Goal: Transaction & Acquisition: Purchase product/service

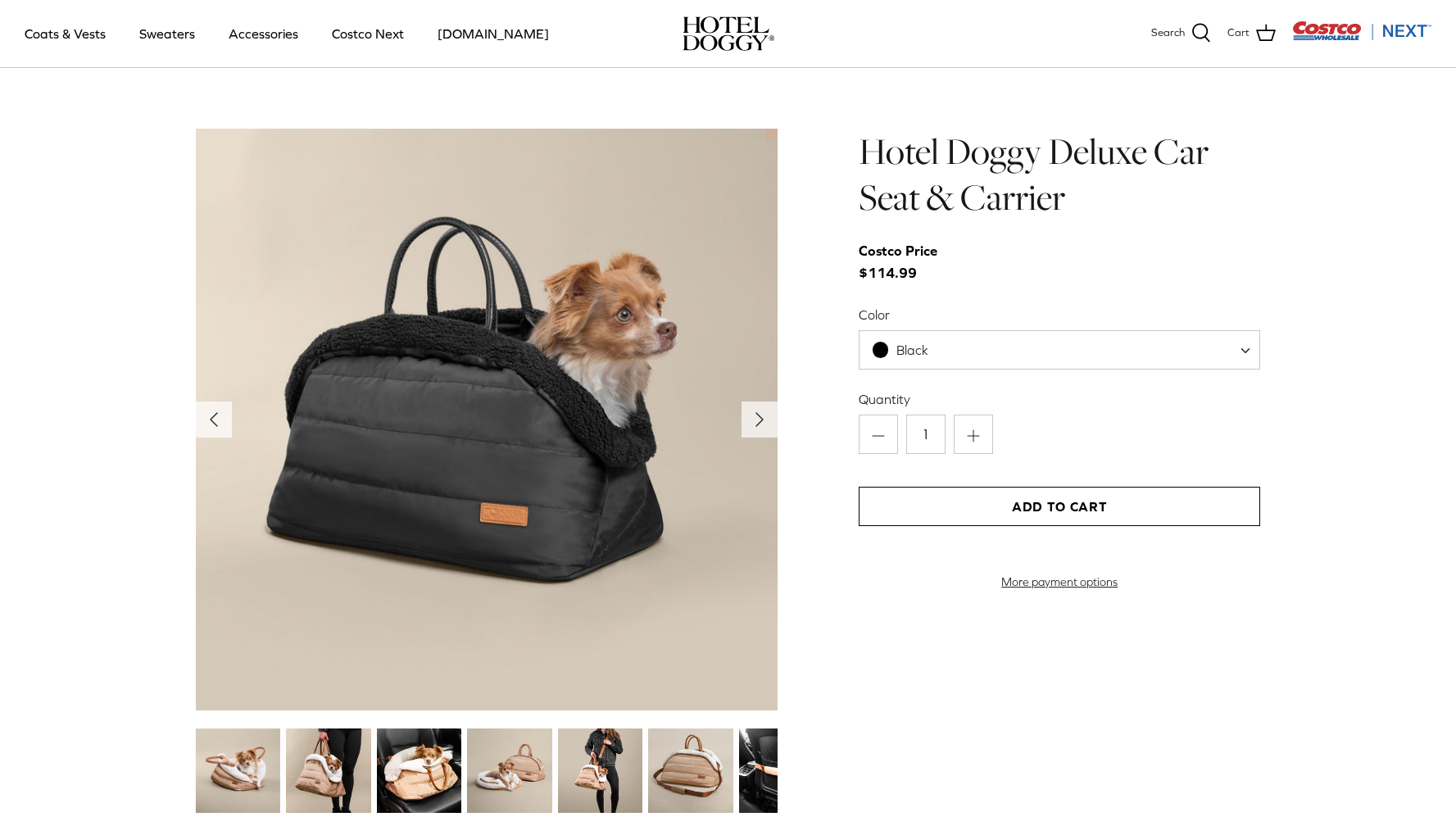
scroll to position [1684, 0]
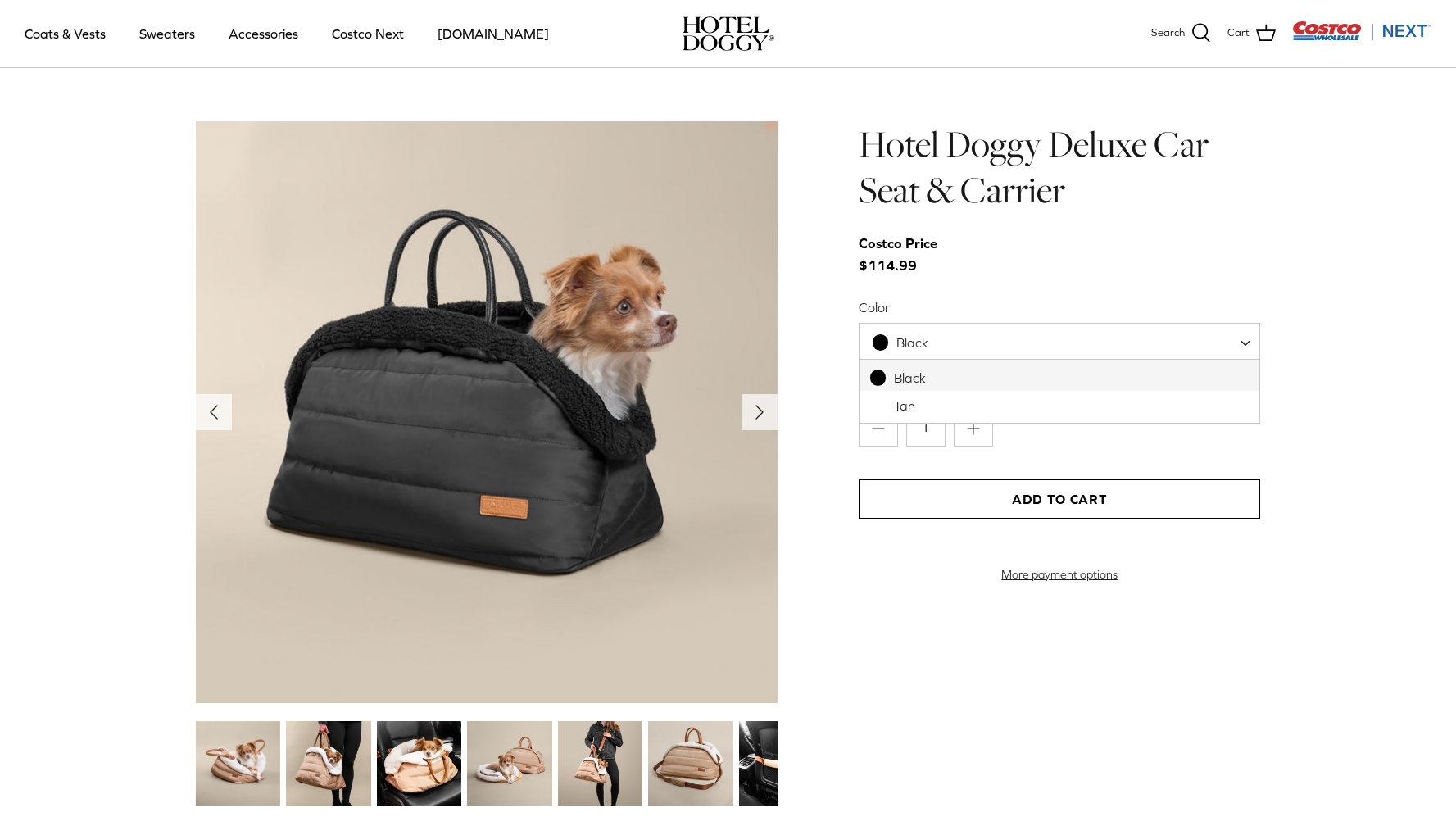
click at [1018, 342] on span "Black" at bounding box center [1060, 342] width 402 height 40
select select "Tan"
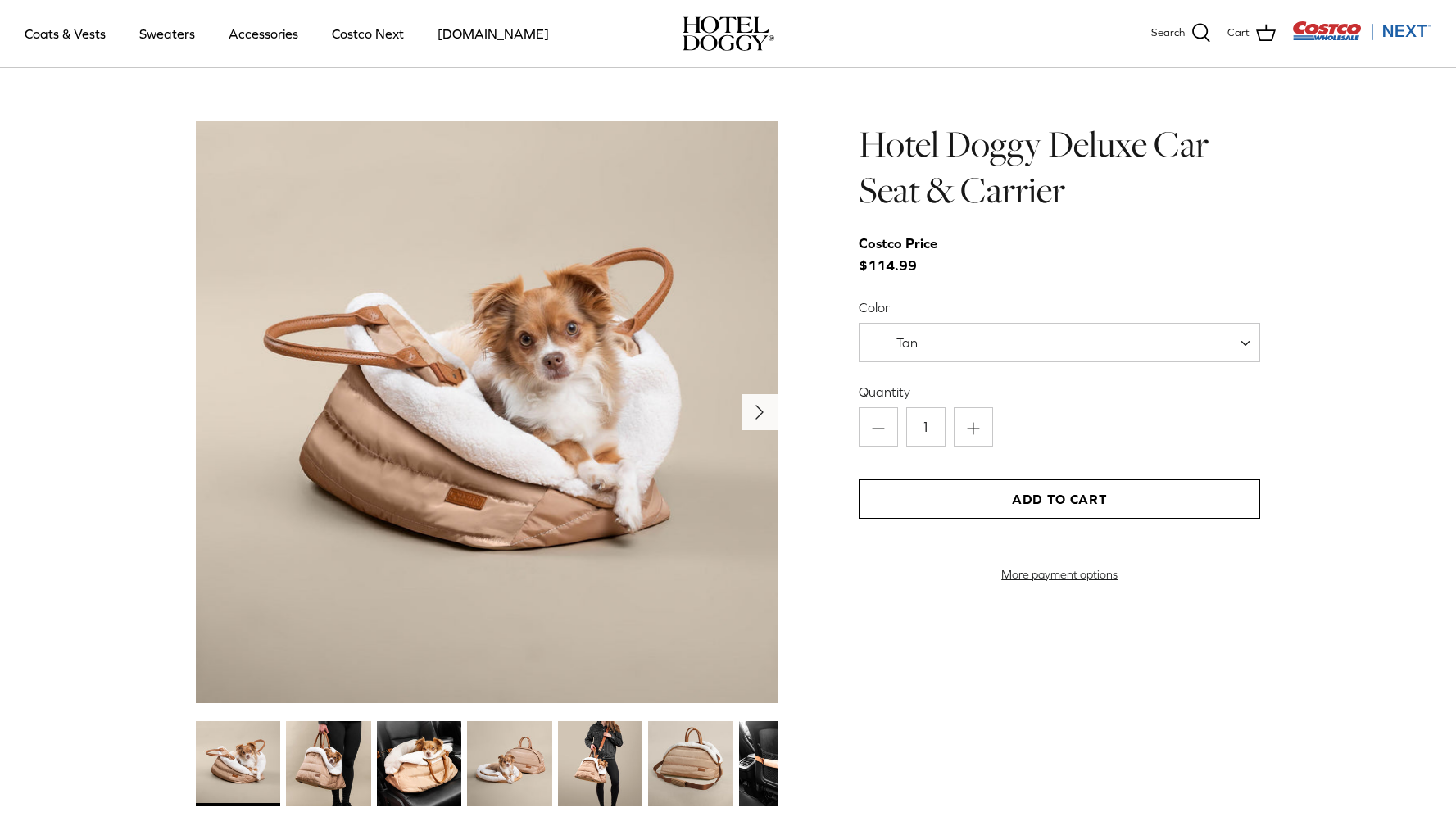
click at [760, 408] on polyline "Next" at bounding box center [760, 412] width 7 height 13
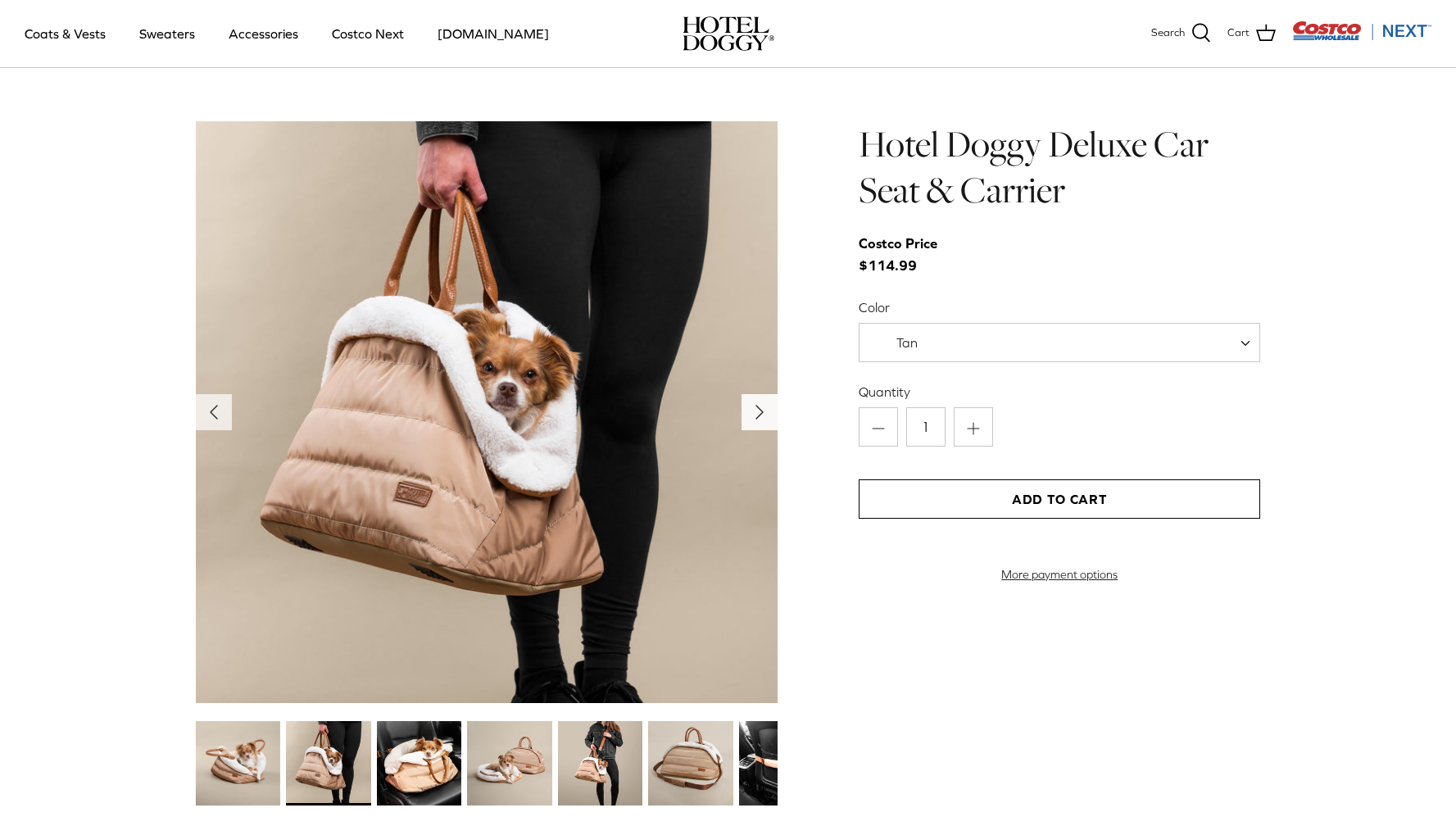
click at [760, 408] on polyline "Next" at bounding box center [760, 412] width 7 height 13
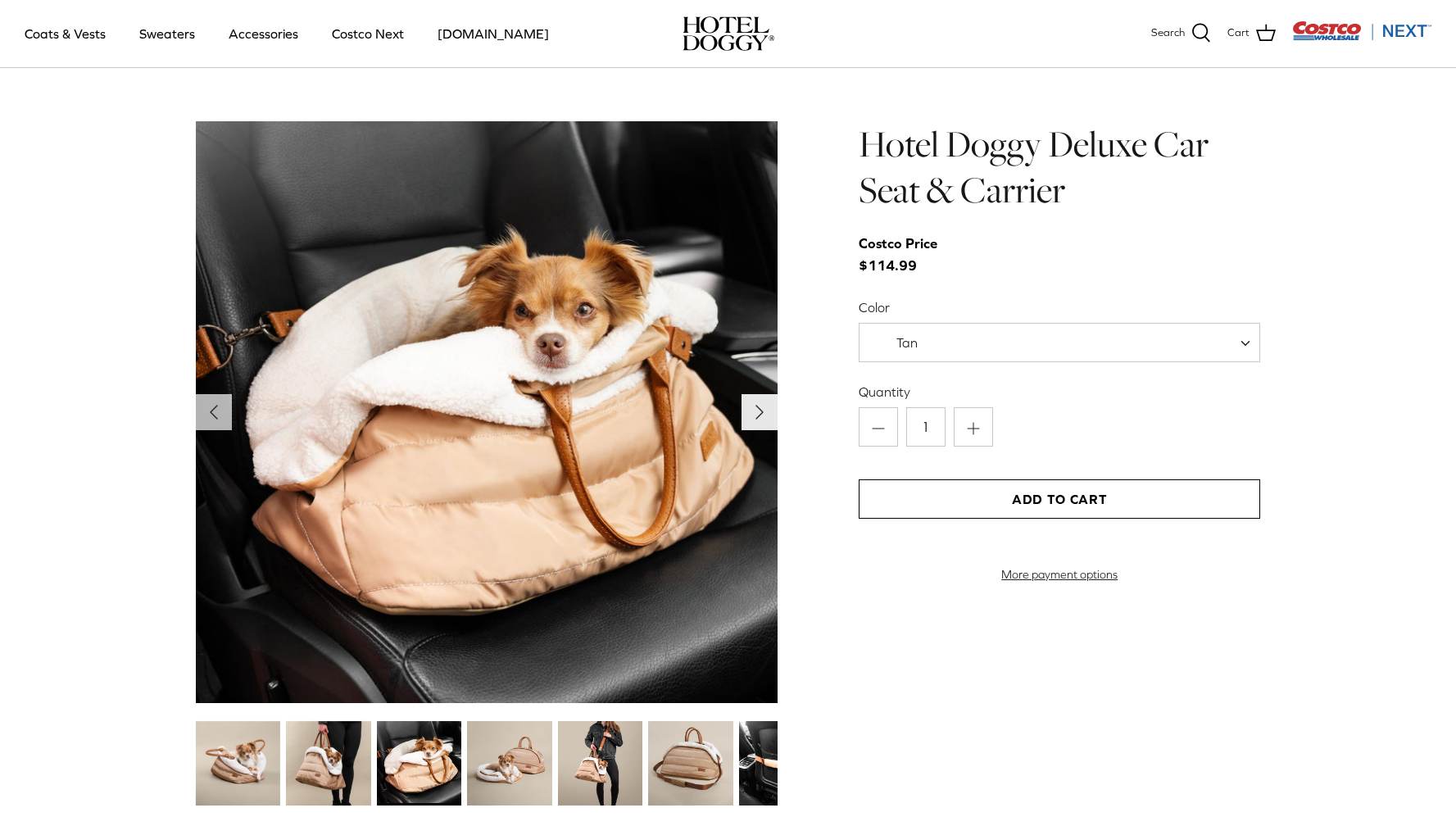
click at [760, 408] on polyline "Next" at bounding box center [760, 412] width 7 height 13
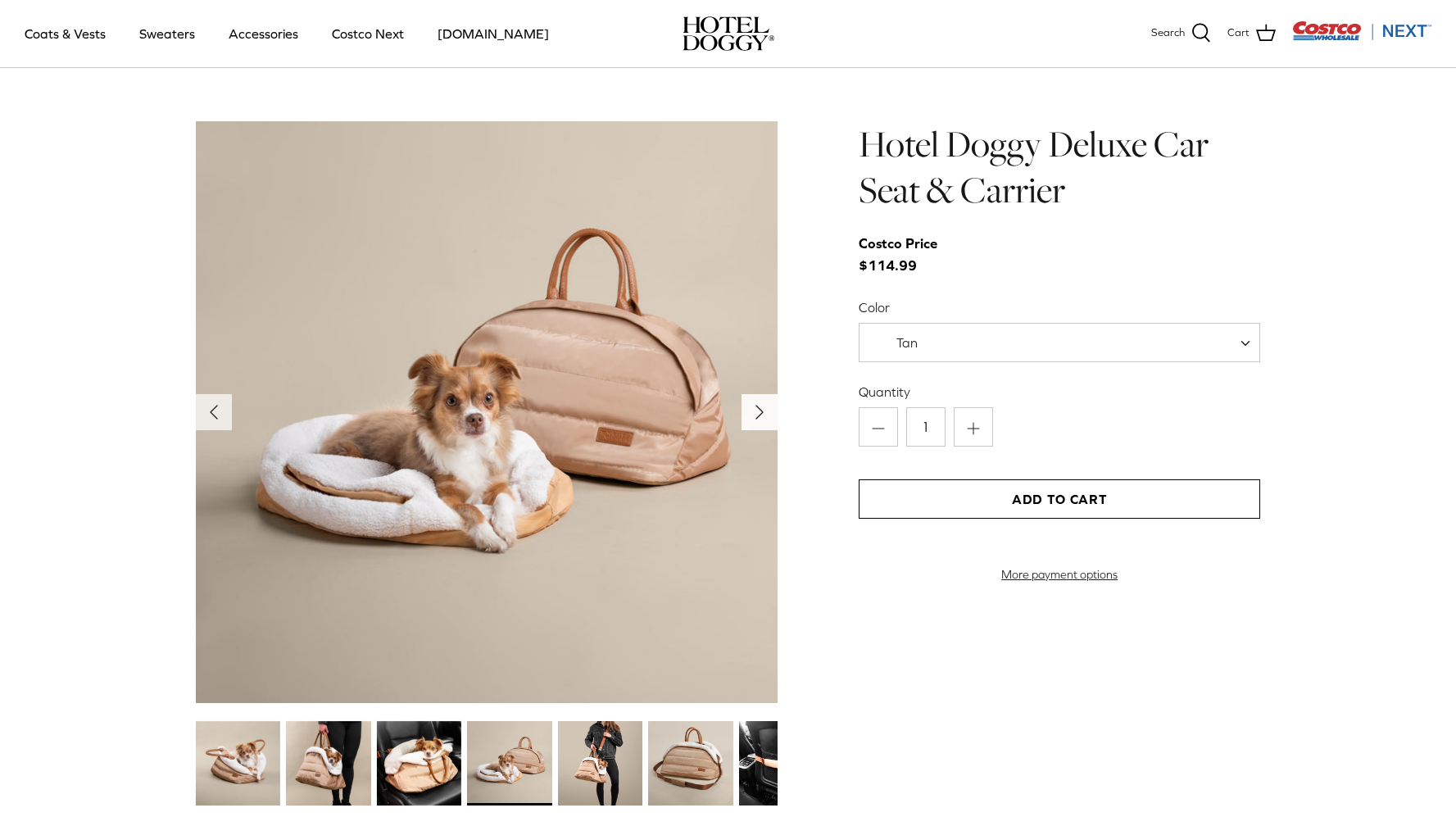
click at [760, 408] on polyline "Next" at bounding box center [760, 412] width 7 height 13
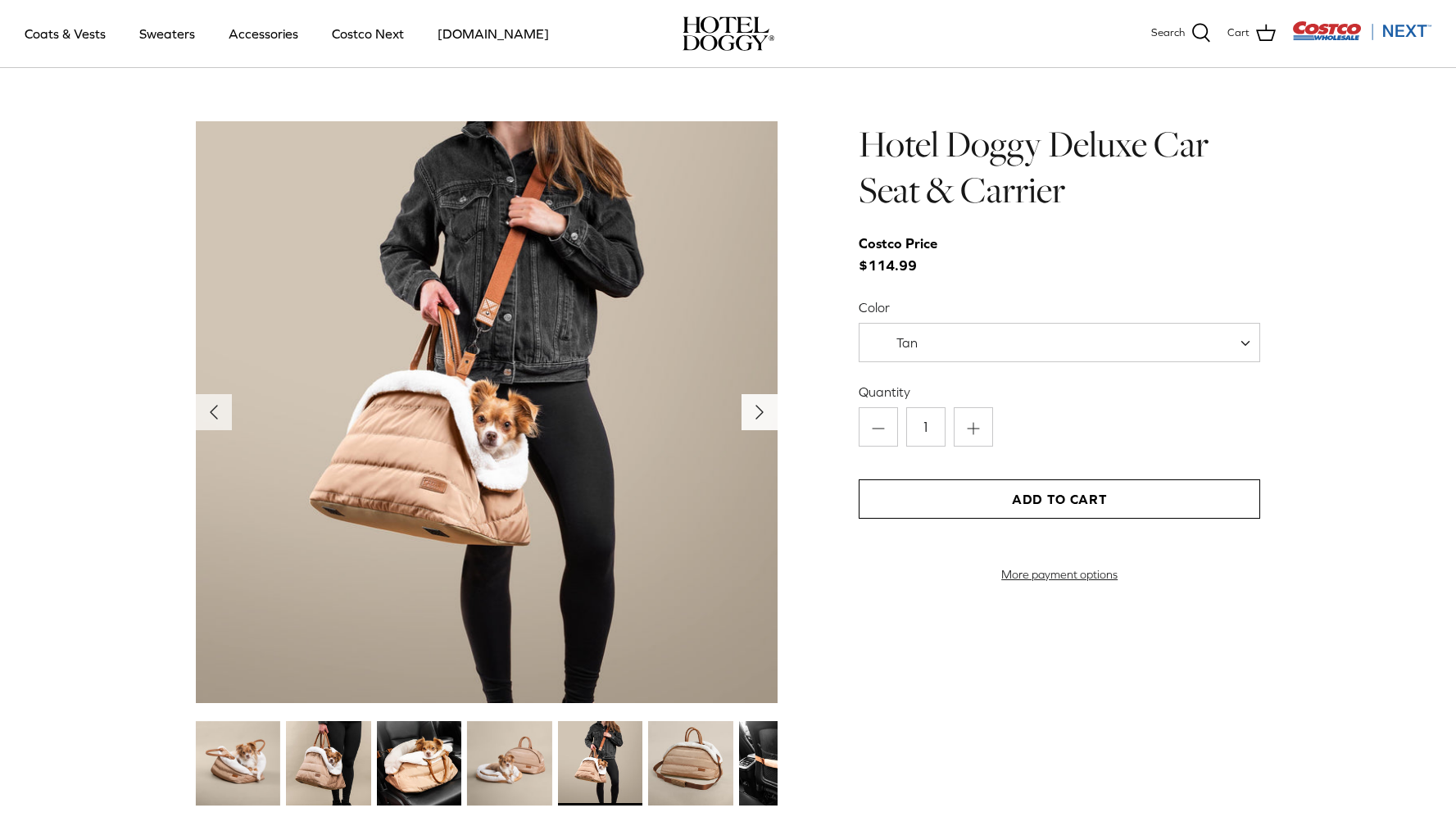
click at [760, 408] on polyline "Next" at bounding box center [760, 412] width 7 height 13
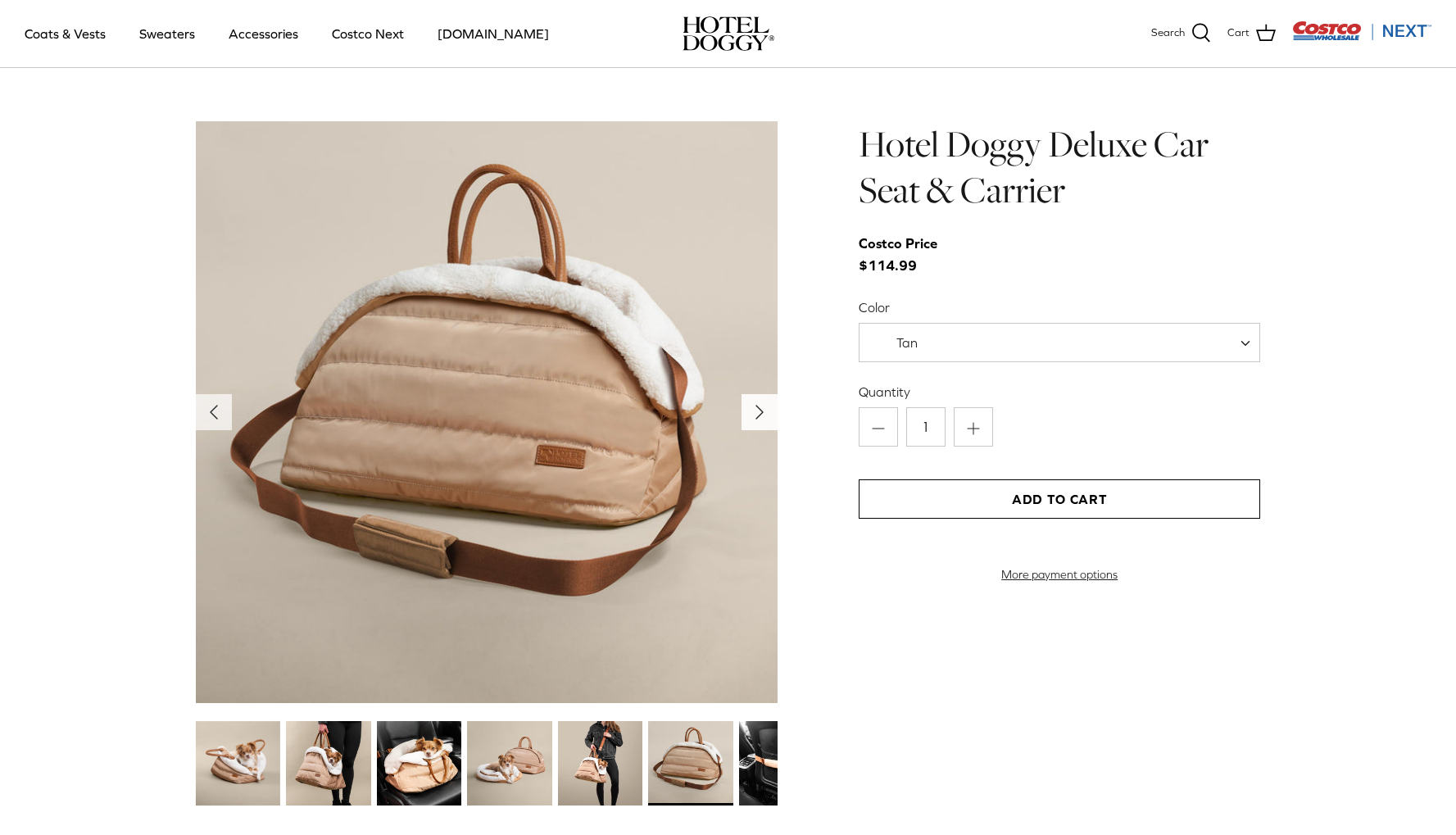
click at [760, 408] on polyline "Next" at bounding box center [760, 412] width 7 height 13
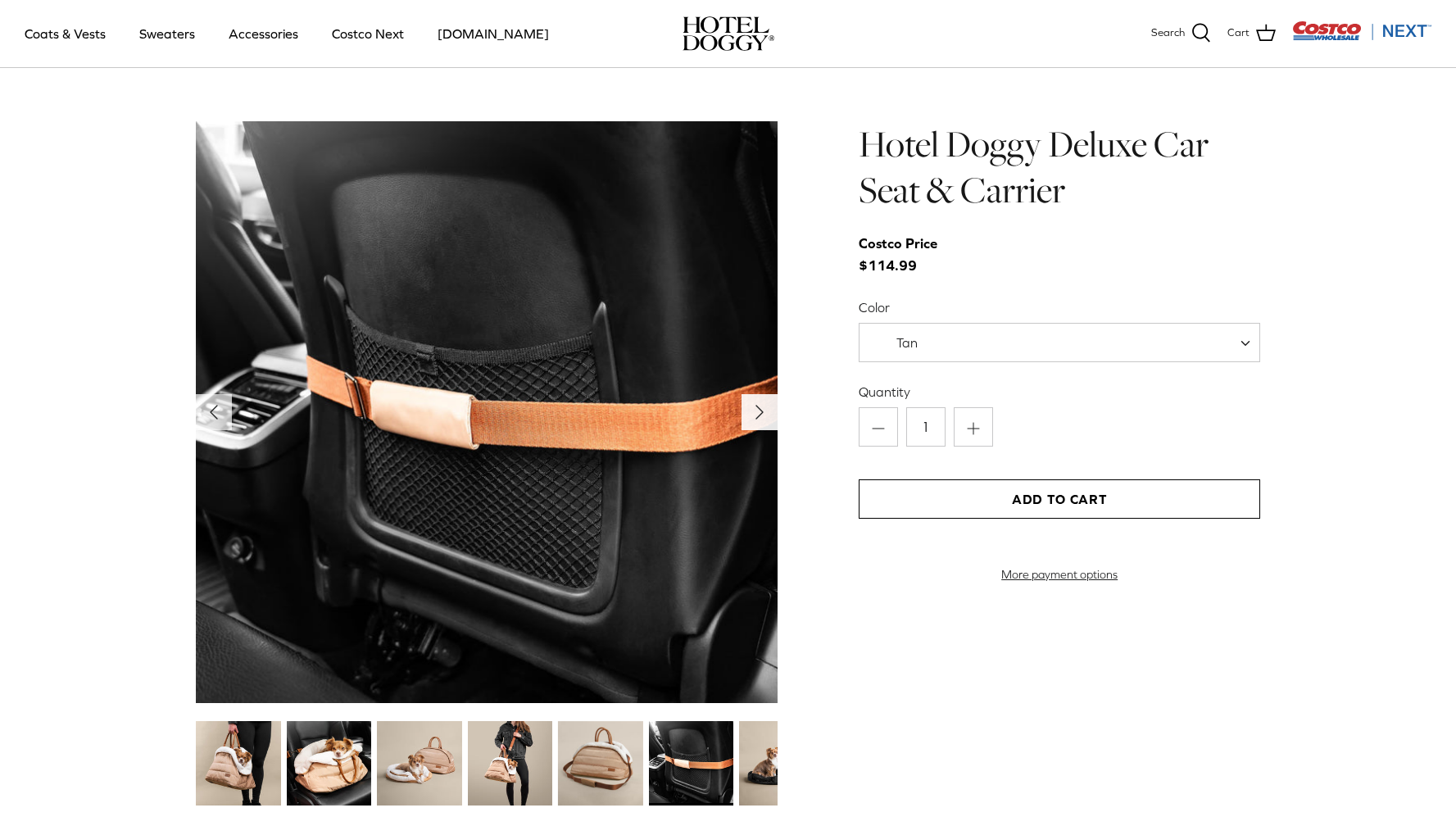
click at [760, 408] on polyline "Next" at bounding box center [760, 412] width 7 height 13
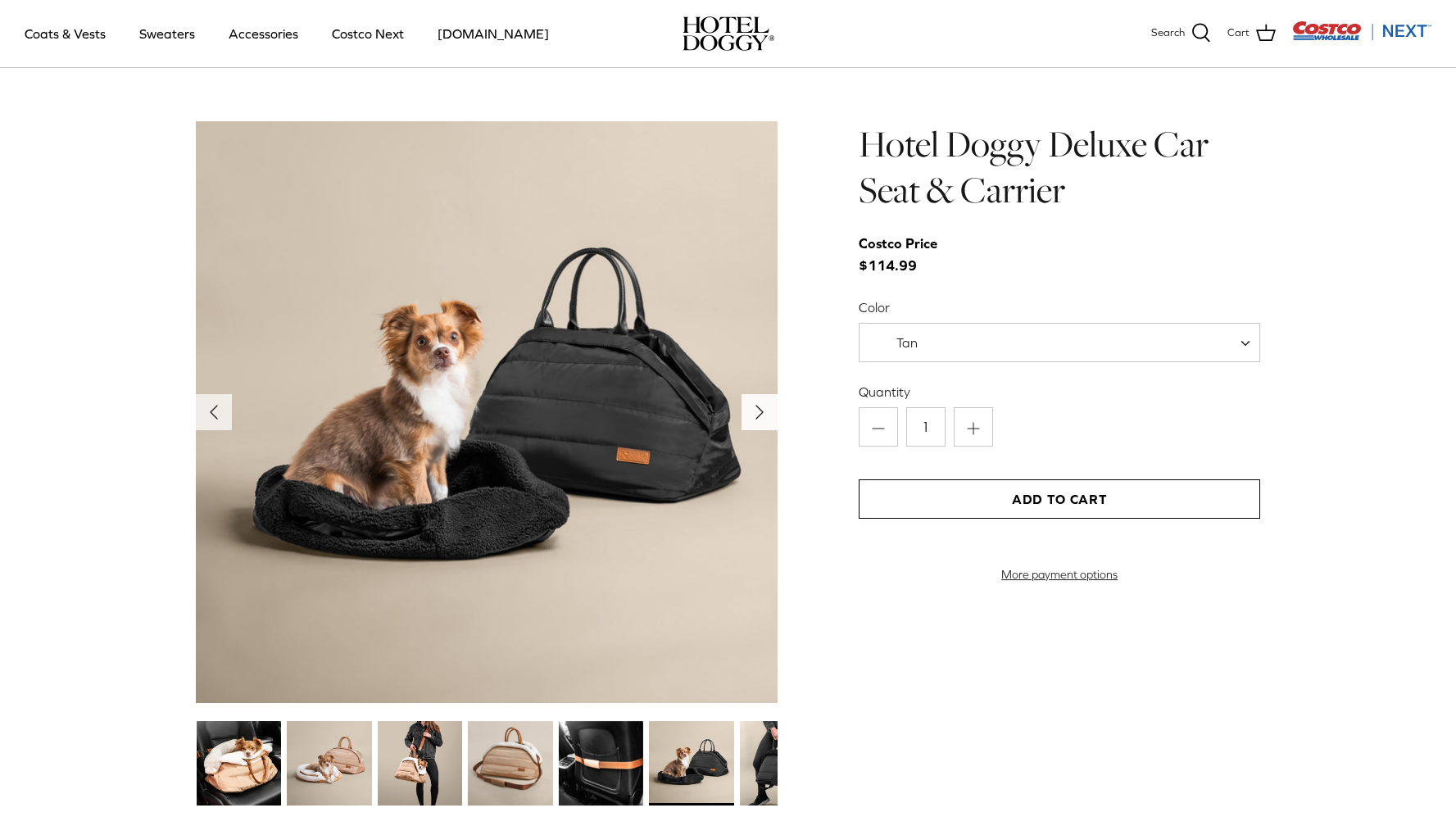
click at [760, 408] on polyline "Next" at bounding box center [760, 412] width 7 height 13
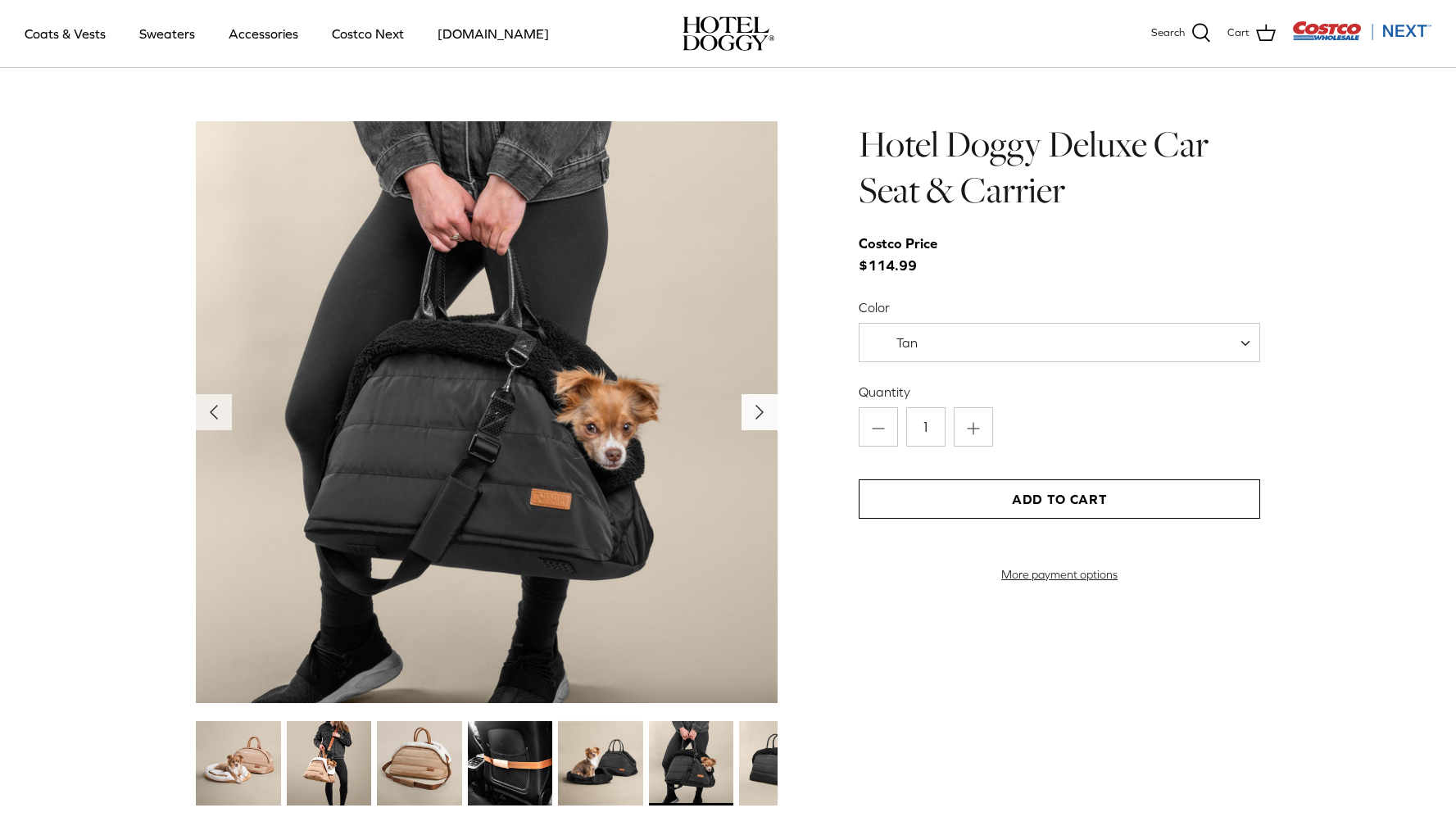
click at [760, 408] on polyline "Next" at bounding box center [760, 412] width 7 height 13
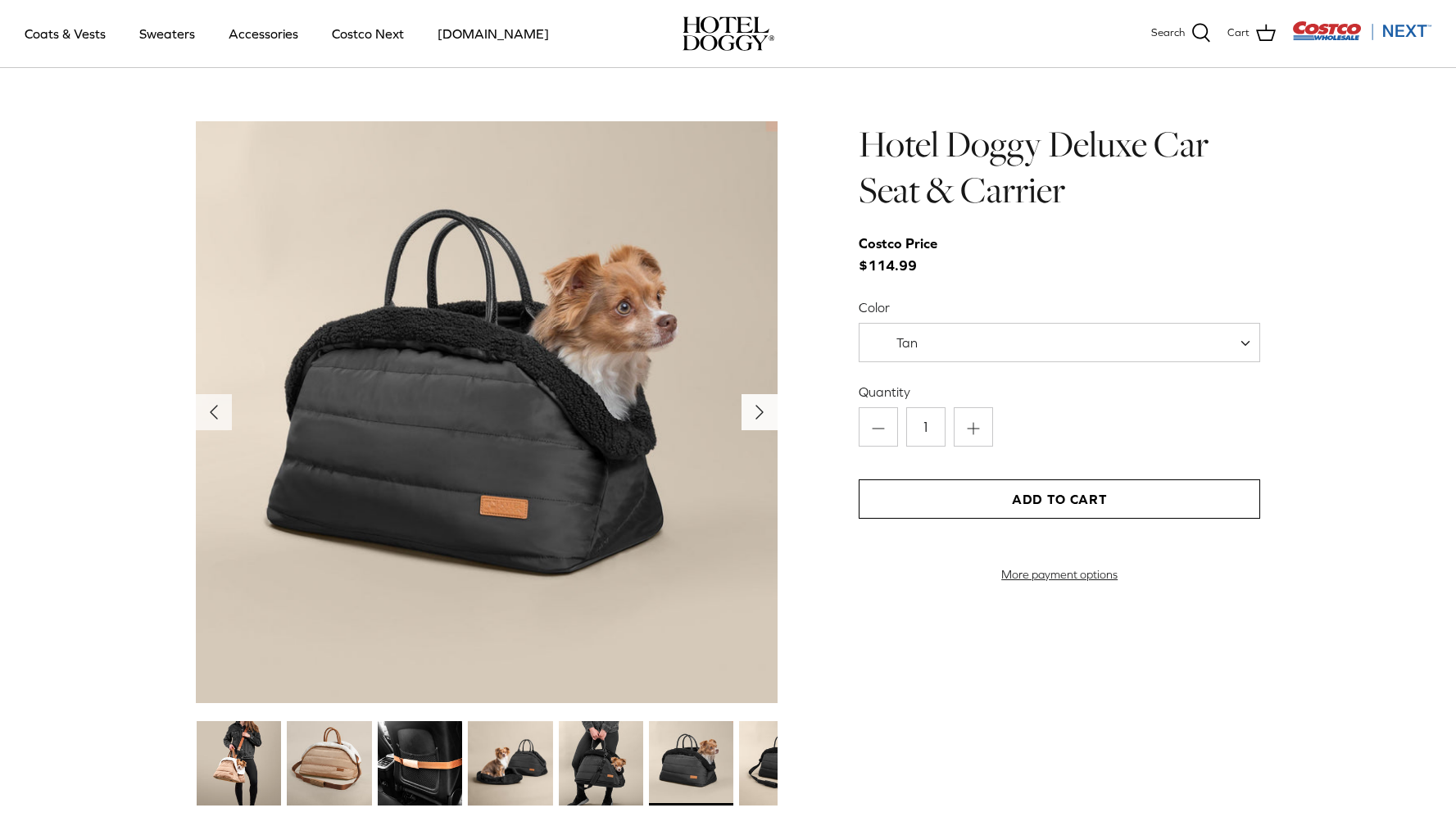
click at [760, 408] on polyline "Next" at bounding box center [760, 412] width 7 height 13
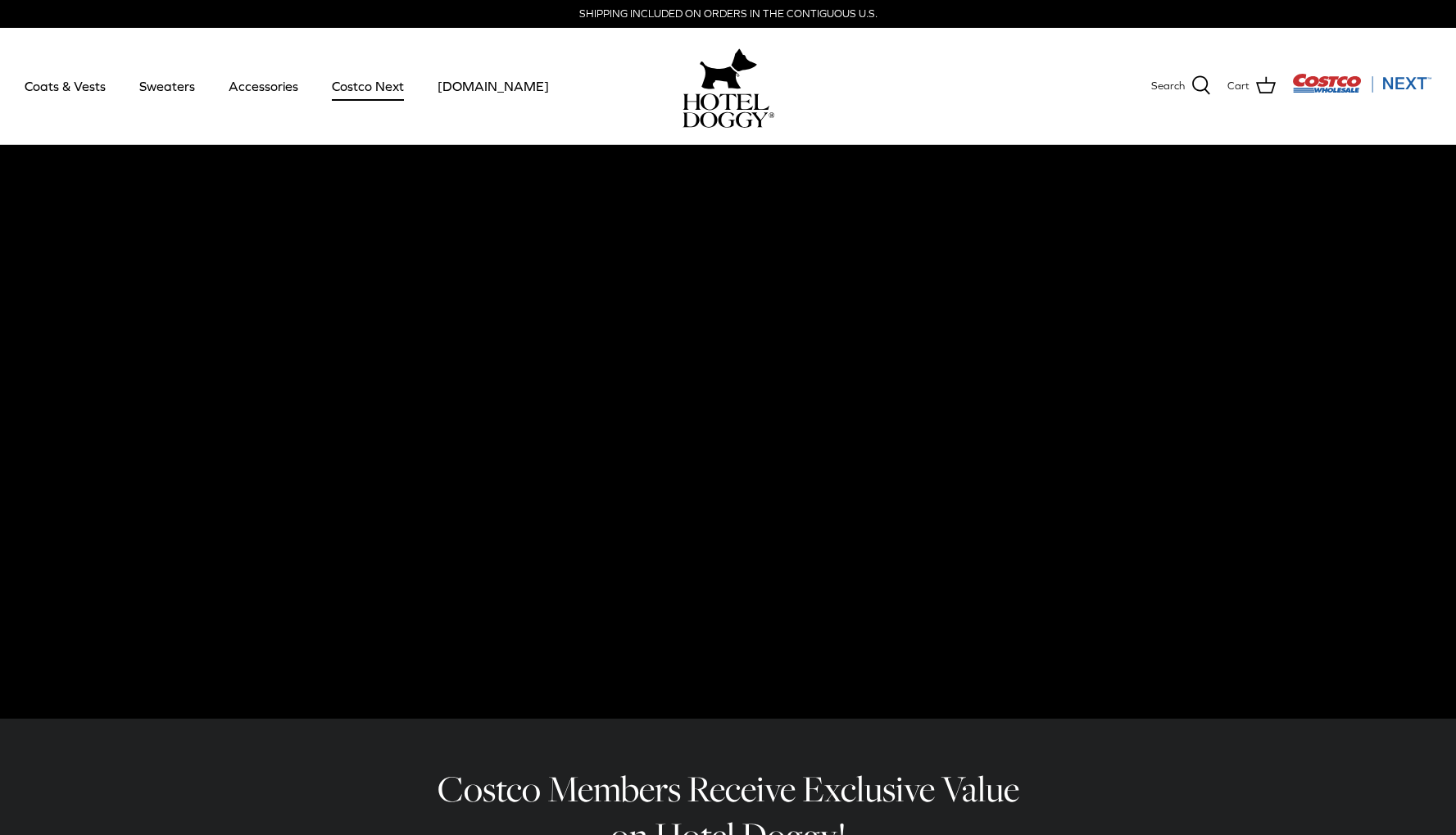
click at [379, 80] on link "Costco Next" at bounding box center [368, 86] width 101 height 56
click at [83, 87] on link "Coats & Vests" at bounding box center [65, 86] width 111 height 56
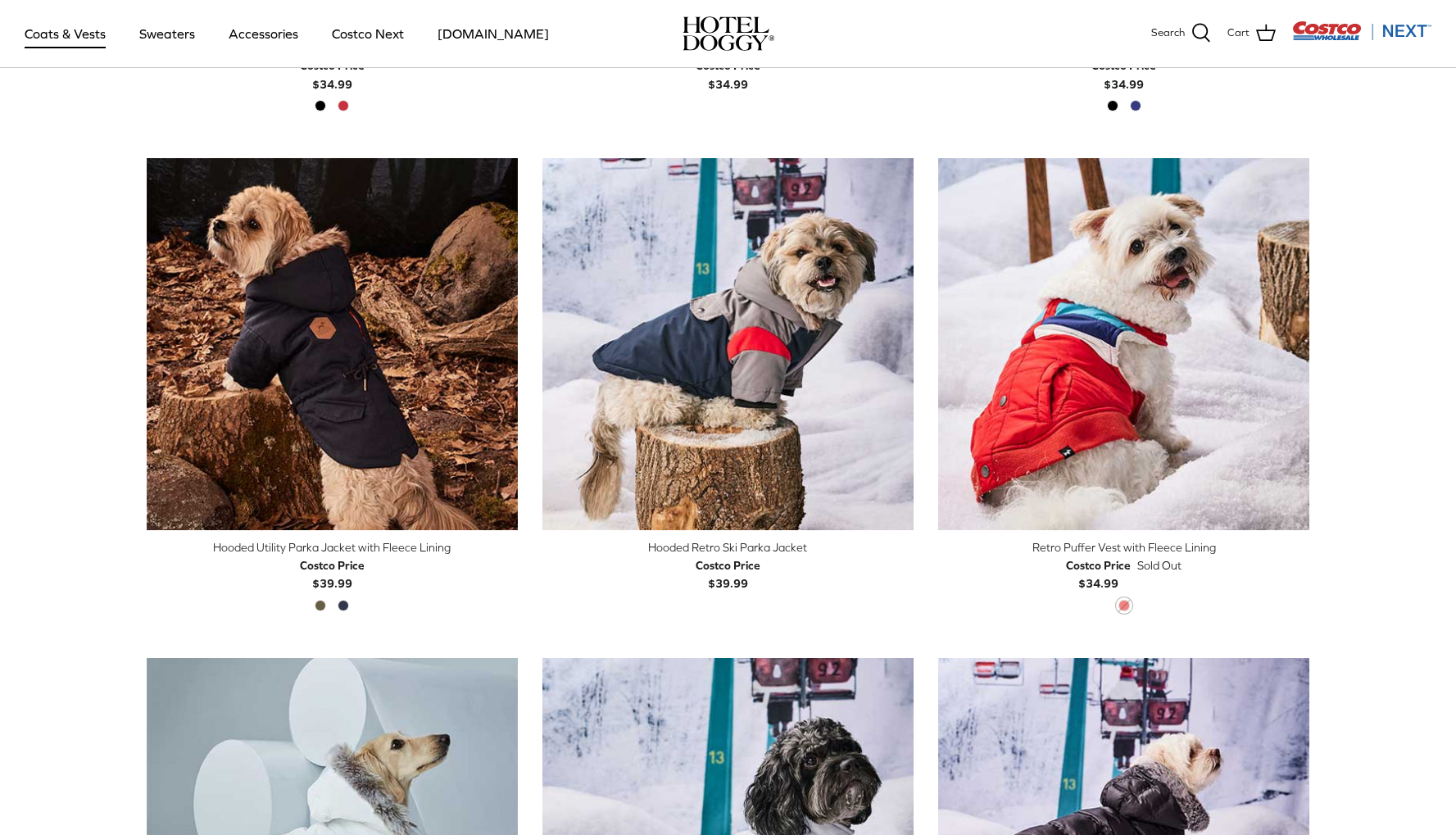
scroll to position [848, 0]
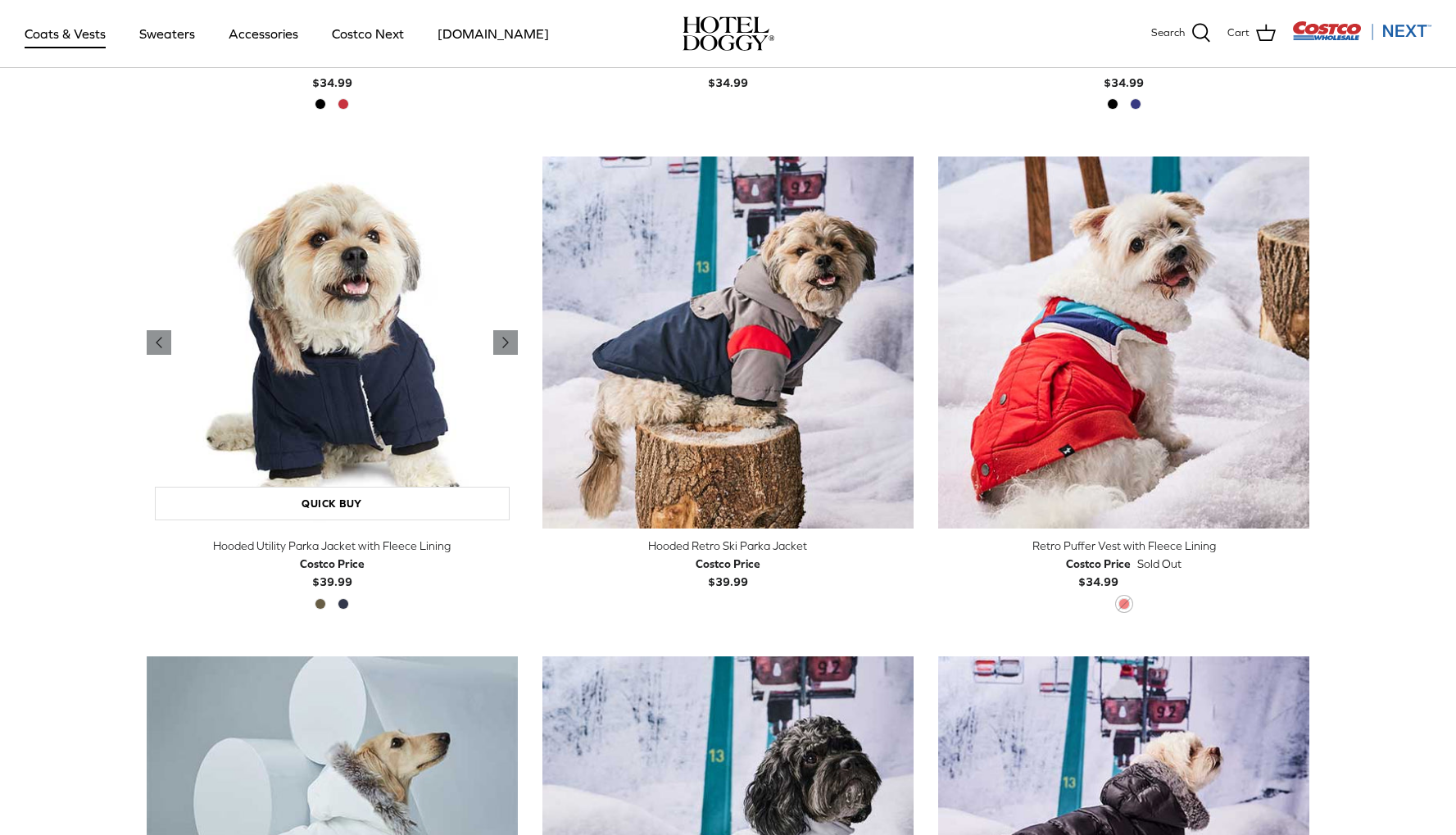
click at [354, 392] on img "Hooded Utility Parka Jacket with Fleece Lining" at bounding box center [332, 342] width 371 height 371
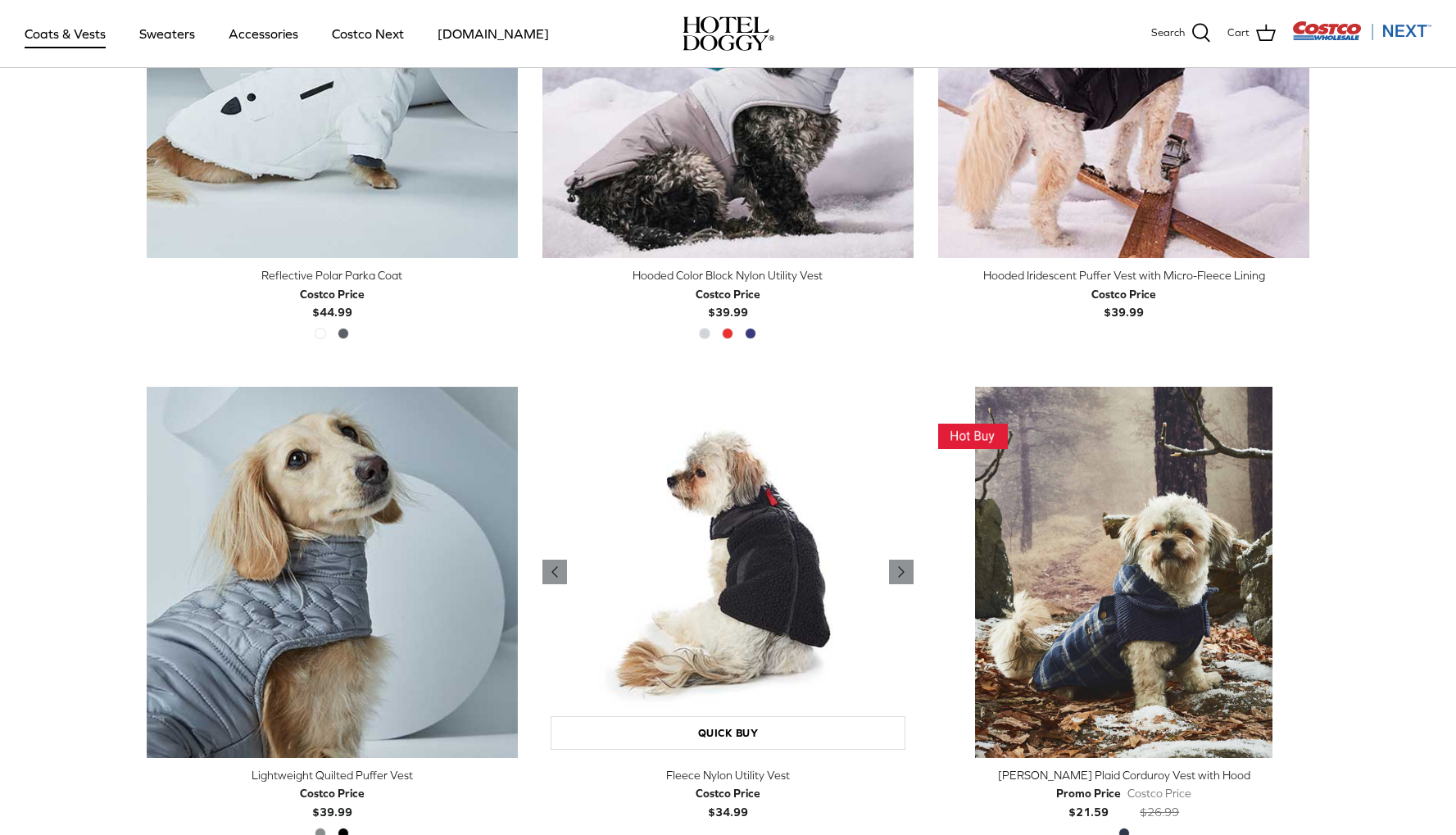
scroll to position [1619, 0]
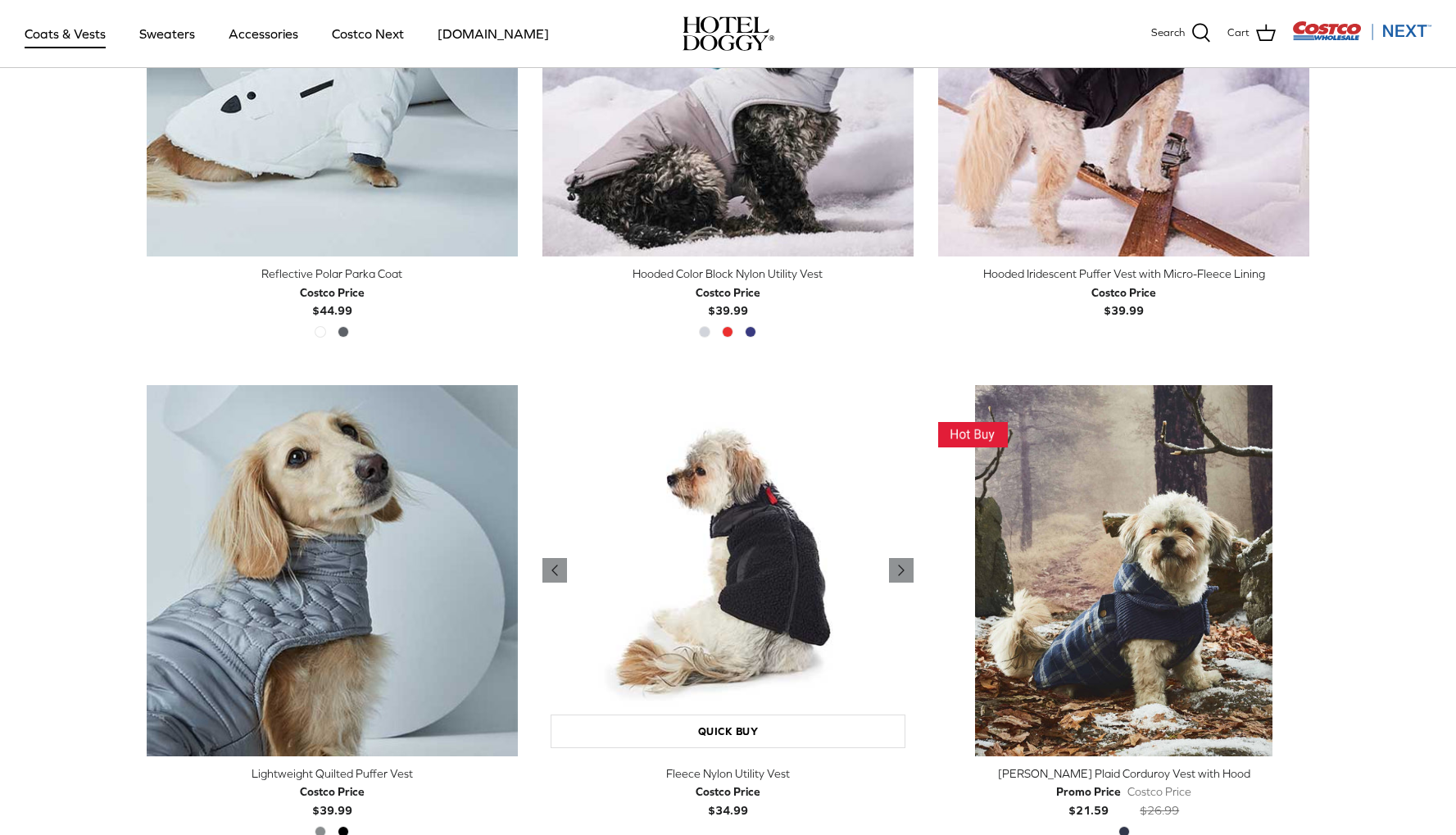
click at [780, 650] on img "Fleece Nylon Utility Vest" at bounding box center [728, 571] width 371 height 371
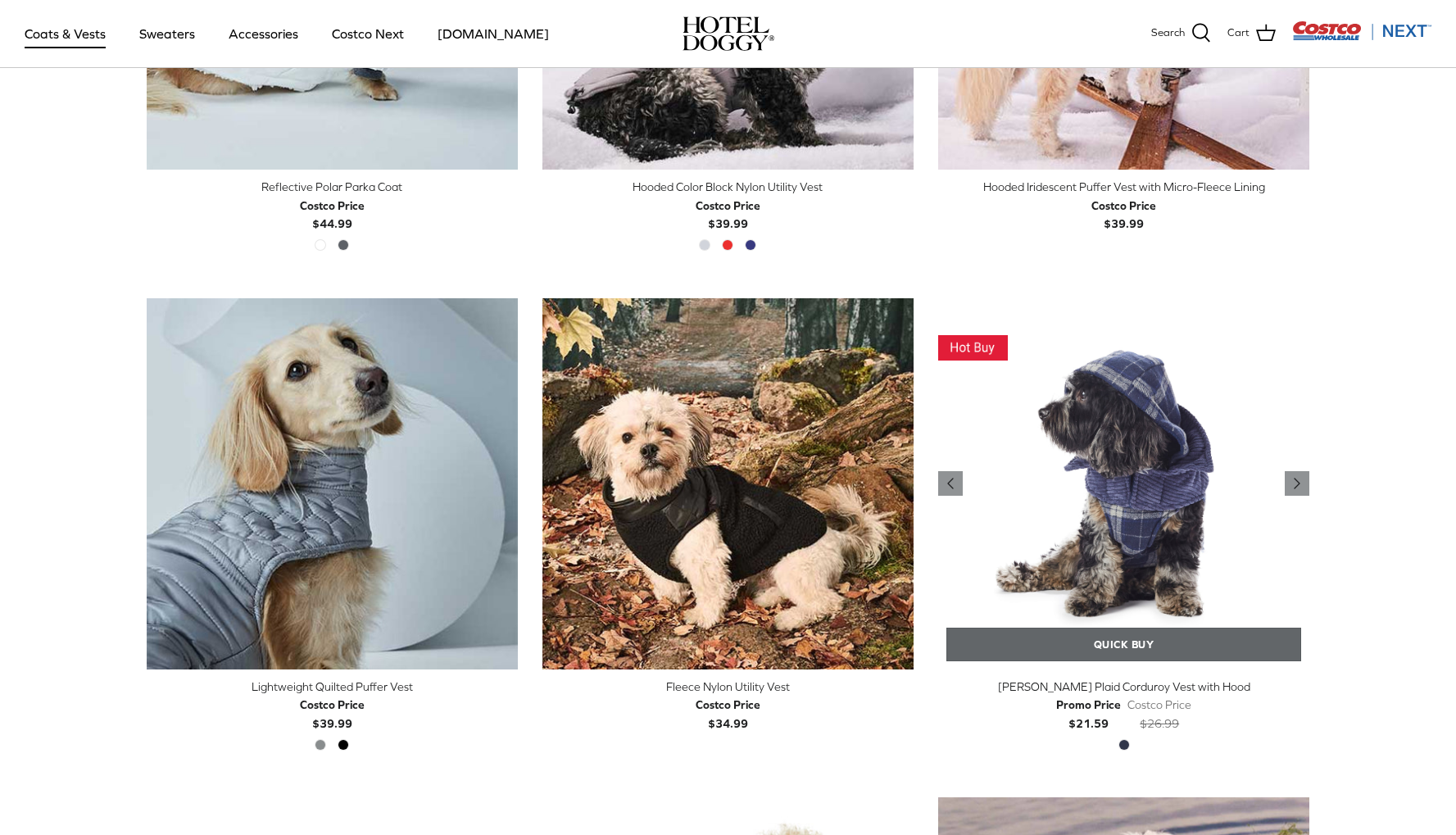
scroll to position [1708, 0]
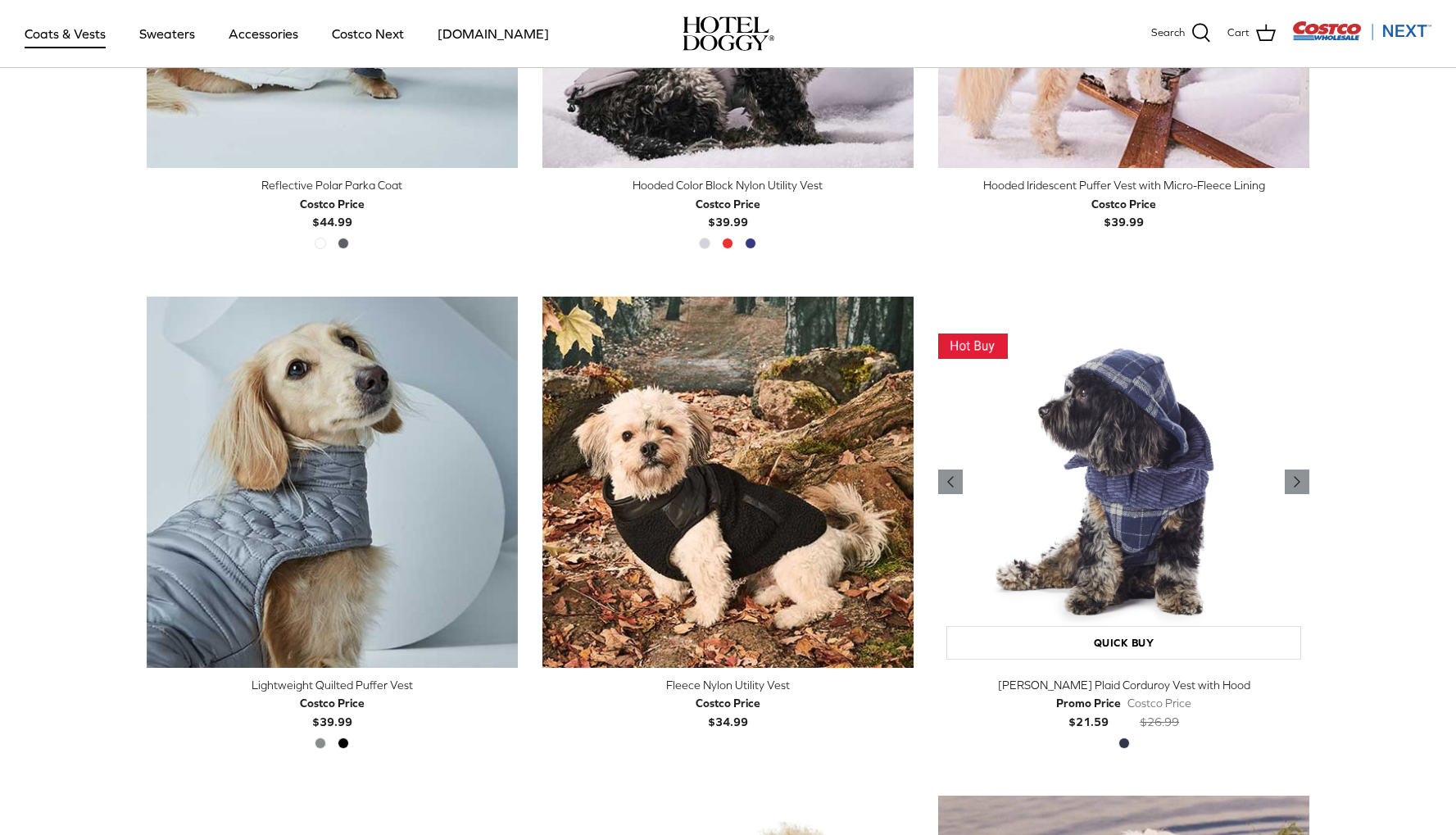
click at [1137, 566] on img "Melton Plaid Corduroy Vest with Hood" at bounding box center [1124, 482] width 371 height 371
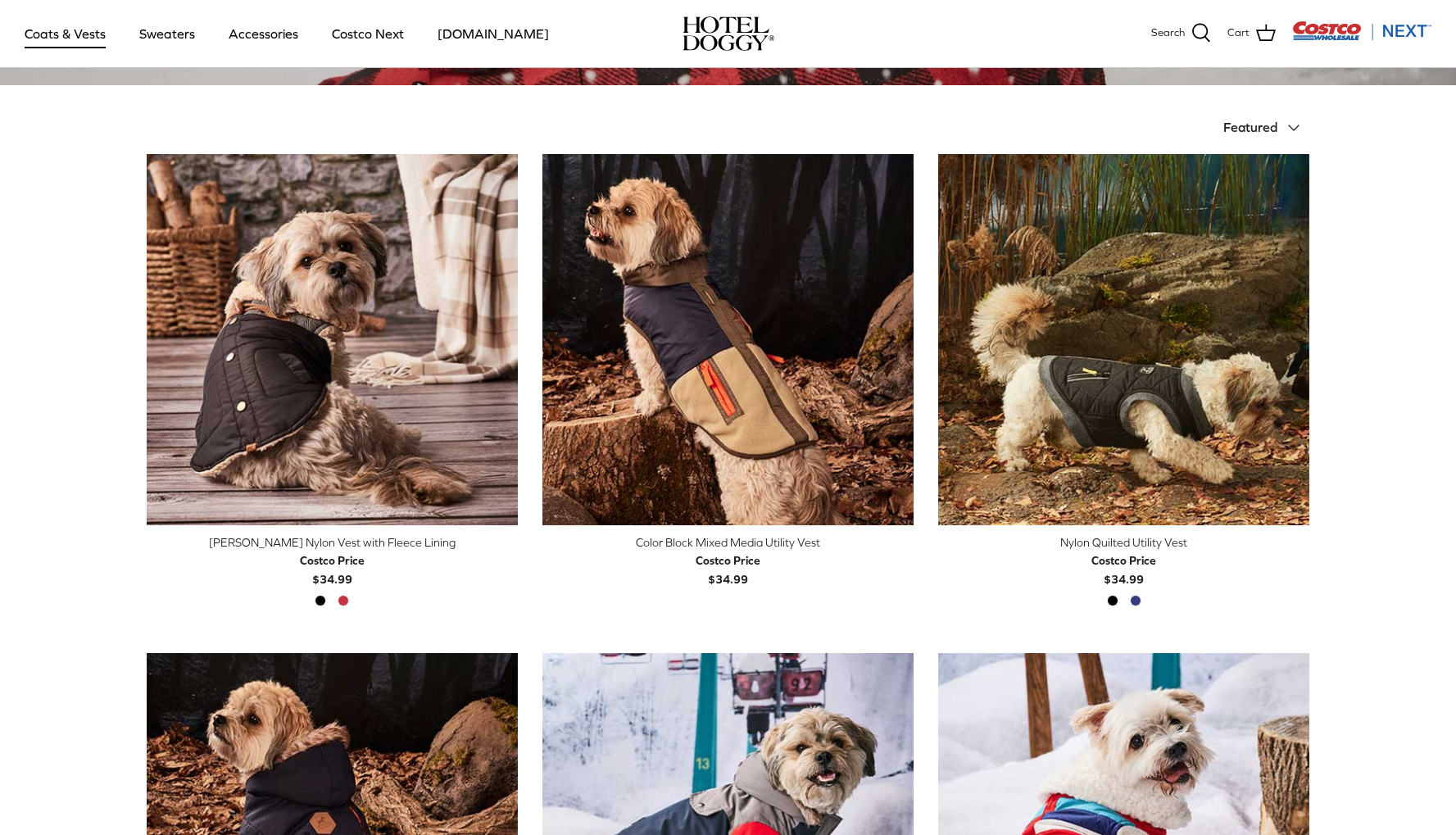
scroll to position [323, 0]
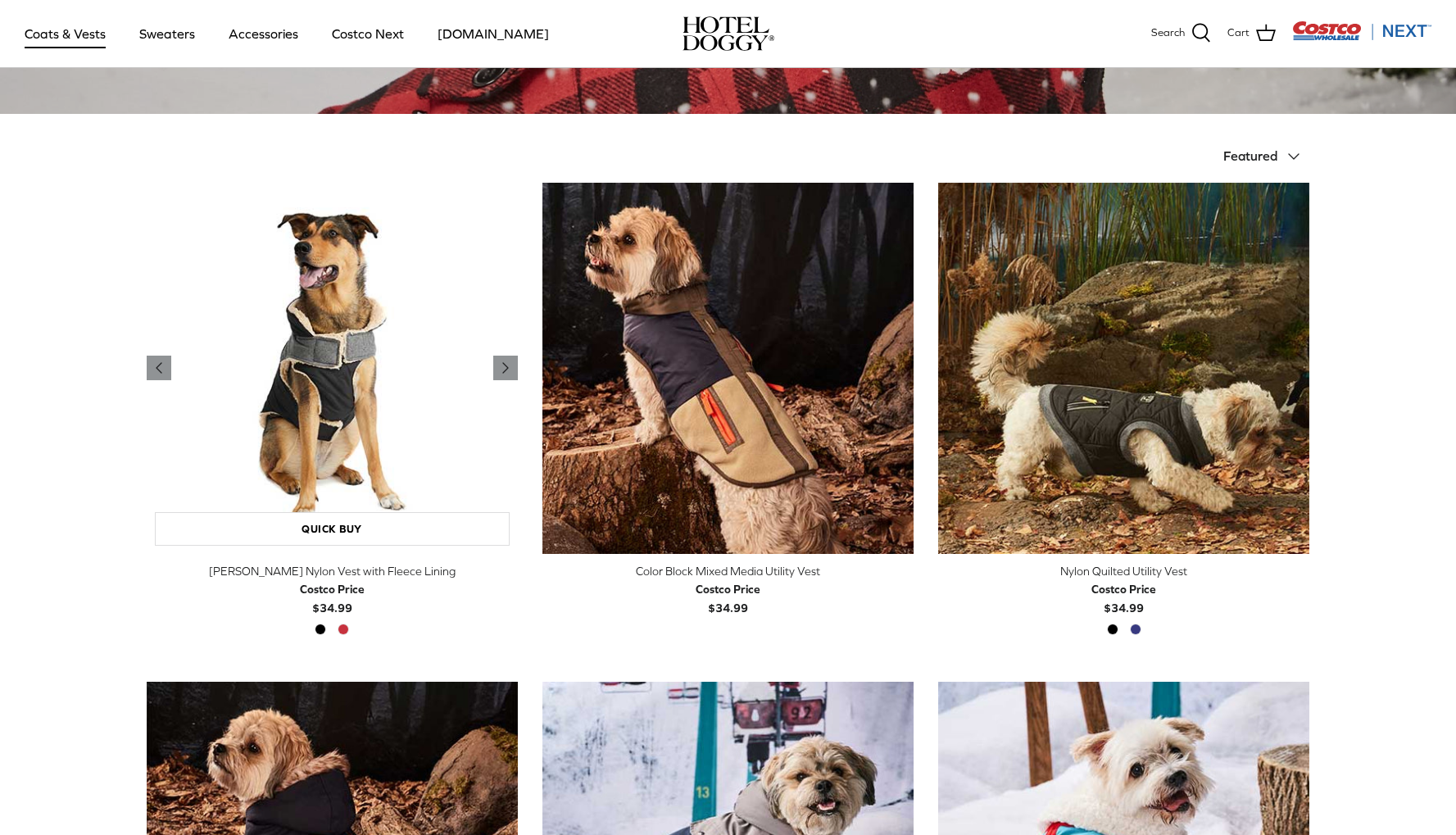
click at [324, 320] on img "Melton Nylon Vest with Fleece Lining" at bounding box center [332, 369] width 371 height 371
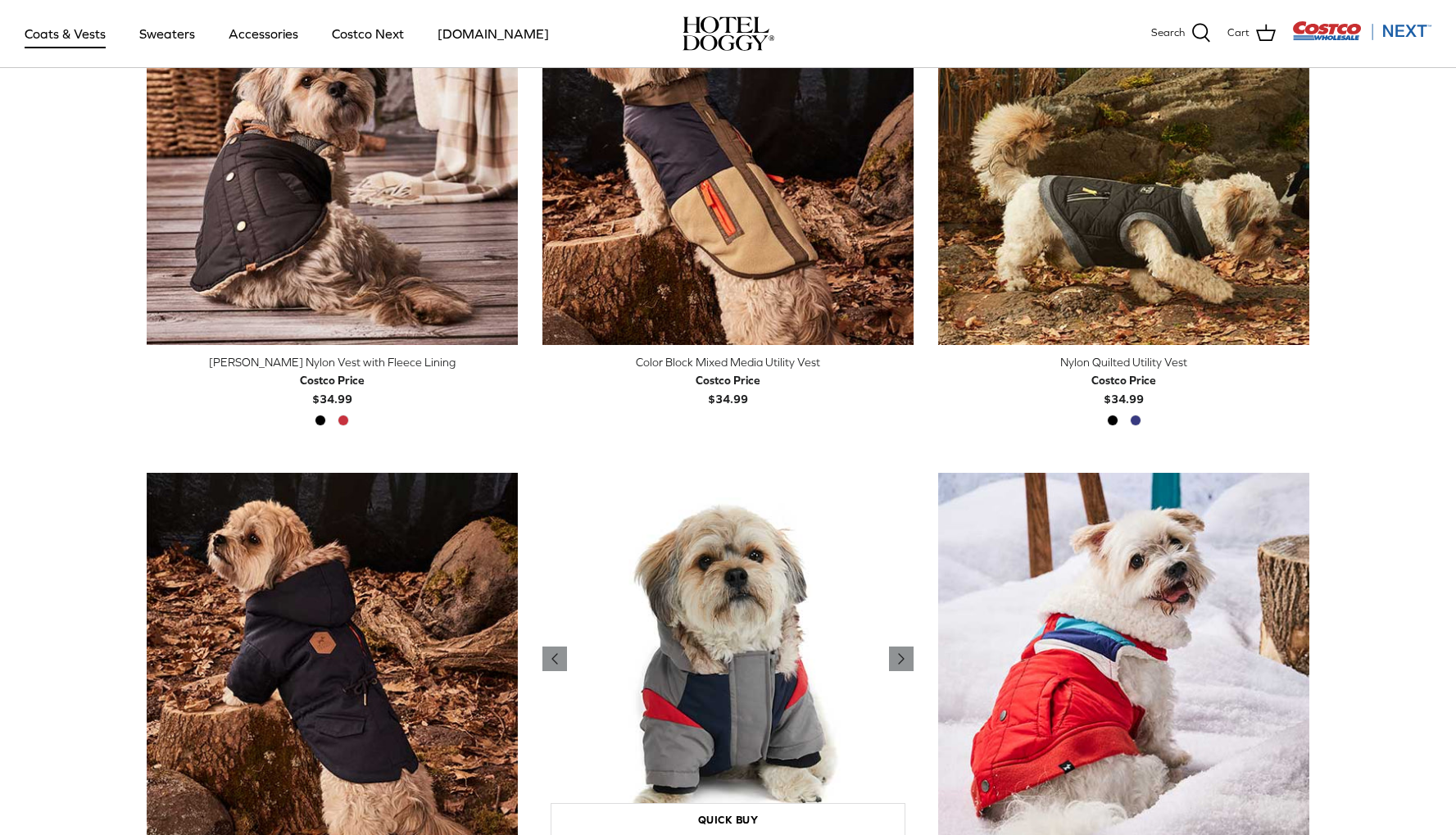
scroll to position [651, 0]
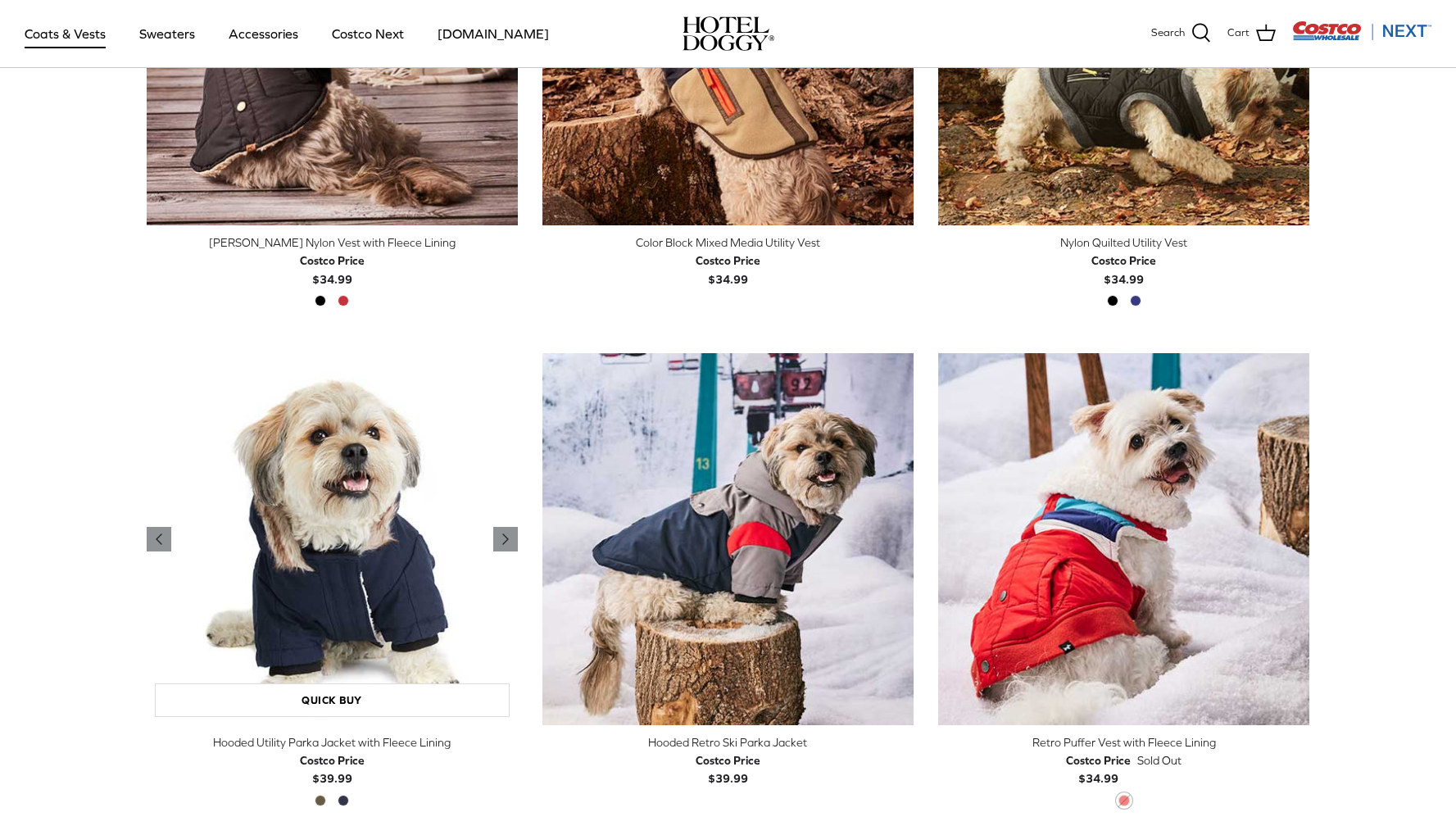
click at [362, 622] on img "Hooded Utility Parka Jacket with Fleece Lining" at bounding box center [332, 539] width 371 height 371
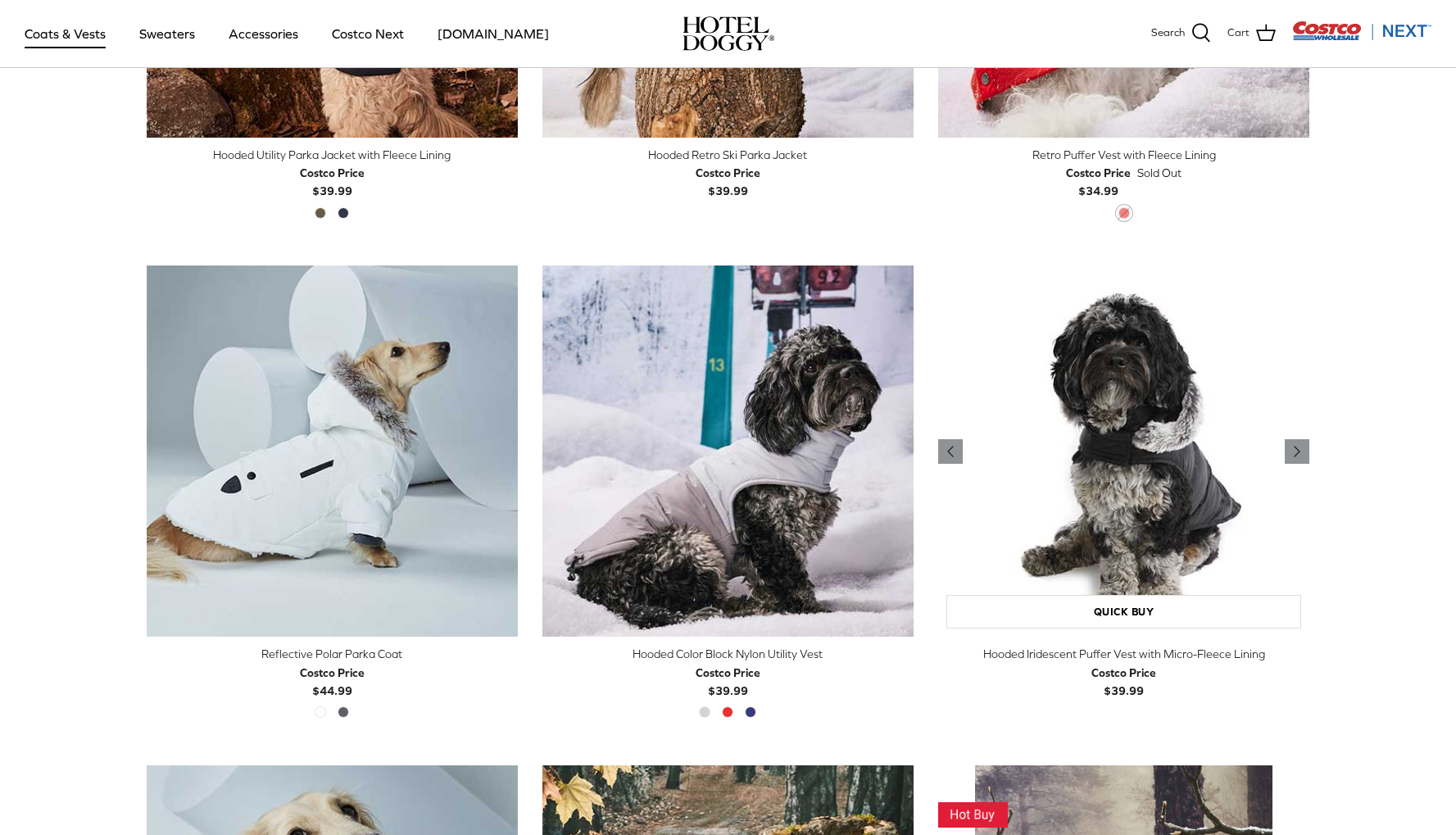
scroll to position [1240, 0]
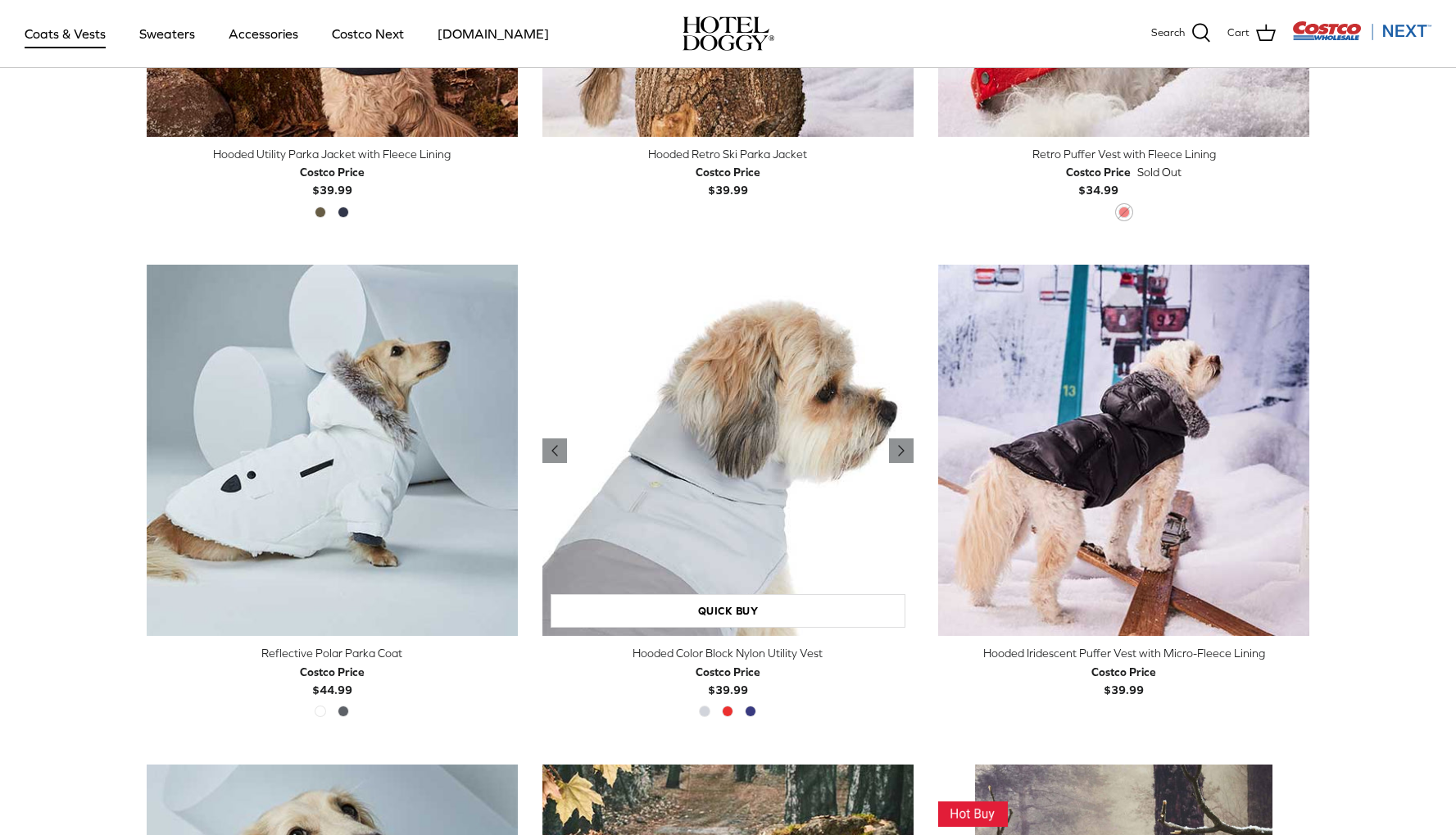
click at [752, 568] on img "Hooded Color Block Nylon Utility Vest" at bounding box center [728, 450] width 371 height 371
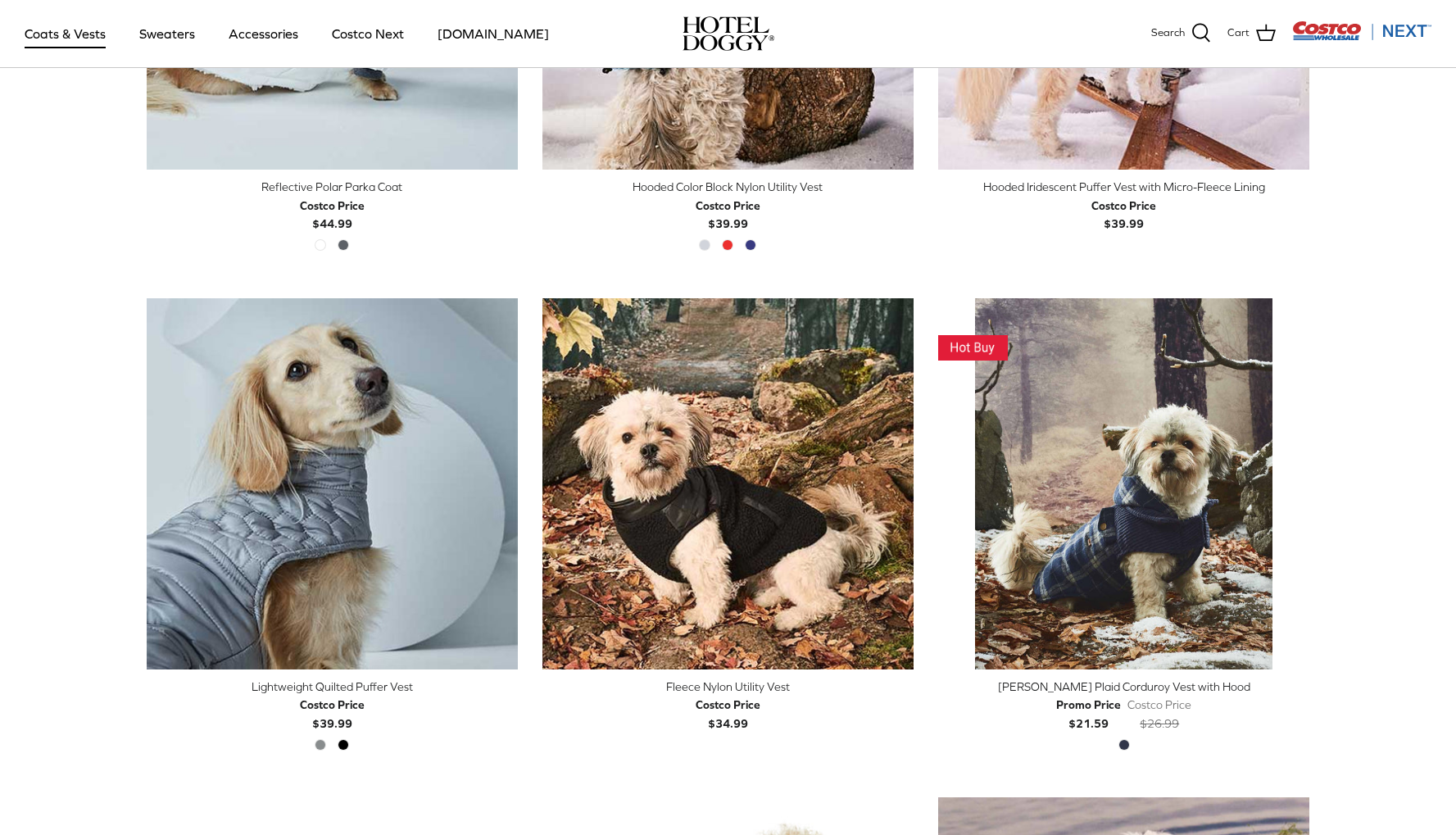
scroll to position [1708, 0]
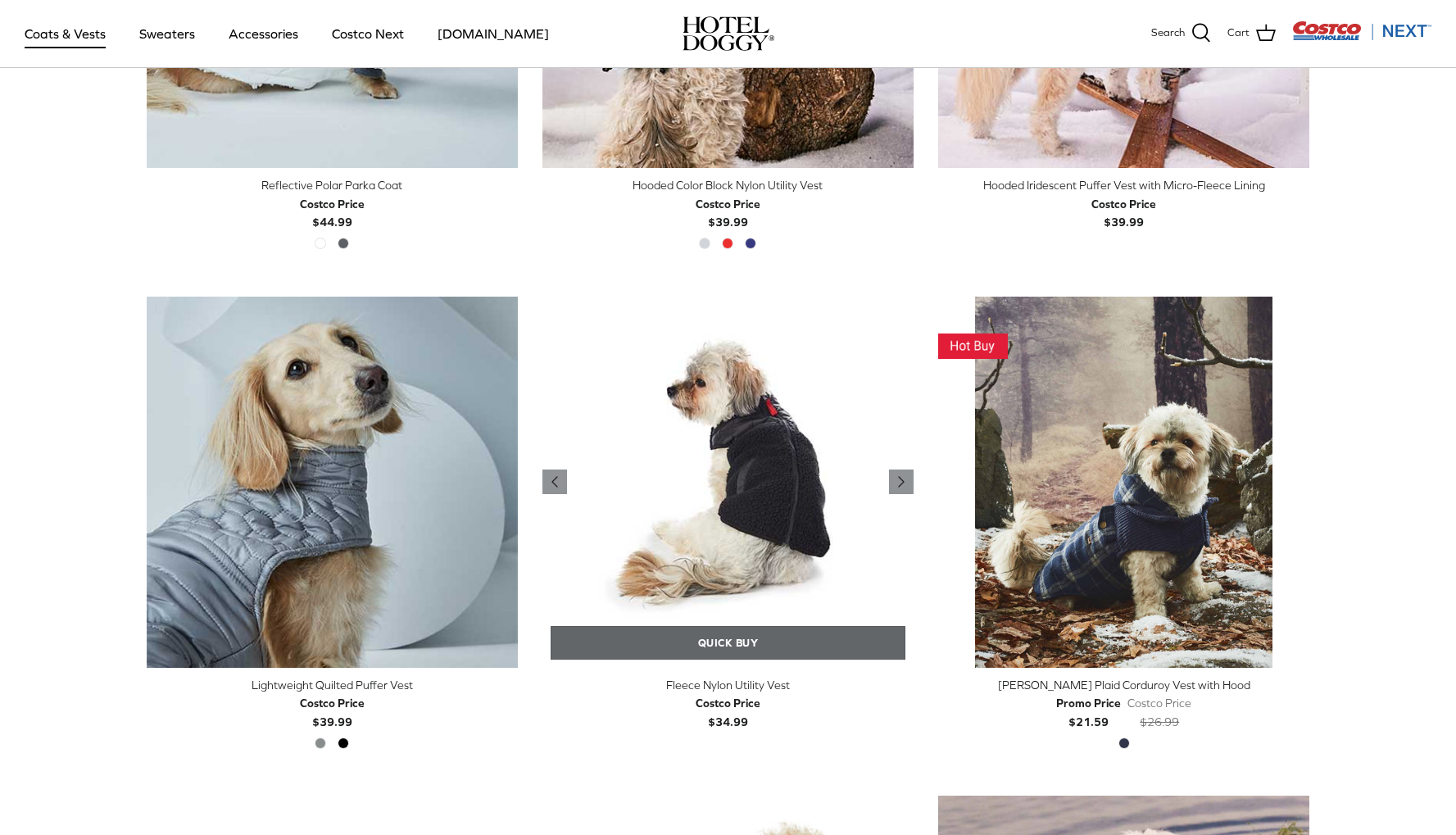
click at [732, 637] on link "Quick buy" at bounding box center [728, 643] width 355 height 34
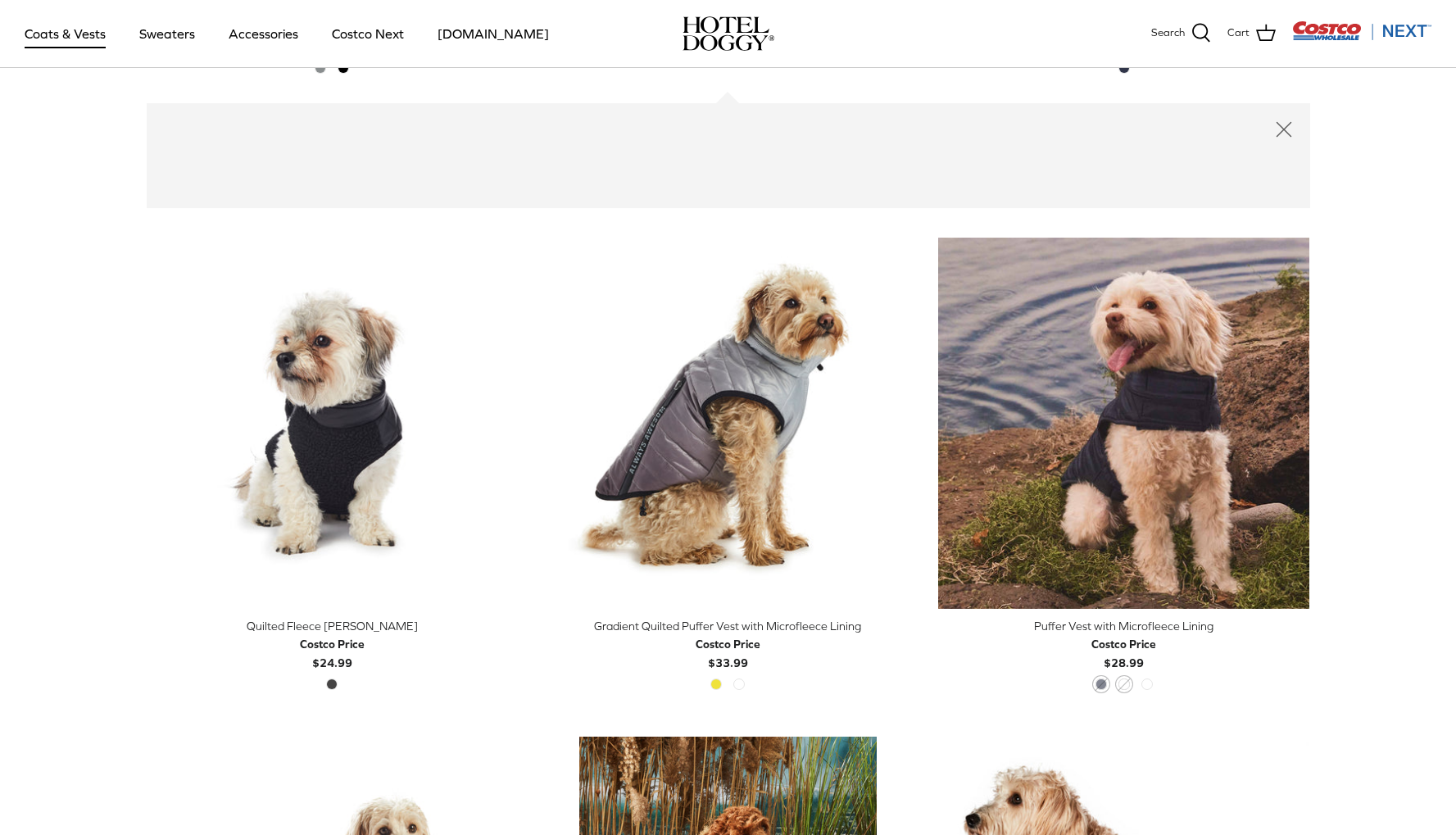
scroll to position [2384, 0]
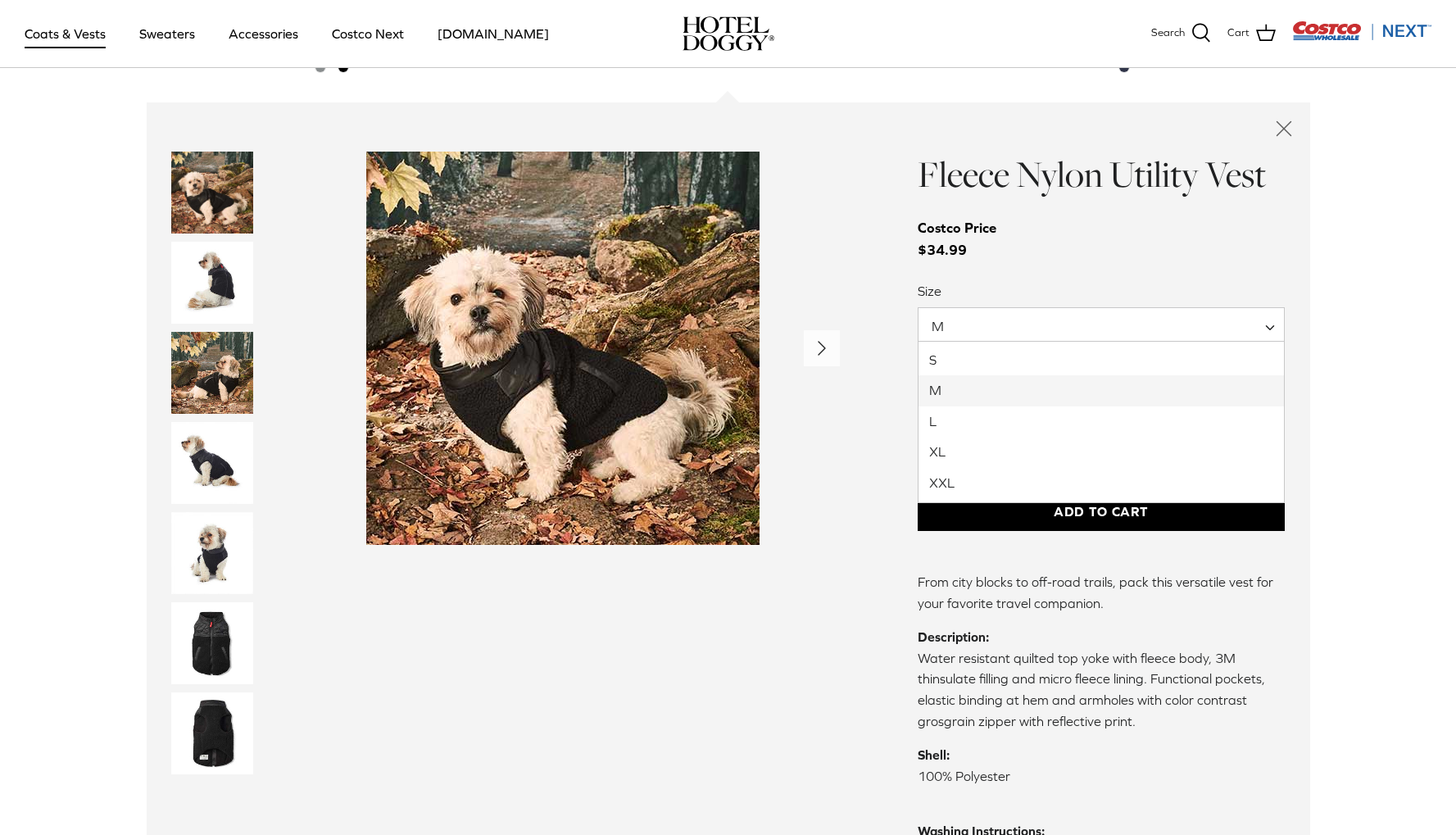
click at [968, 318] on span "M" at bounding box center [947, 326] width 58 height 18
select select "S"
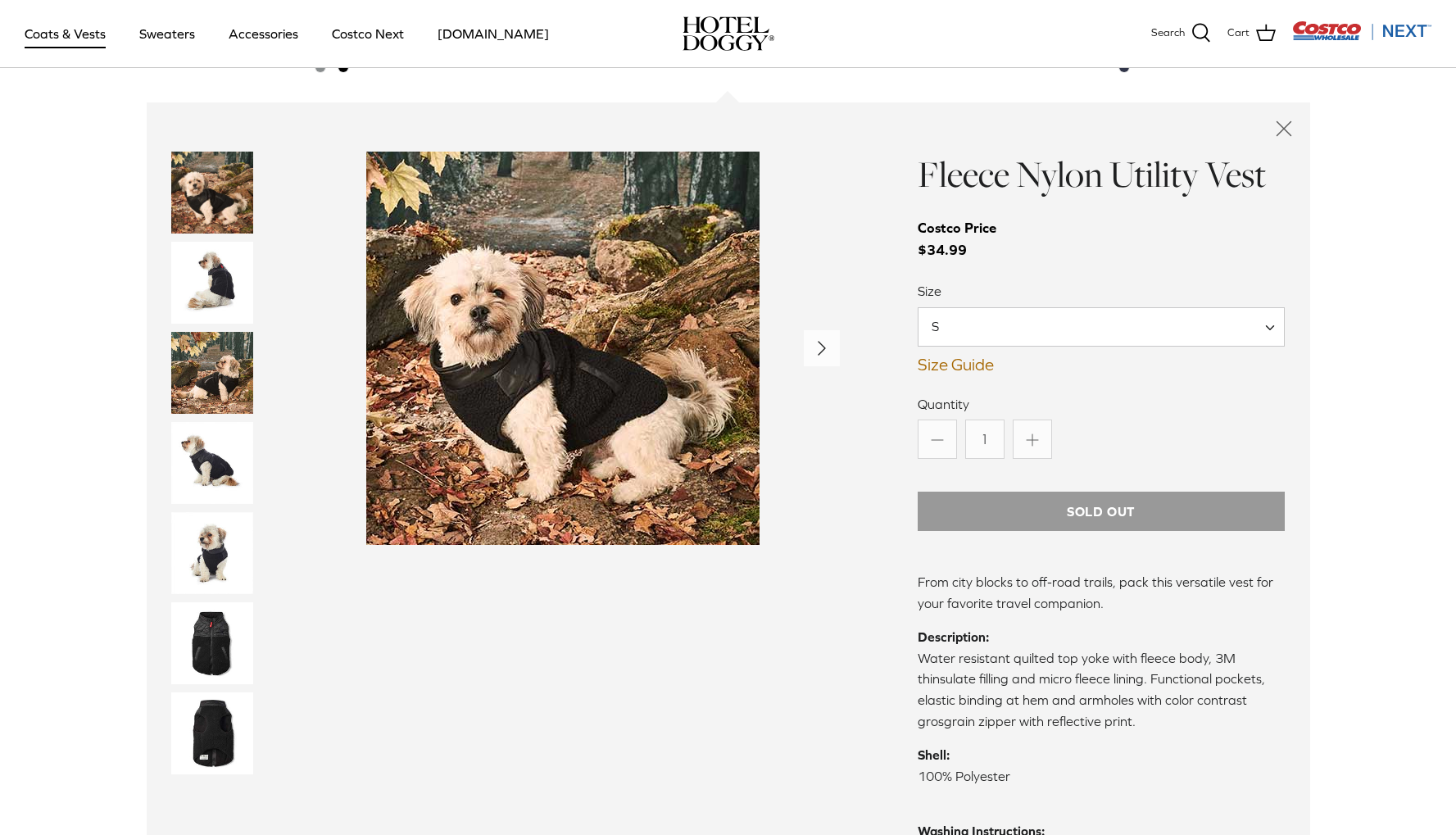
click at [223, 563] on img "Thumbnail Link" at bounding box center [212, 552] width 82 height 82
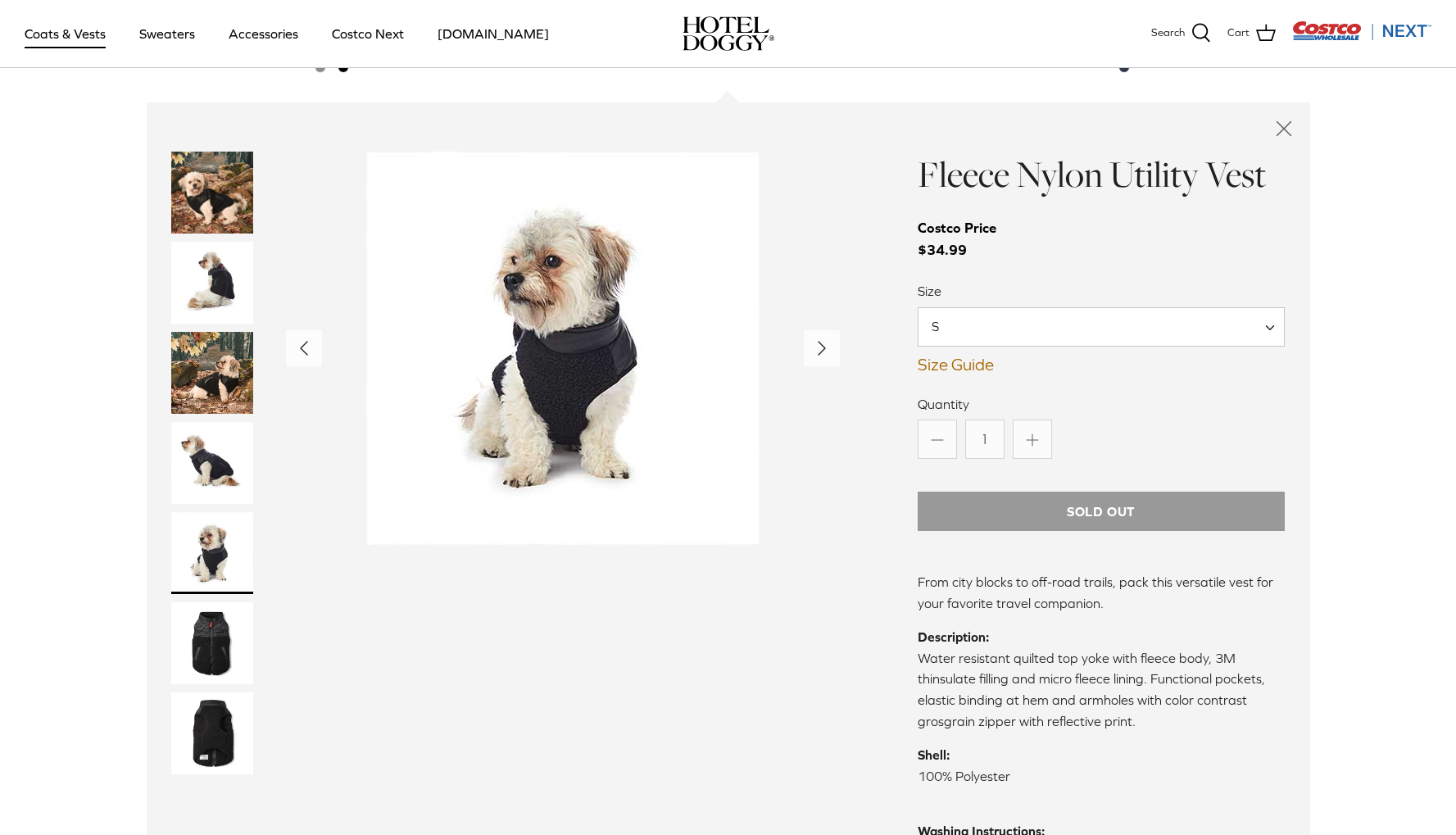
click at [212, 635] on img "Thumbnail Link" at bounding box center [212, 643] width 82 height 82
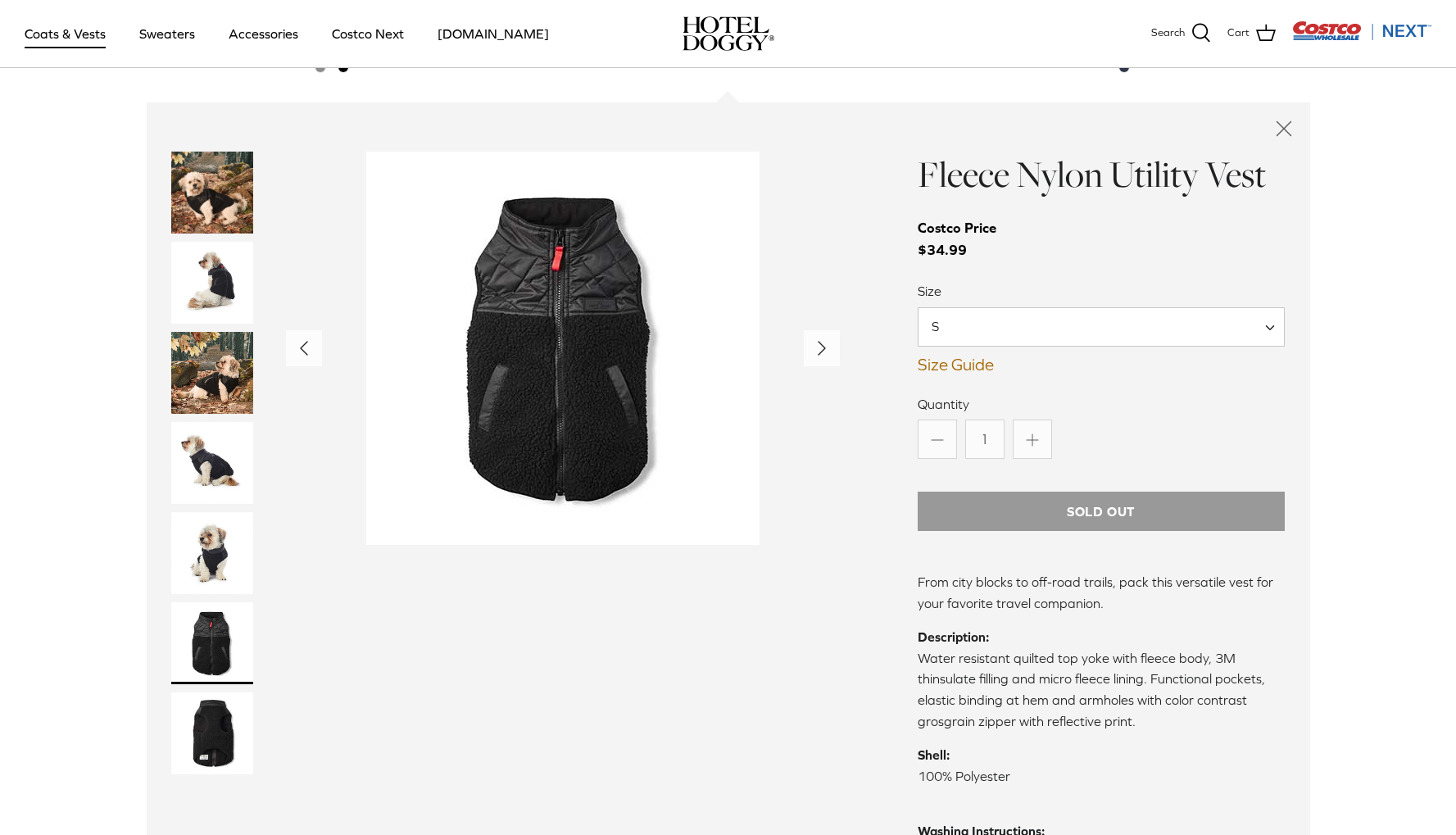
click at [1281, 127] on icon "Close quick buy" at bounding box center [1284, 128] width 28 height 28
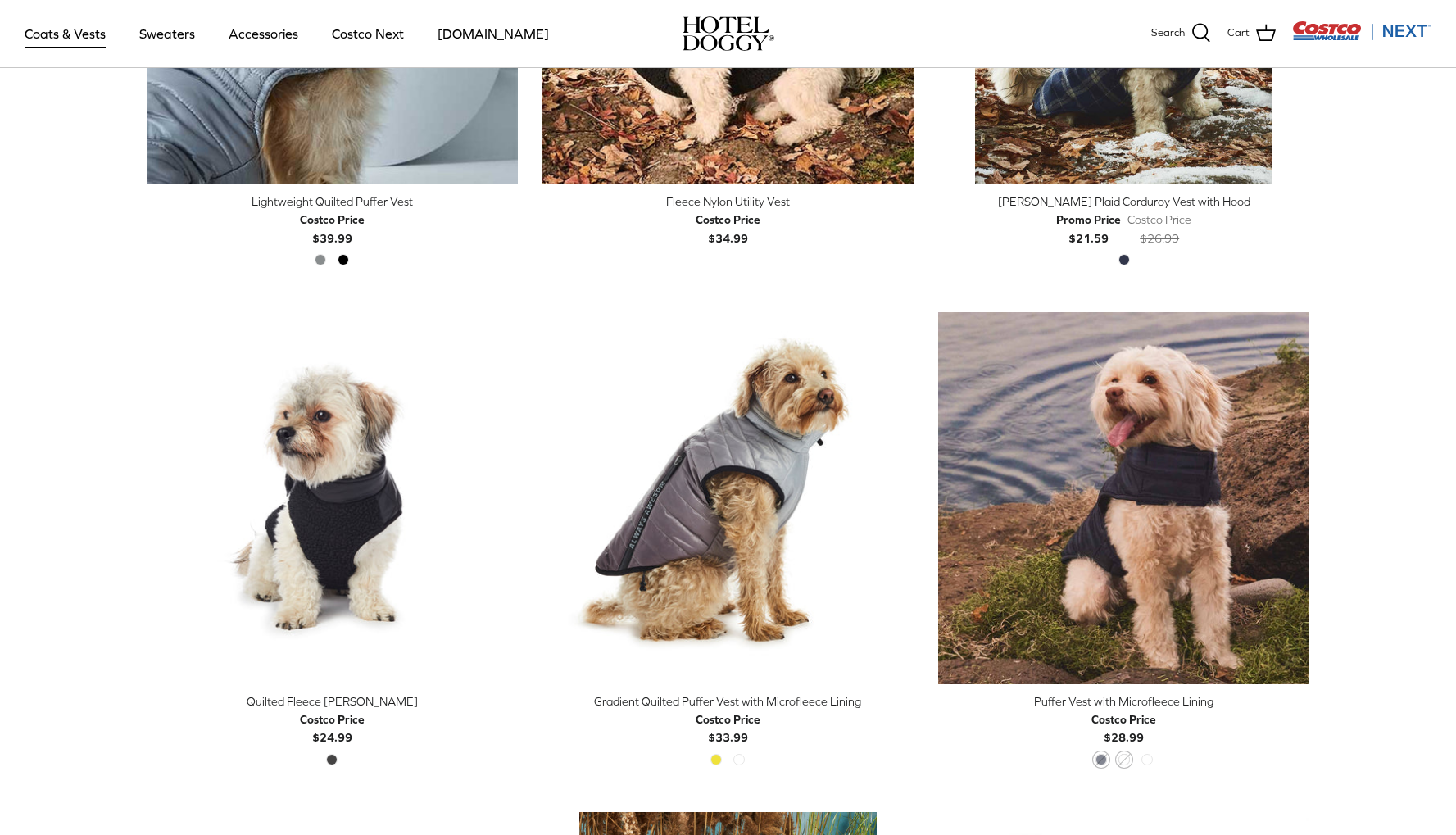
scroll to position [2193, 0]
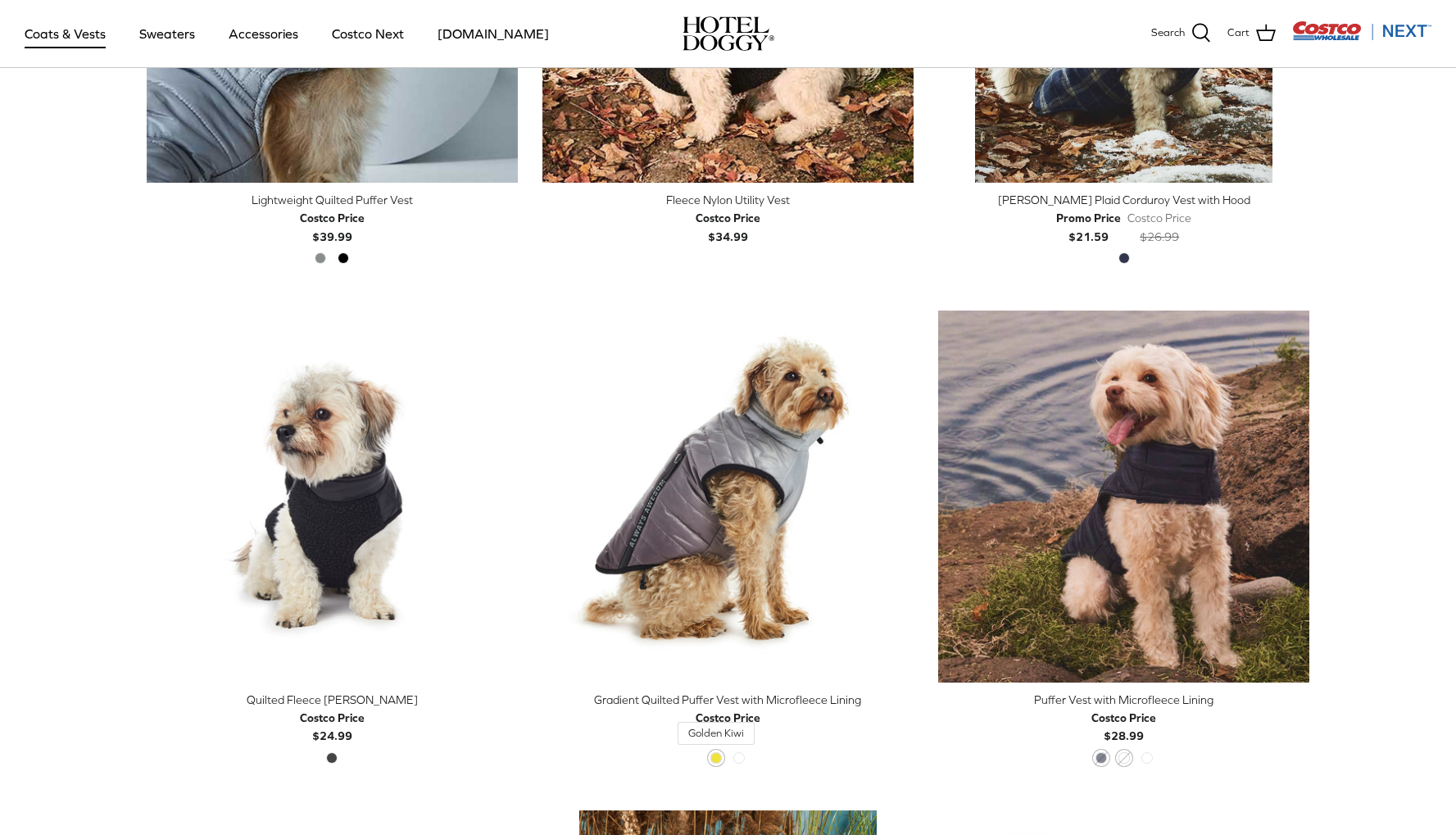
click at [716, 752] on span "Golden Kiwi" at bounding box center [716, 758] width 12 height 12
click at [715, 754] on span "Golden Kiwi" at bounding box center [716, 758] width 12 height 12
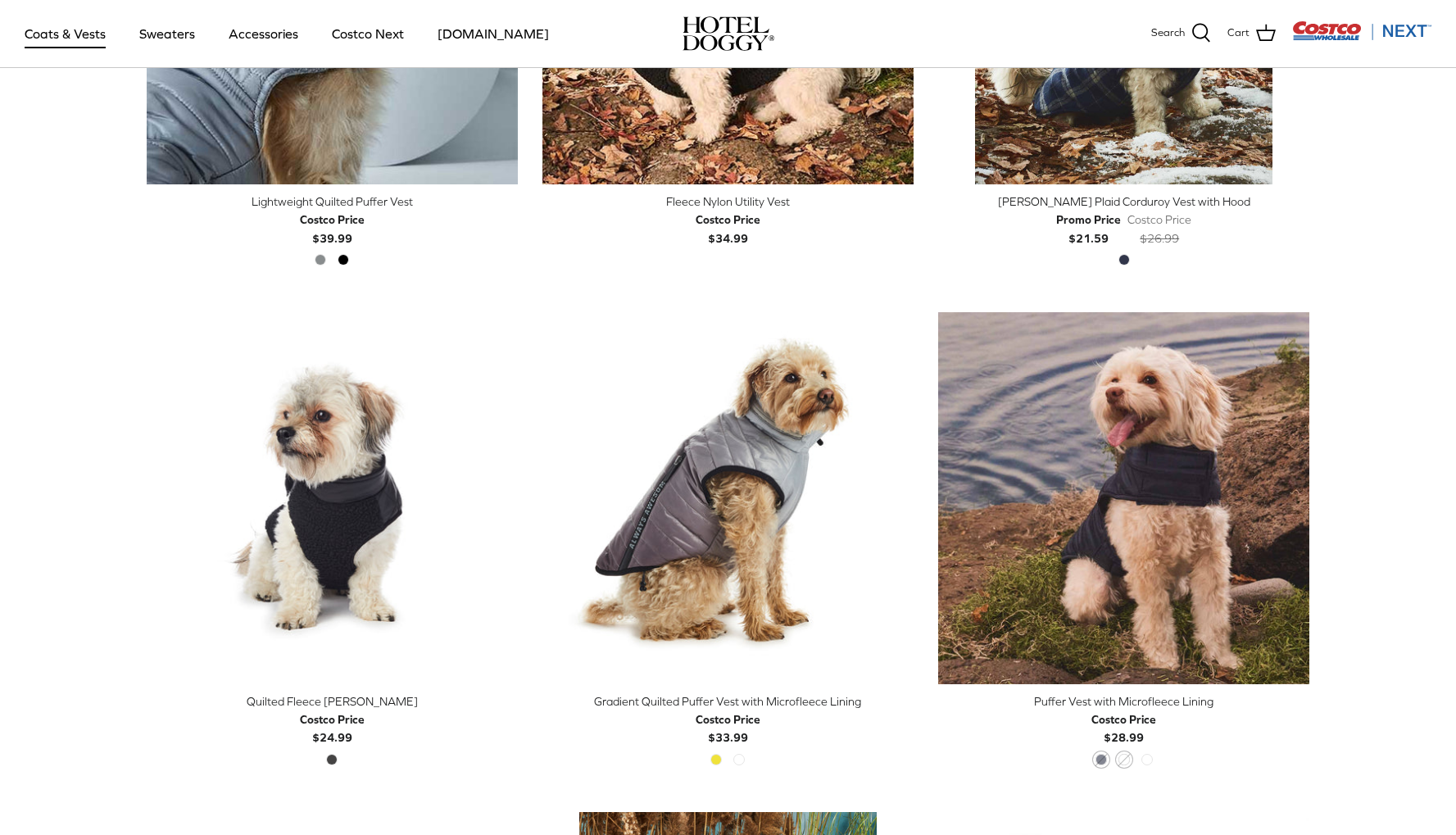
scroll to position [2190, 0]
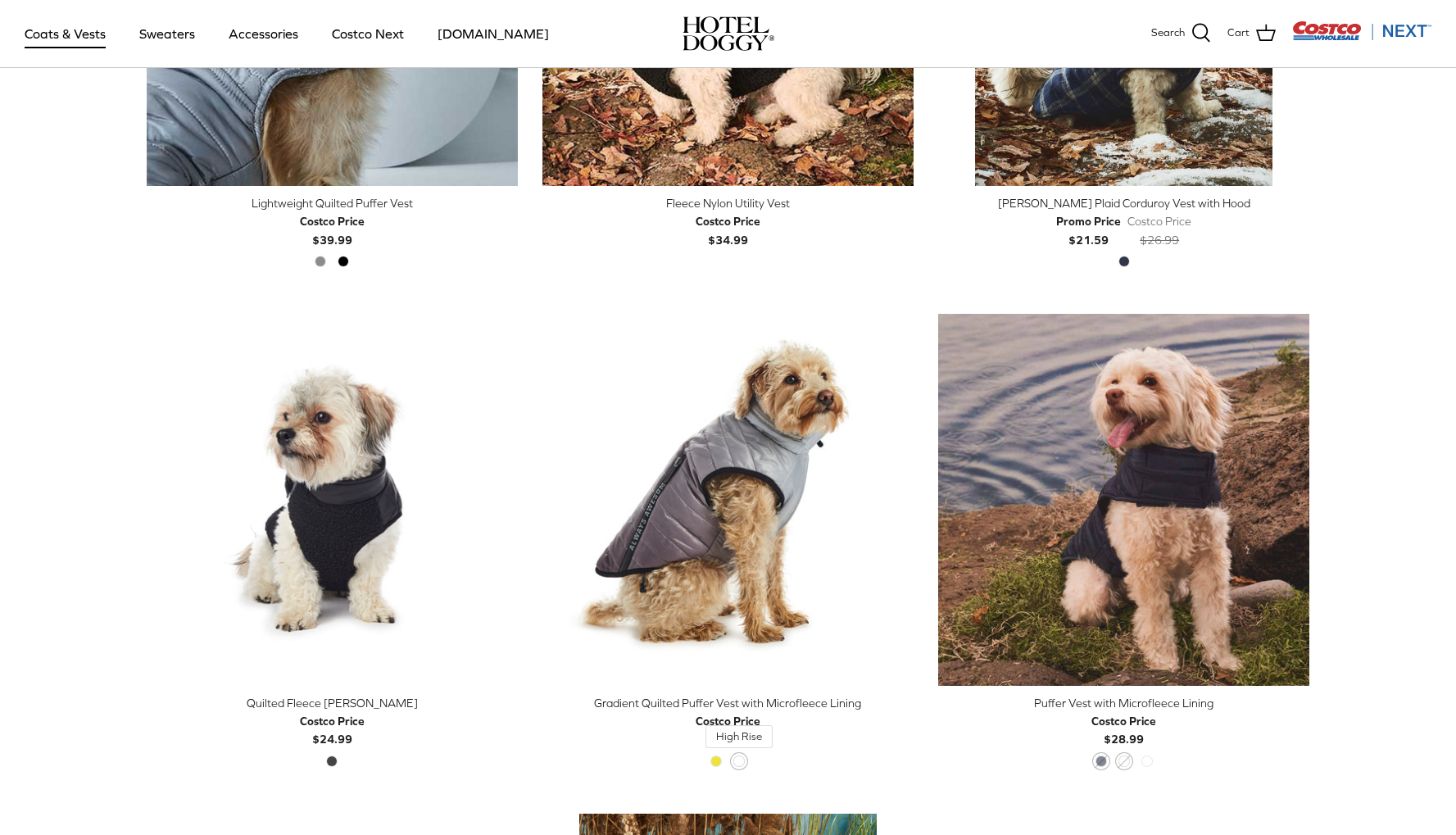
click at [742, 756] on div "Golden Kiwi High Rise" at bounding box center [728, 766] width 46 height 21
click at [738, 756] on span "High Rise" at bounding box center [740, 762] width 12 height 12
click at [709, 756] on div "Golden Kiwi High Rise" at bounding box center [728, 766] width 46 height 21
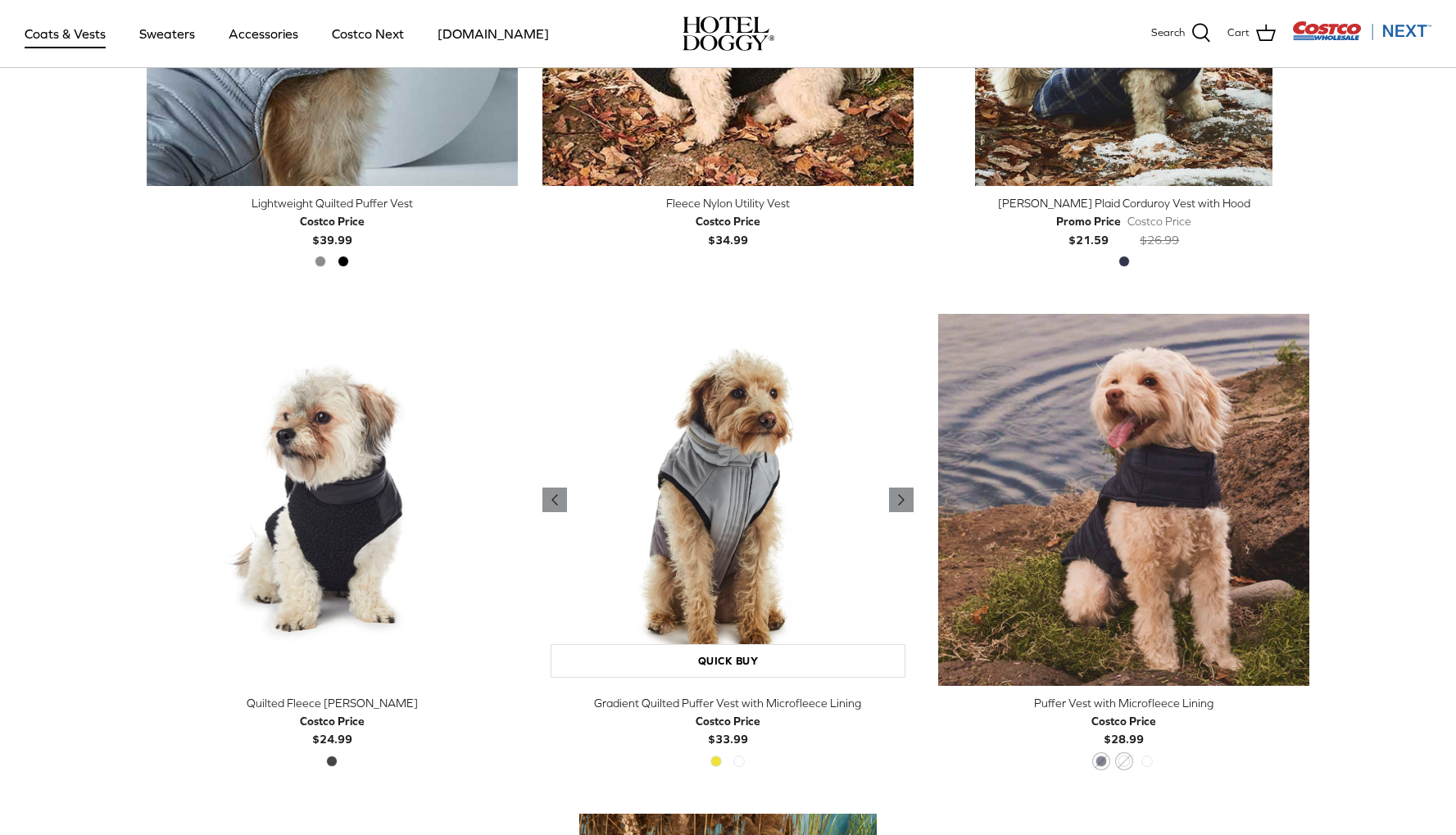
click at [731, 534] on img "Gradient Quilted Puffer Vest with Microfleece Lining" at bounding box center [728, 499] width 371 height 371
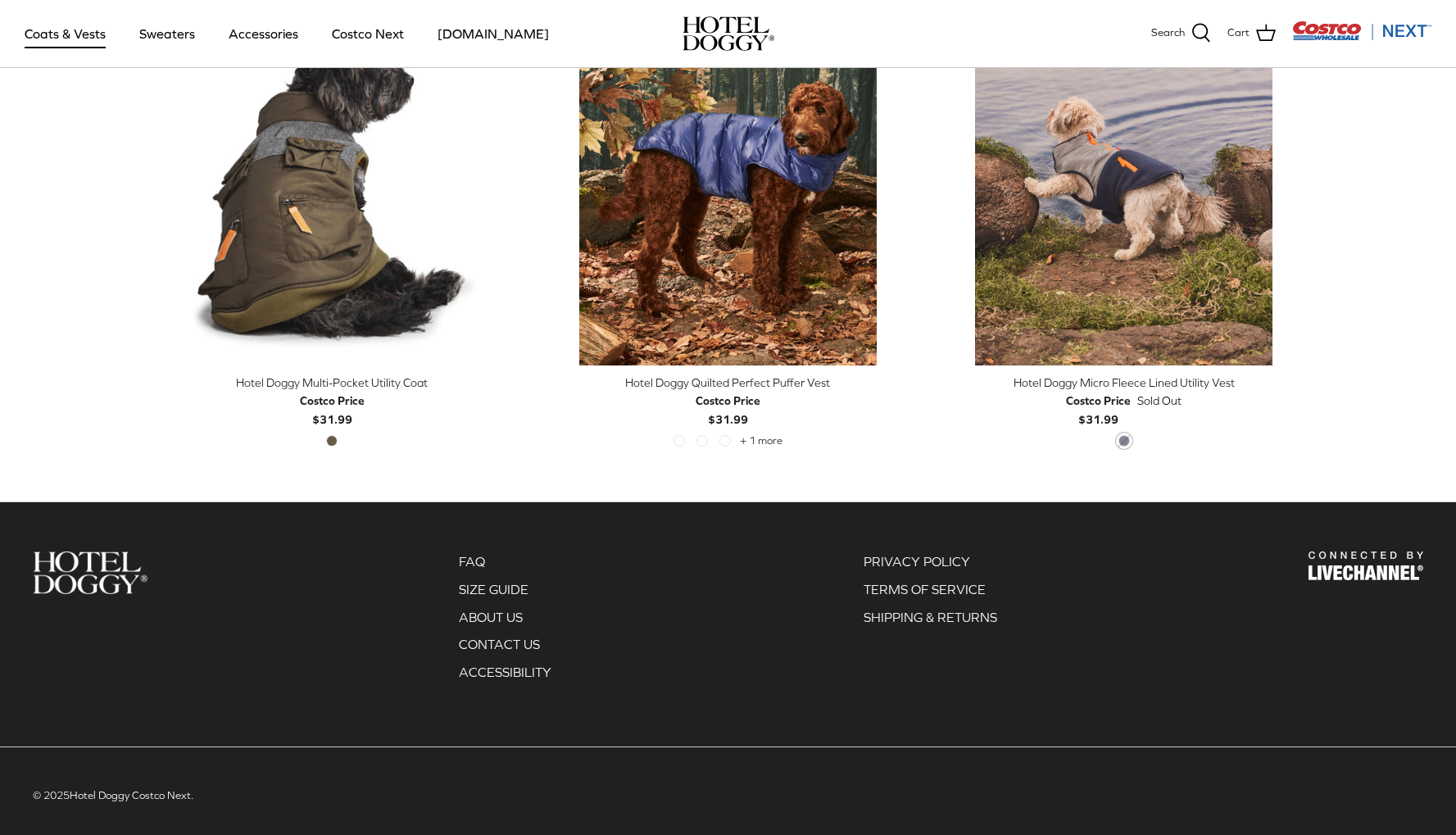
scroll to position [3507, 0]
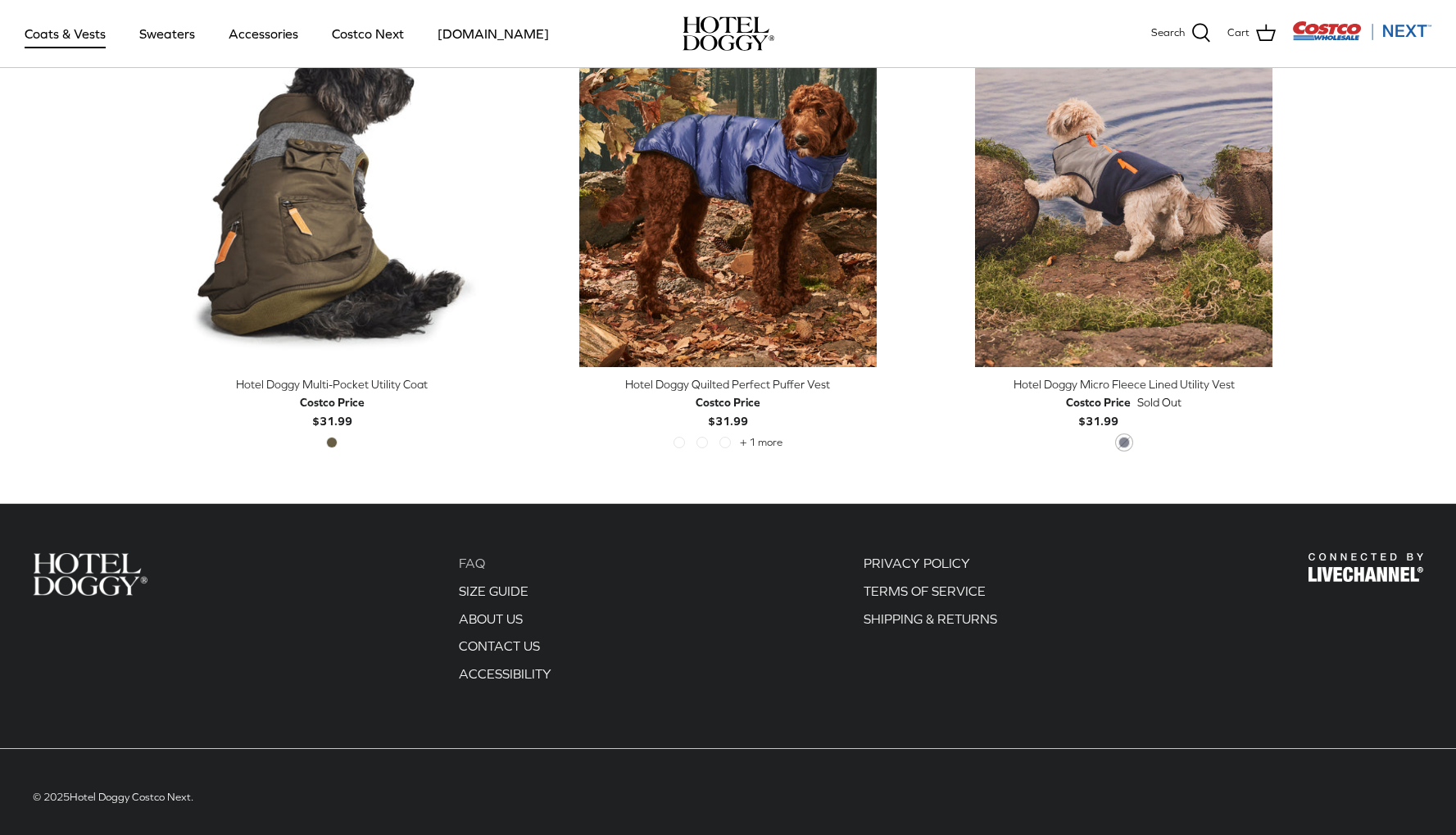
click at [476, 557] on link "FAQ" at bounding box center [472, 563] width 26 height 14
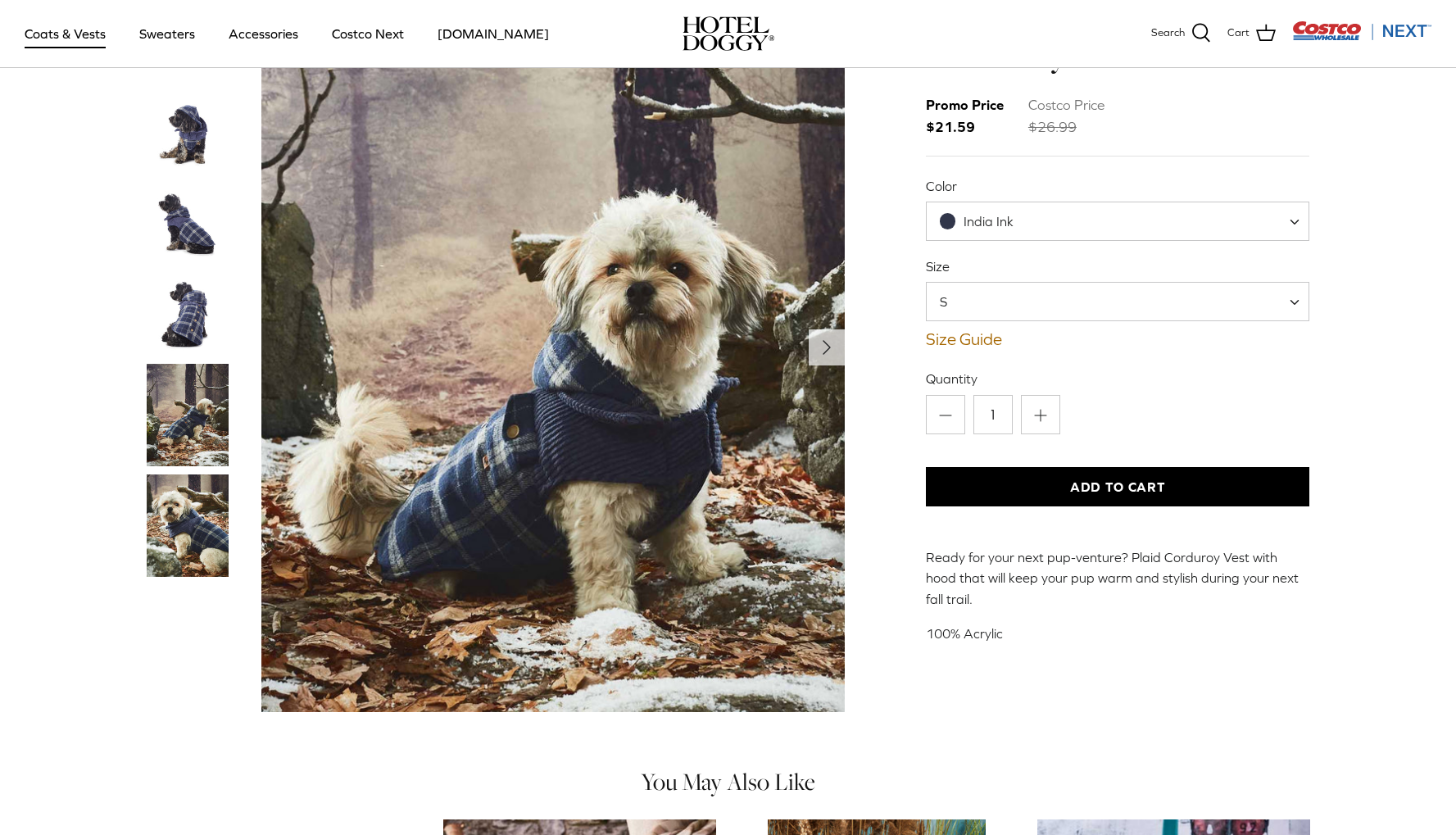
scroll to position [105, 0]
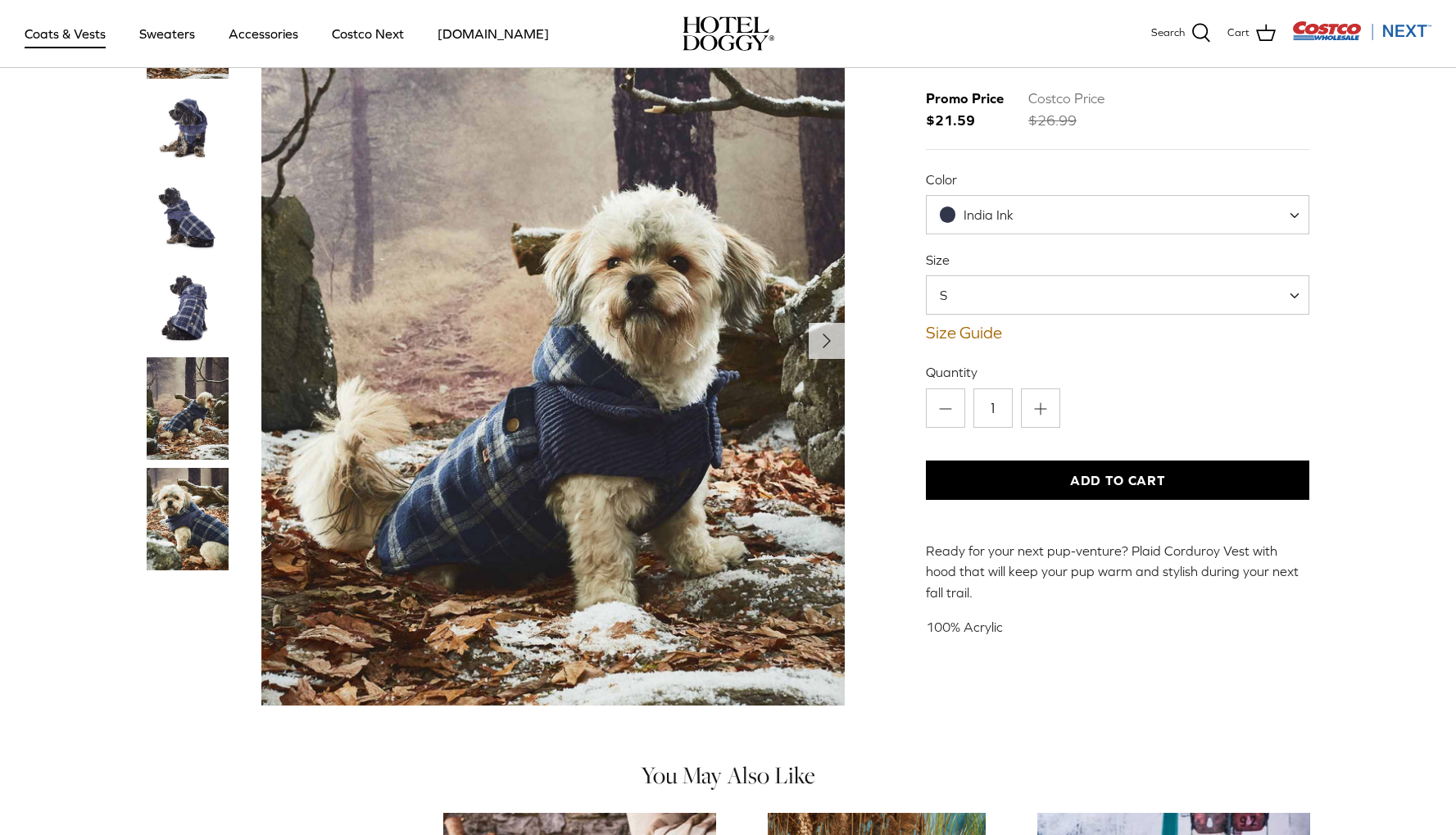
click at [1070, 212] on span "India Ink" at bounding box center [1119, 214] width 385 height 40
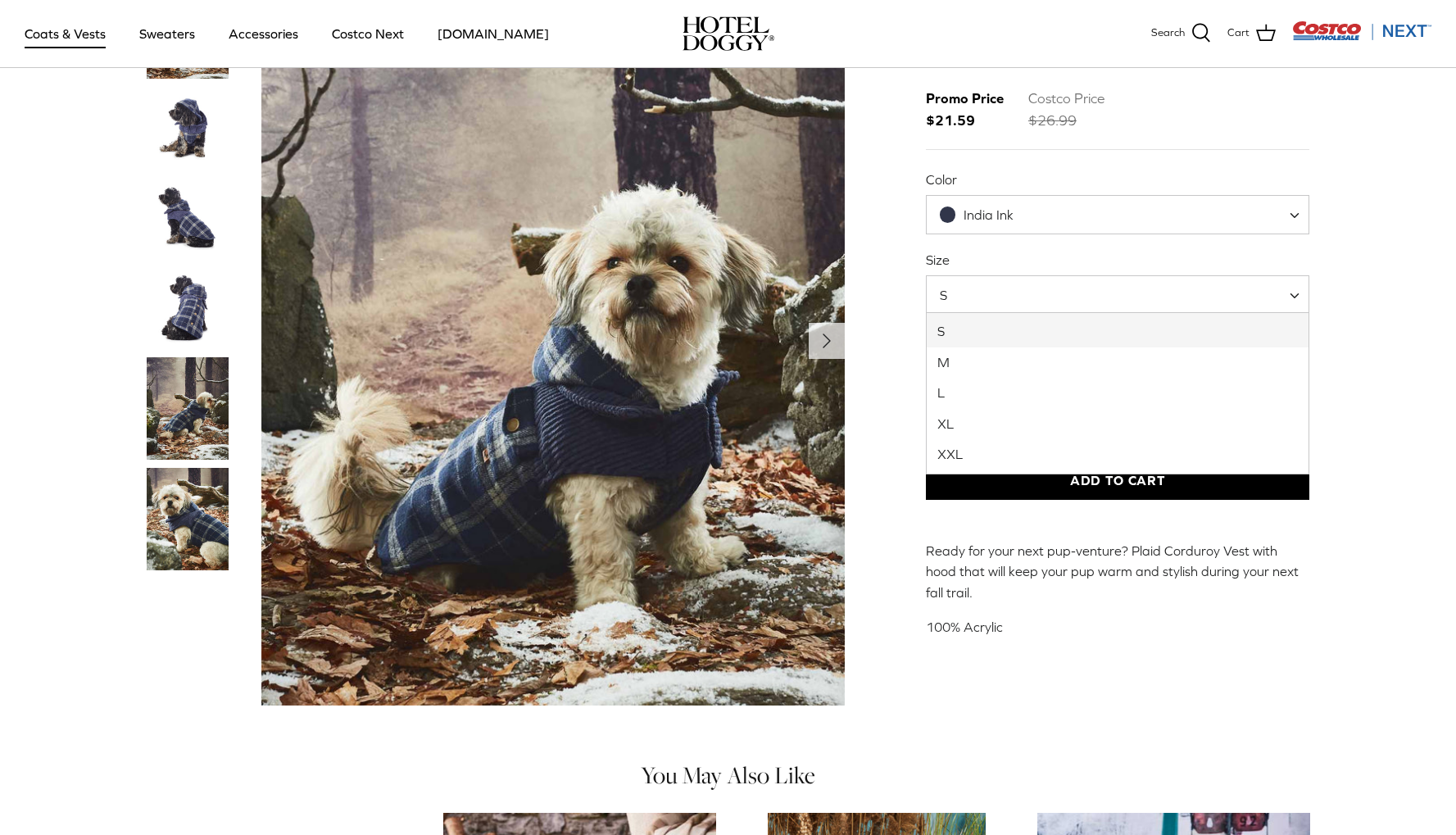
click at [1036, 299] on span "S" at bounding box center [1119, 294] width 385 height 40
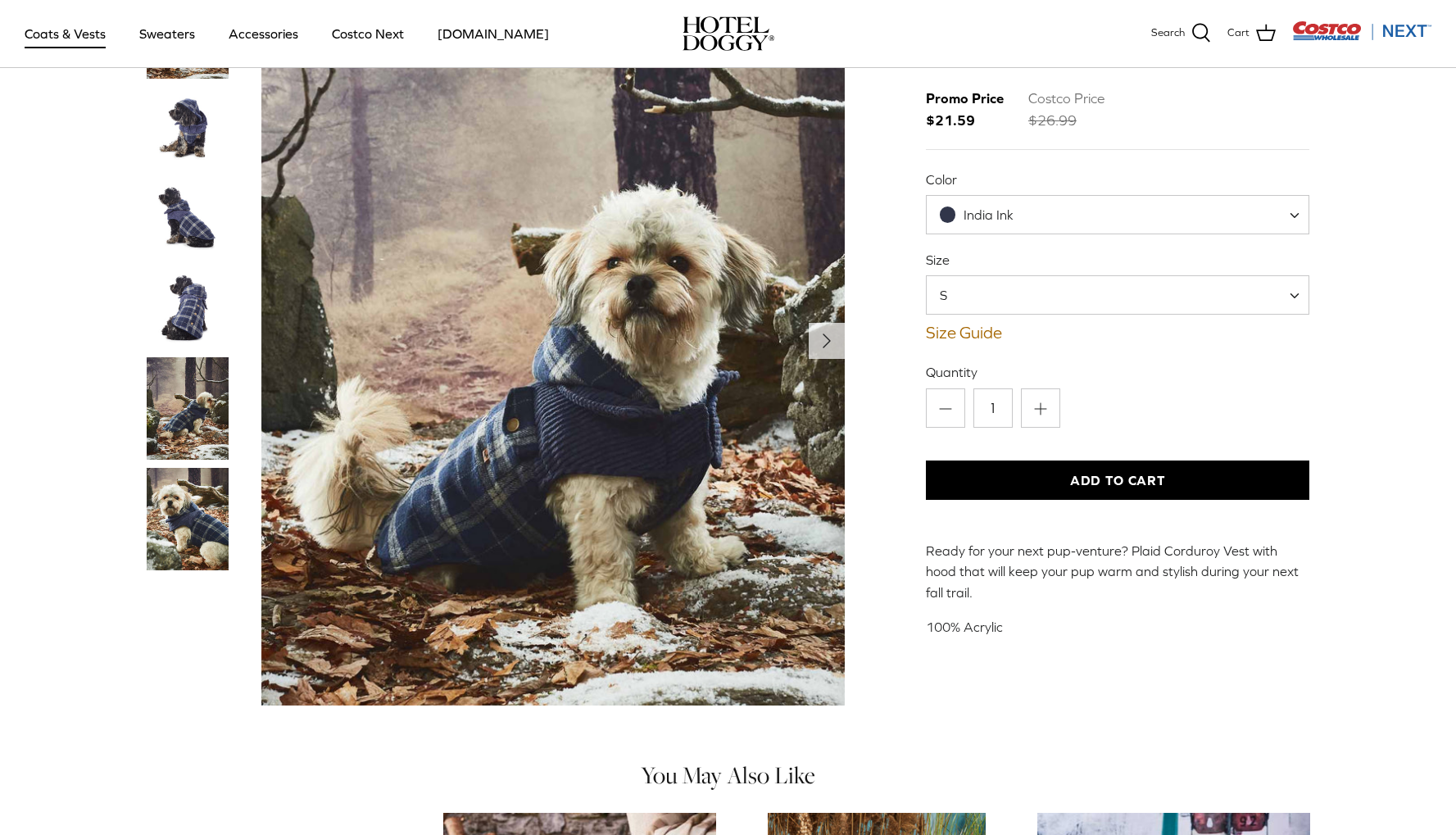
click at [1033, 251] on label "Size" at bounding box center [1119, 259] width 385 height 18
click at [927, 275] on select "S M L XL XXL" at bounding box center [926, 275] width 1 height 1
click at [987, 334] on link "Size Guide" at bounding box center [1119, 332] width 385 height 19
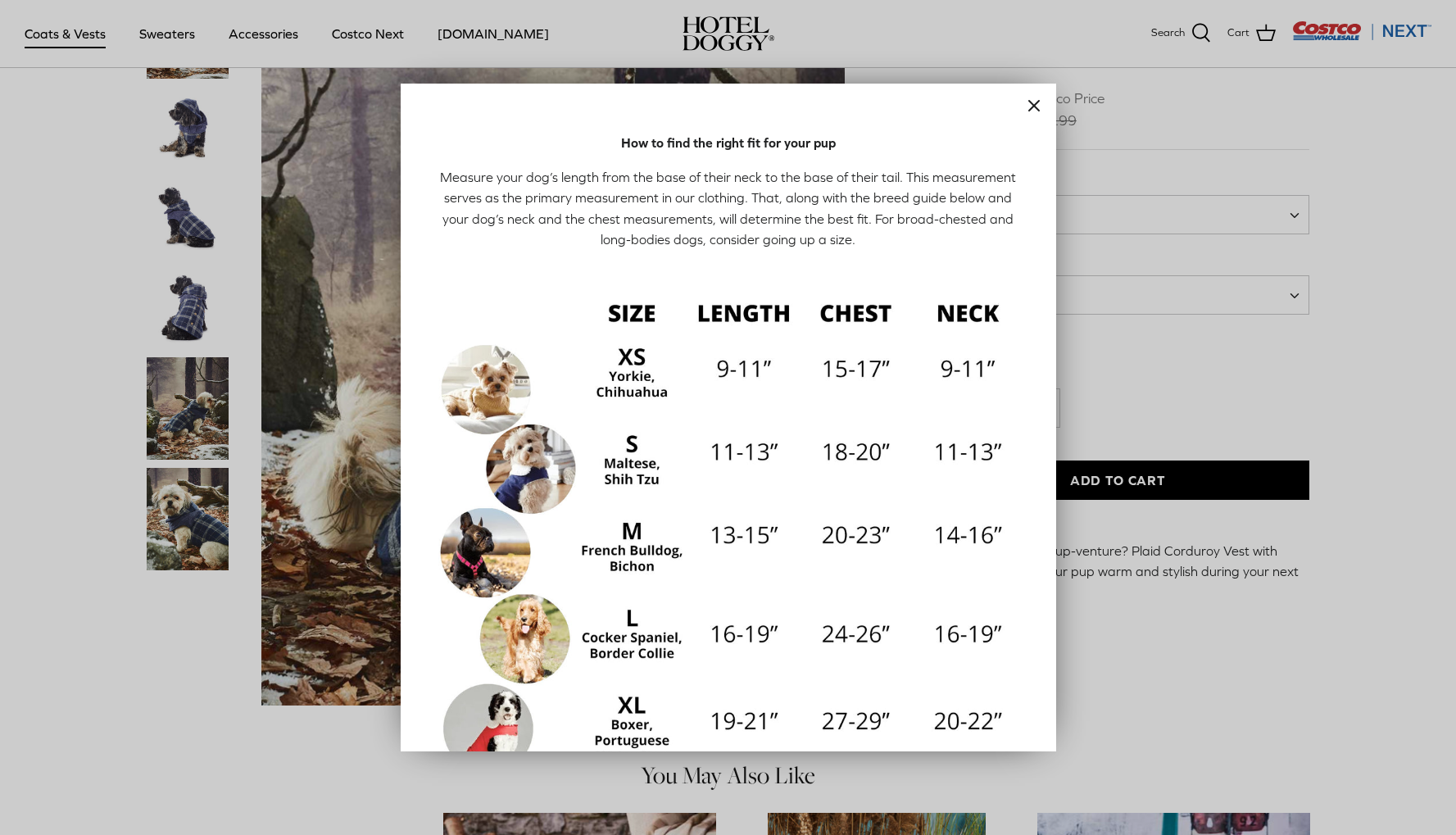
click at [1027, 101] on icon "Close" at bounding box center [1033, 105] width 19 height 19
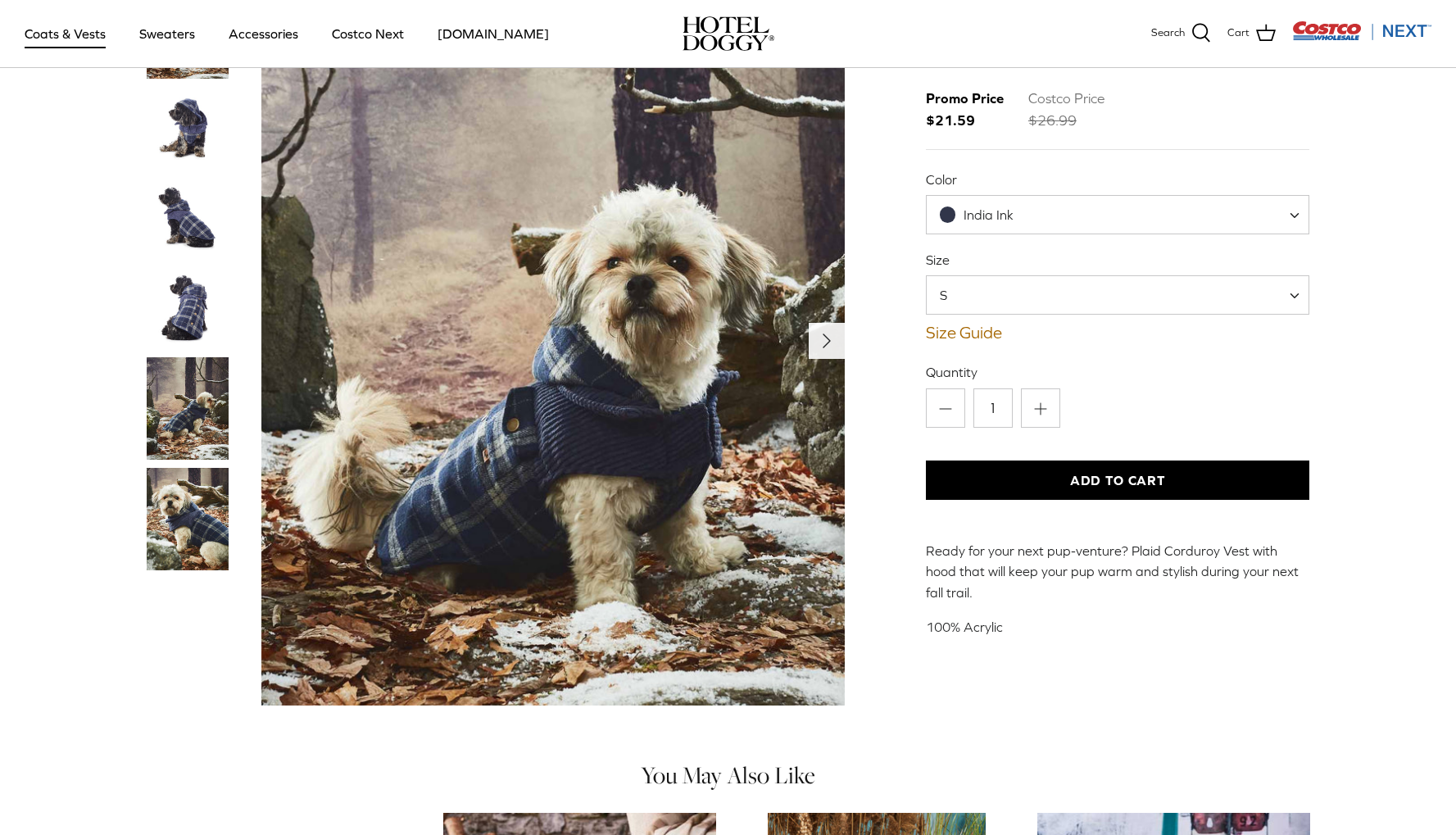
click at [842, 339] on button "Right" at bounding box center [827, 341] width 36 height 36
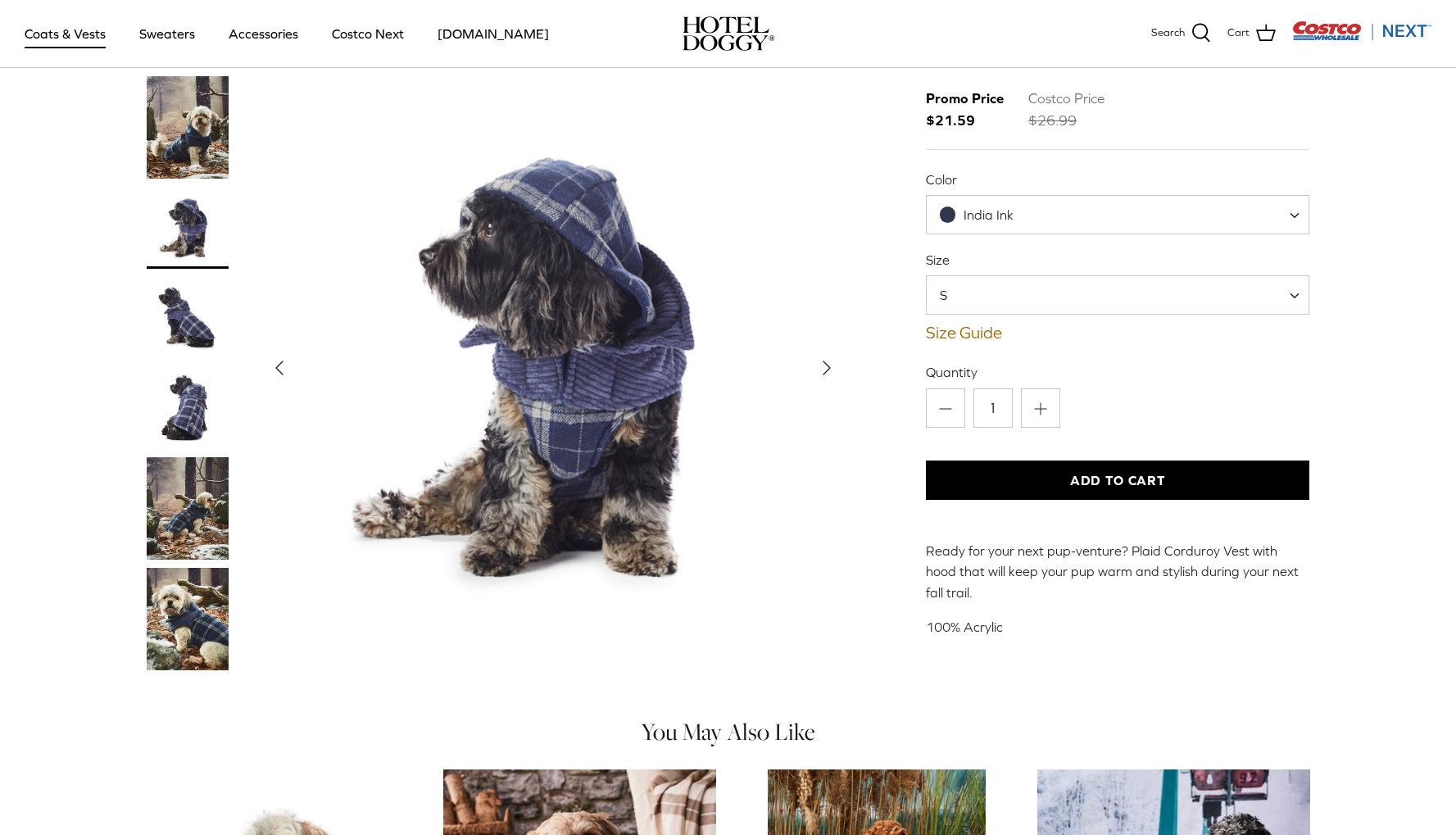
click at [842, 351] on button "Right" at bounding box center [827, 369] width 36 height 36
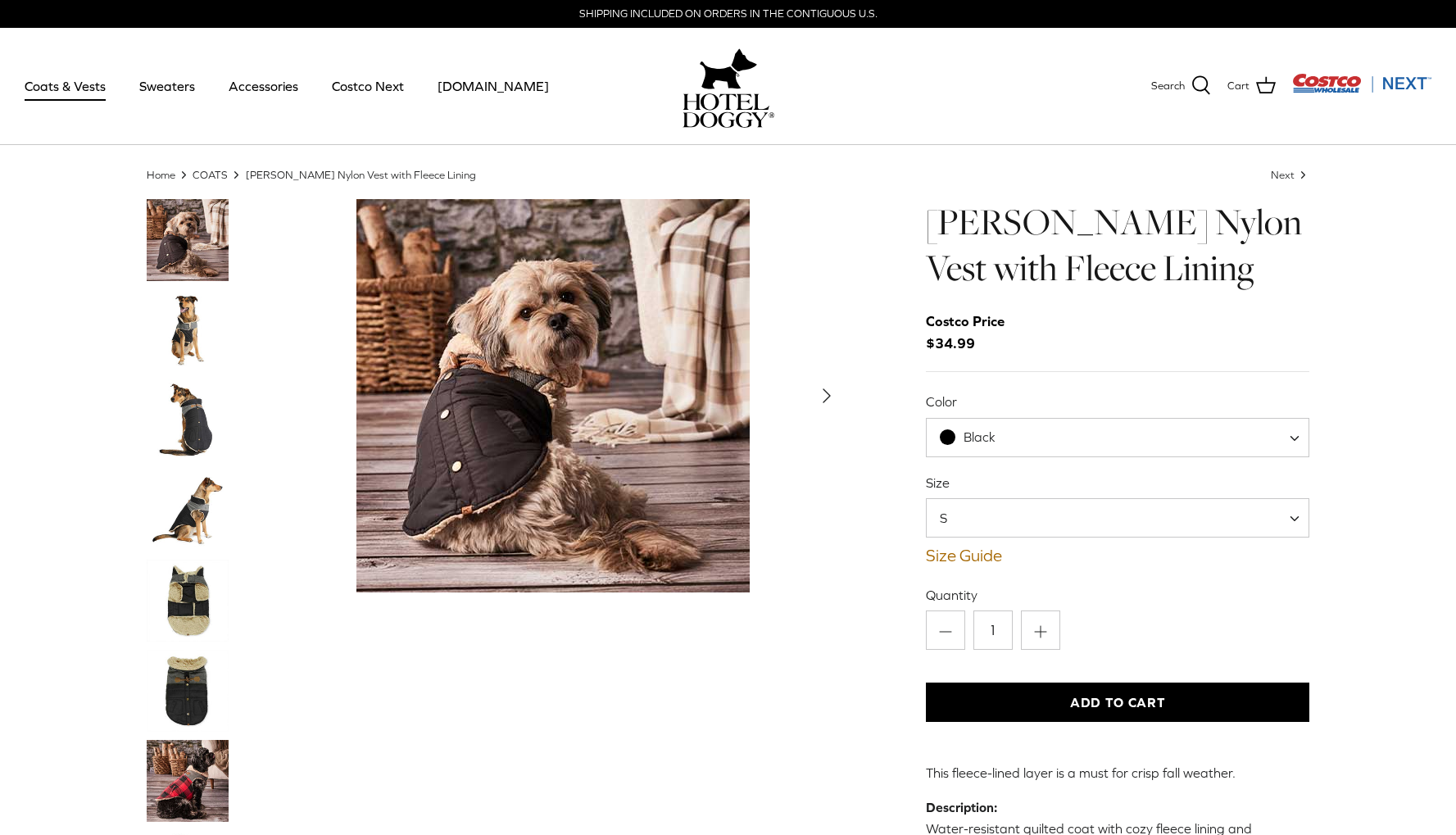
click at [999, 446] on span "Black" at bounding box center [1119, 437] width 385 height 40
select select "Cranberry Red"
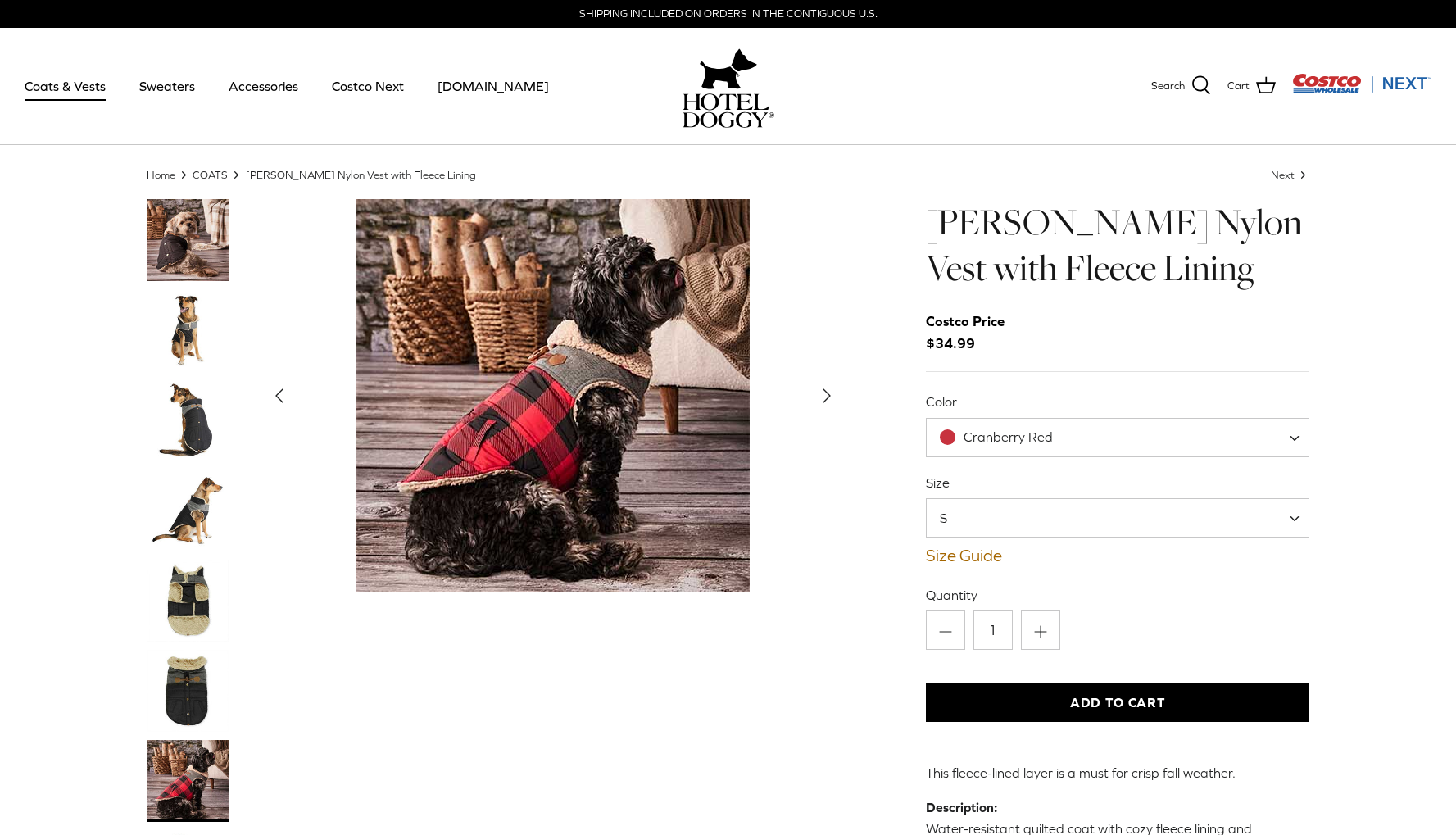
click at [1015, 516] on span "S" at bounding box center [1119, 518] width 385 height 40
click at [1130, 696] on button "Add to Cart" at bounding box center [1119, 702] width 385 height 40
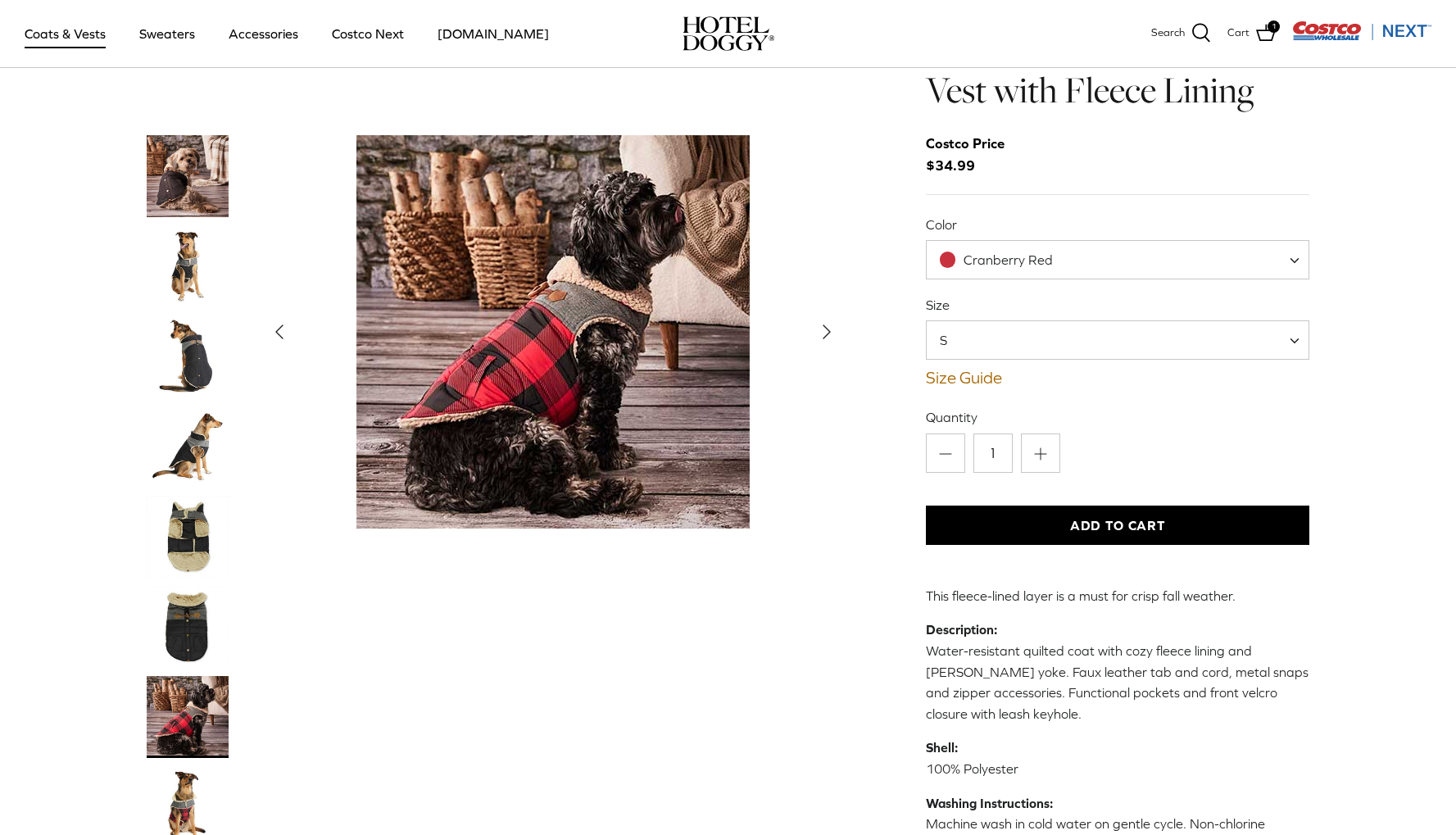
scroll to position [61, 0]
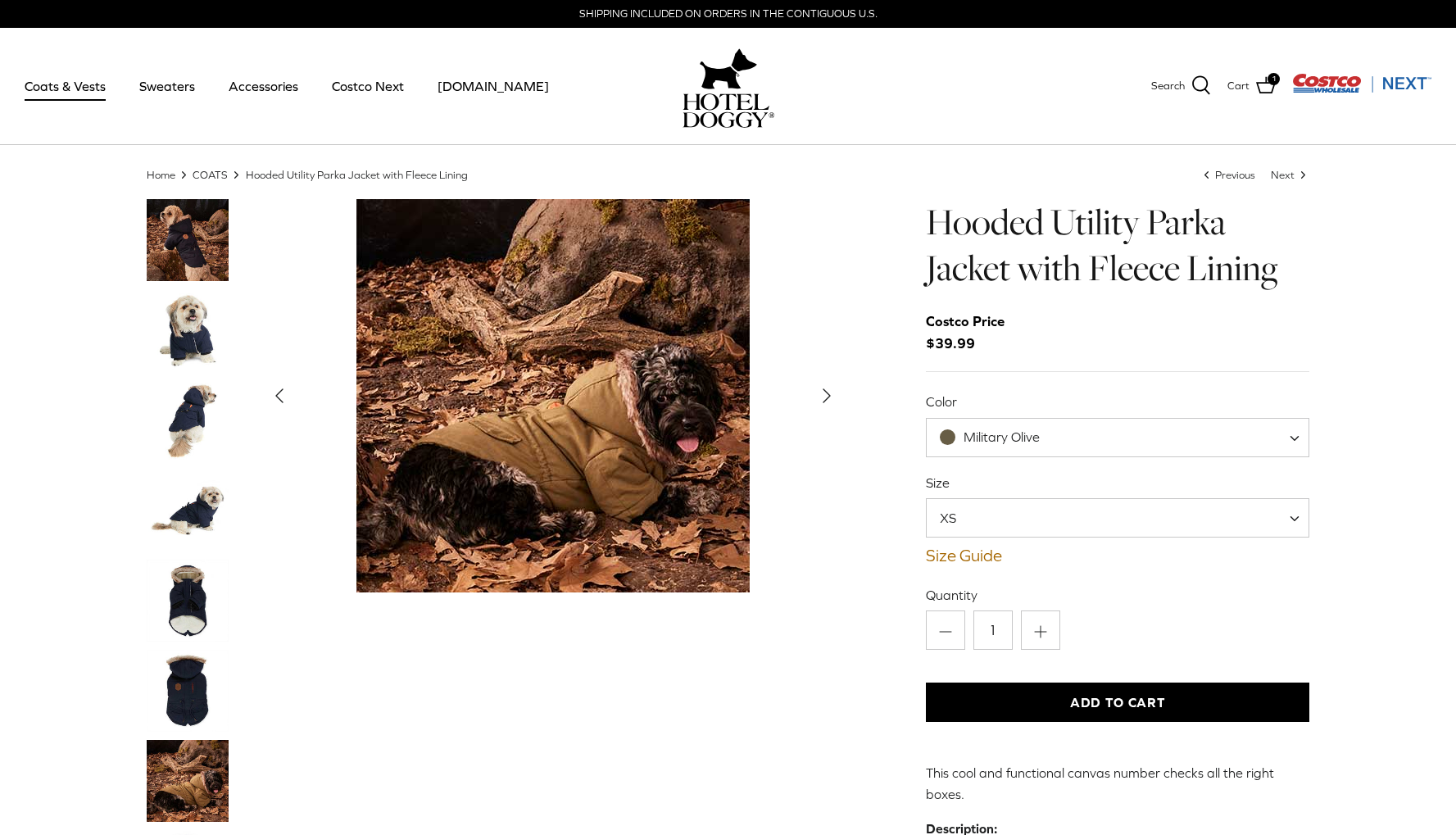
scroll to position [0, 1]
click at [1001, 436] on span "Military Olive" at bounding box center [1002, 436] width 76 height 14
select select "India Ink"
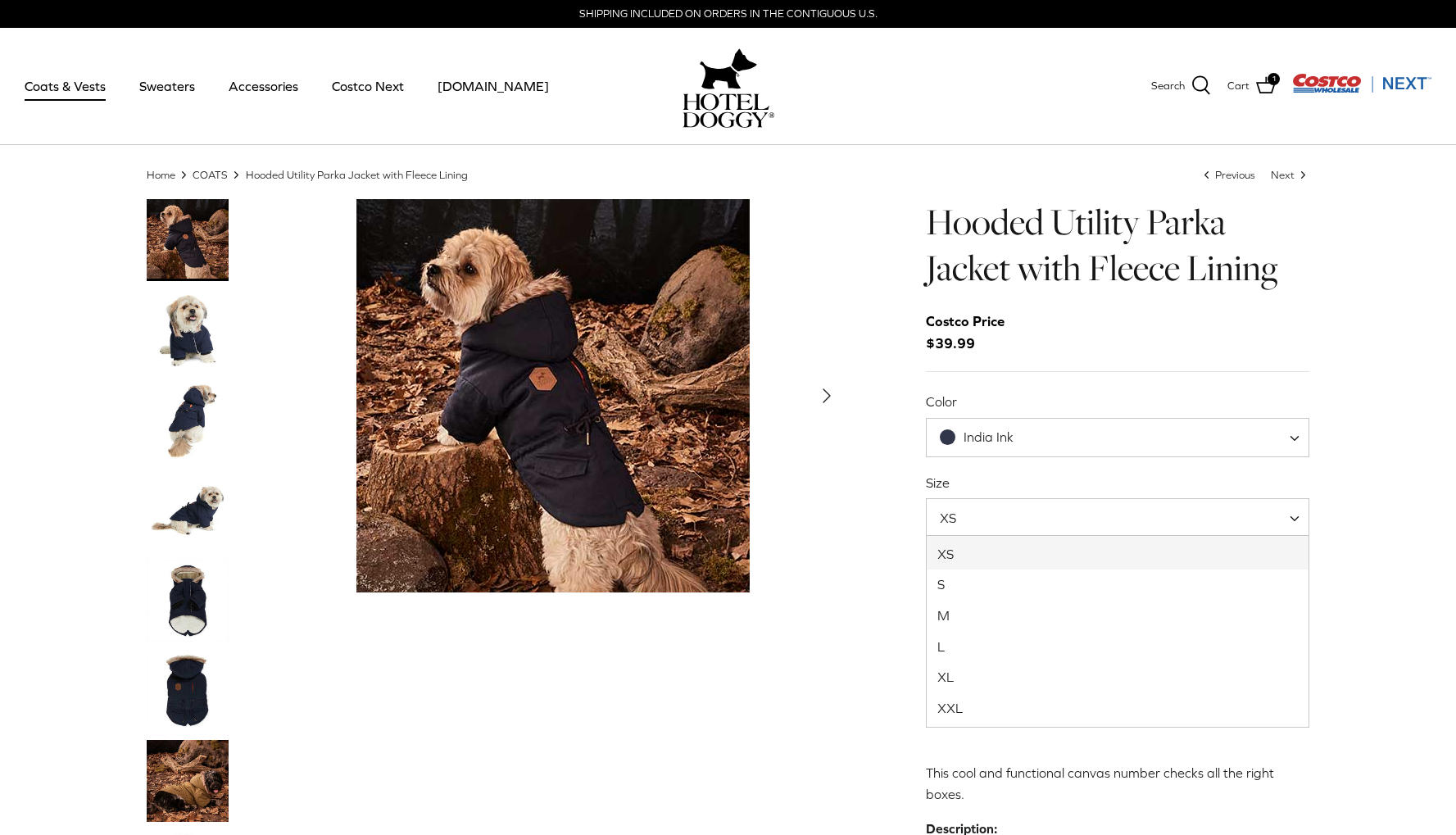
click at [1011, 521] on span "XS" at bounding box center [1119, 518] width 385 height 40
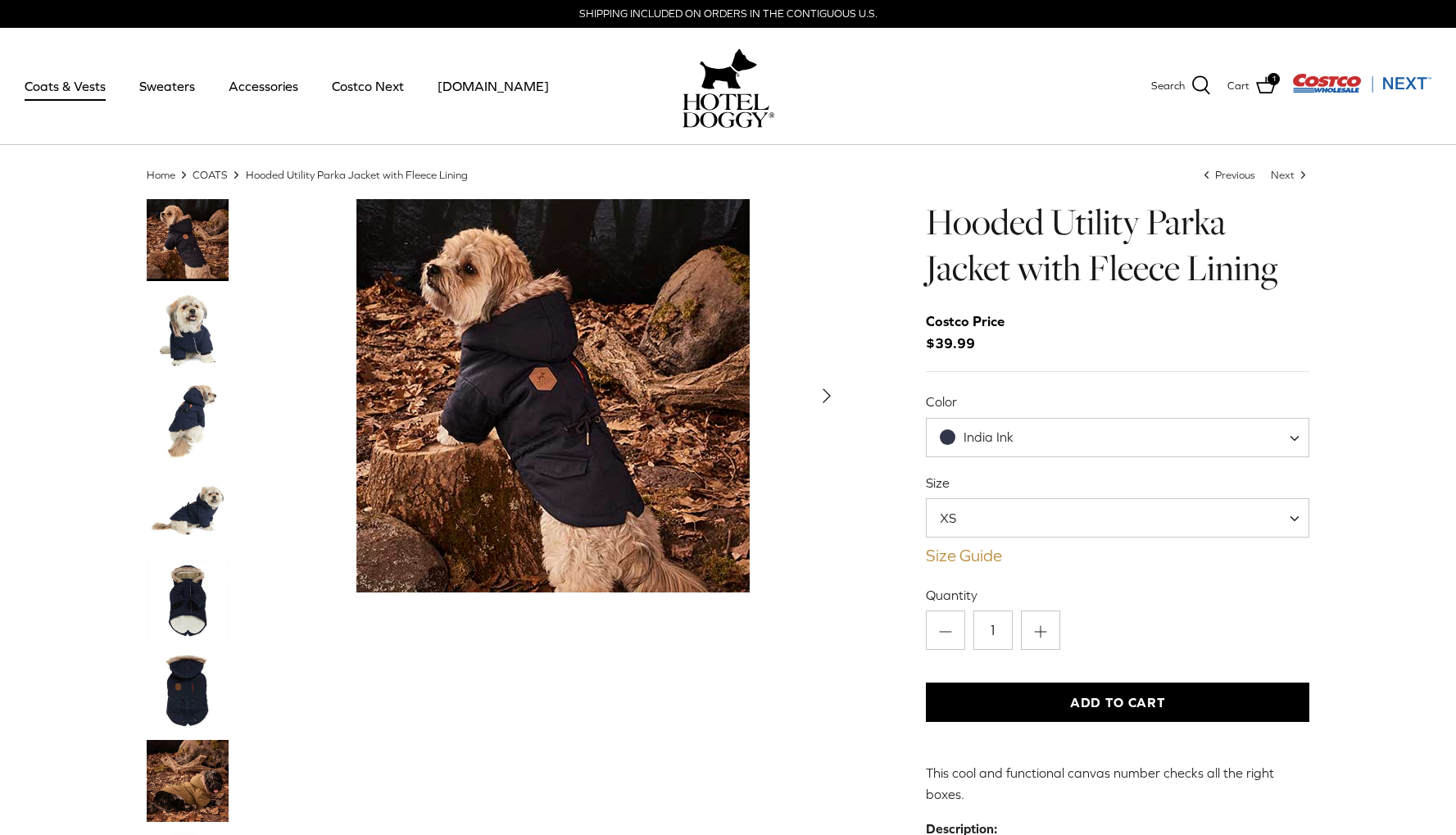
click at [999, 551] on link "Size Guide" at bounding box center [1119, 555] width 385 height 19
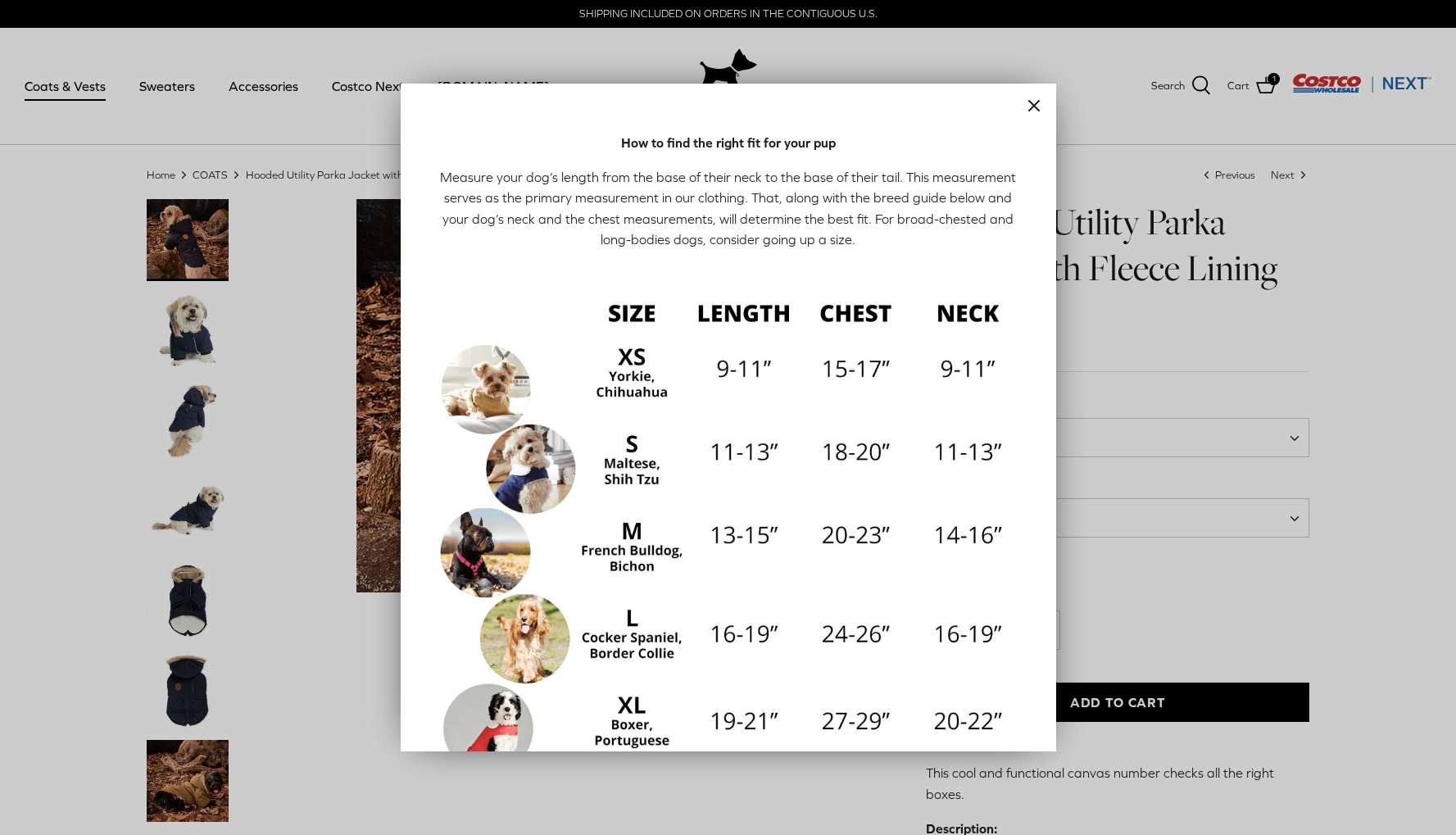
click at [1031, 108] on line "Close" at bounding box center [1034, 105] width 10 height 10
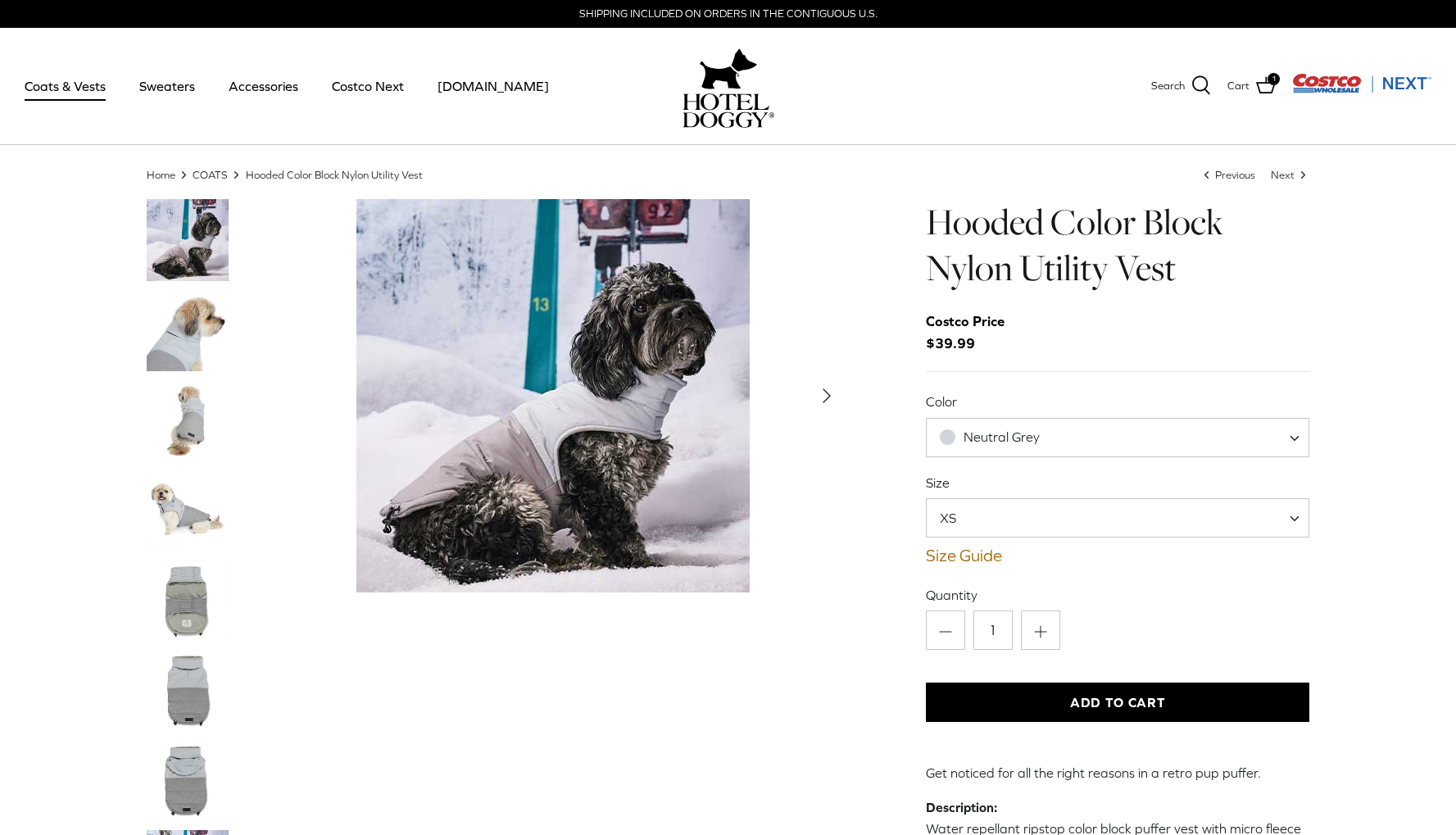
click at [193, 434] on img "Thumbnail Link" at bounding box center [187, 420] width 82 height 82
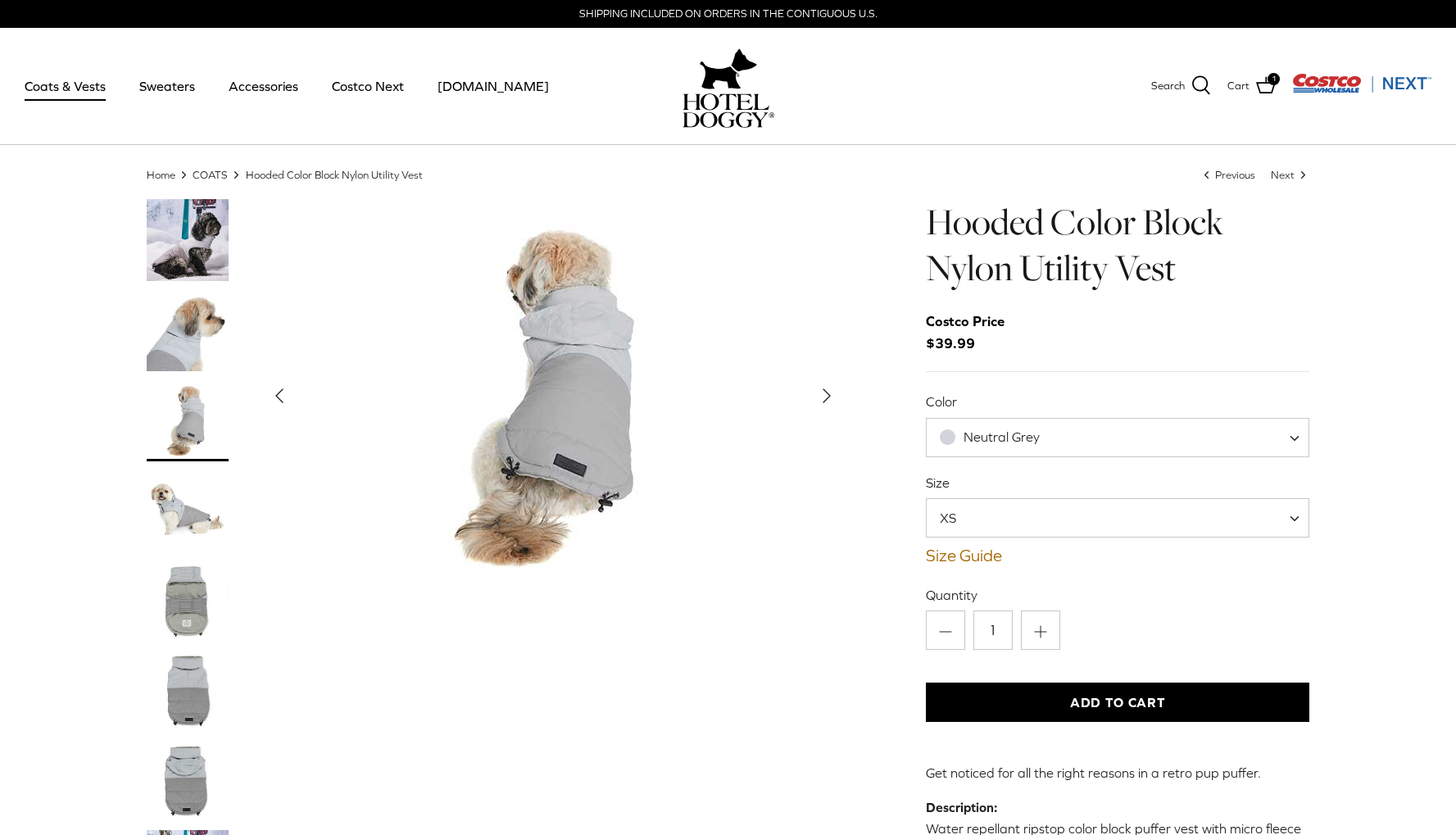
click at [181, 336] on img "Thumbnail Link" at bounding box center [187, 330] width 82 height 82
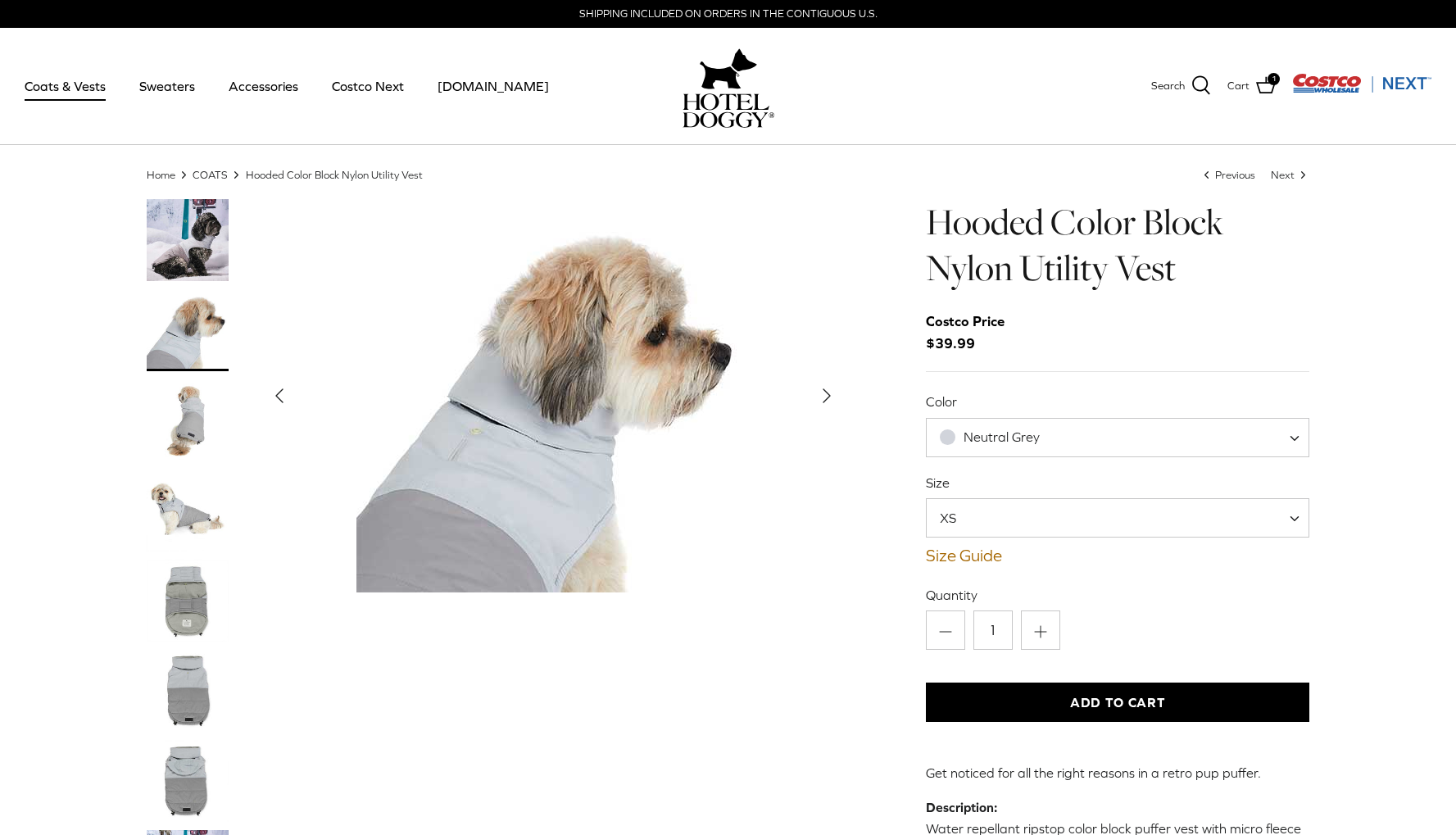
drag, startPoint x: 181, startPoint y: 531, endPoint x: 187, endPoint y: 574, distance: 43.4
click at [180, 531] on img "Thumbnail Link" at bounding box center [187, 510] width 82 height 82
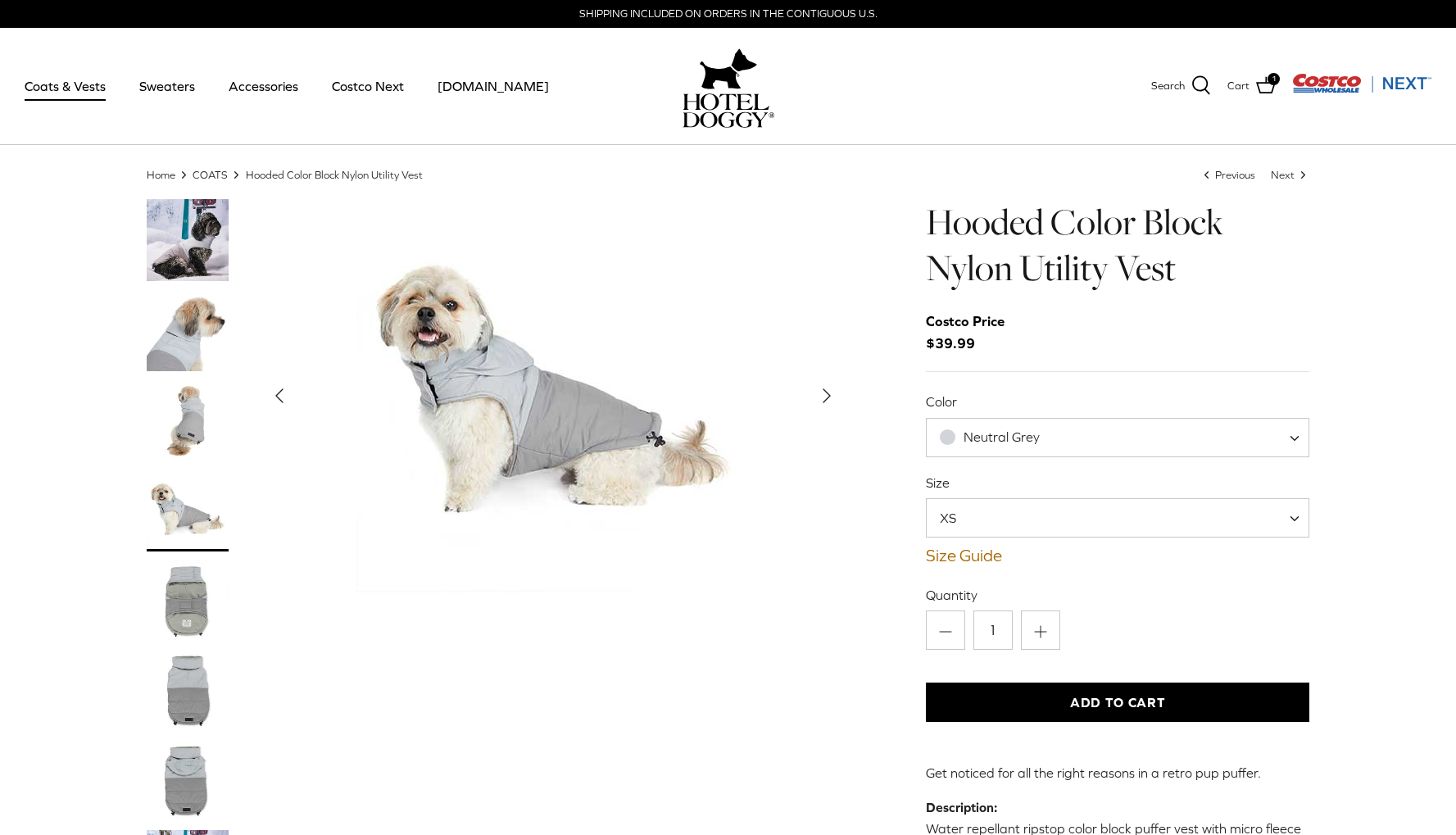
click at [184, 609] on img "Thumbnail Link" at bounding box center [187, 601] width 82 height 82
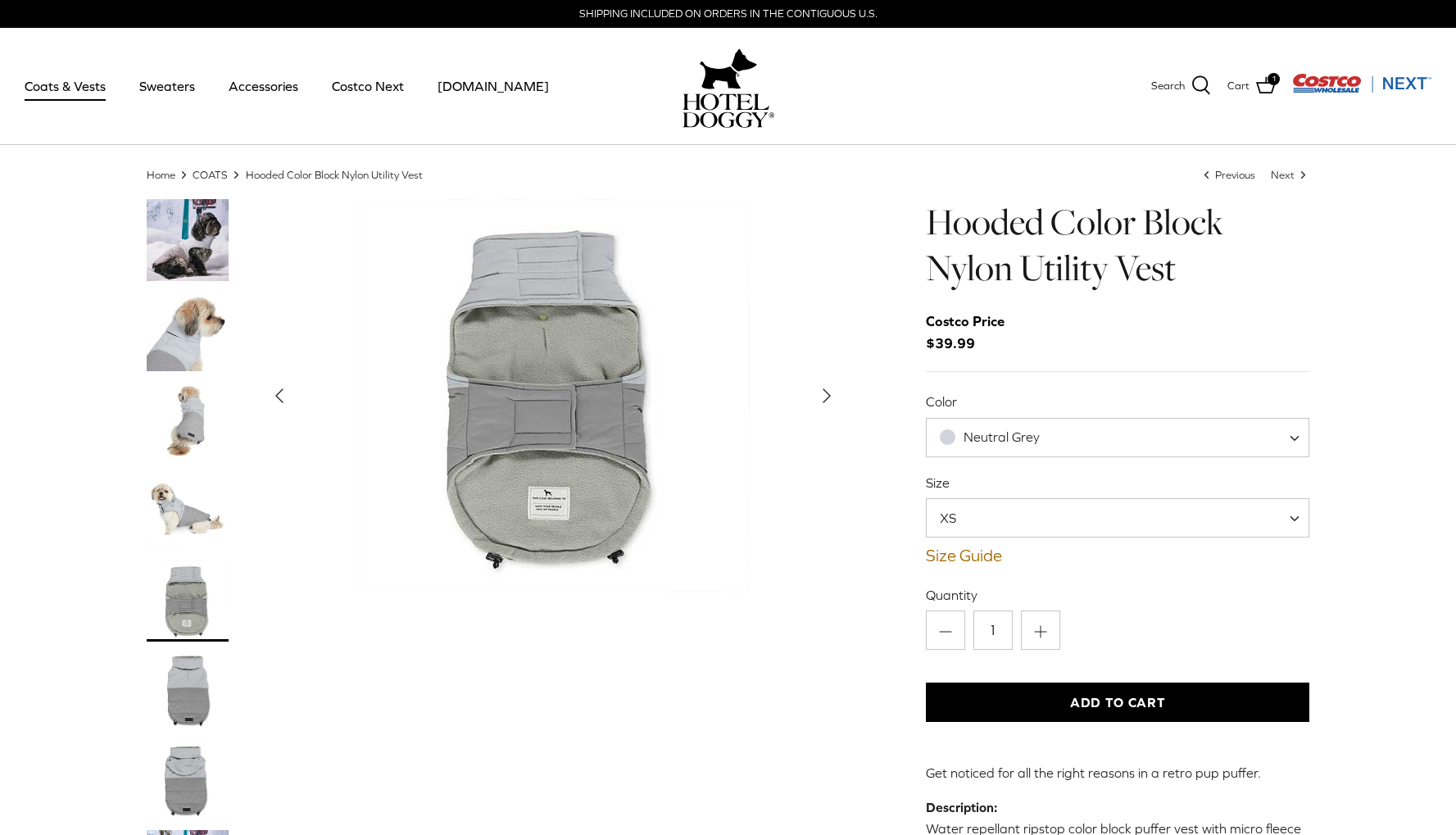
click at [192, 640] on link "Thumbnail Link" at bounding box center [187, 601] width 82 height 82
click at [187, 690] on img "Thumbnail Link" at bounding box center [187, 690] width 82 height 82
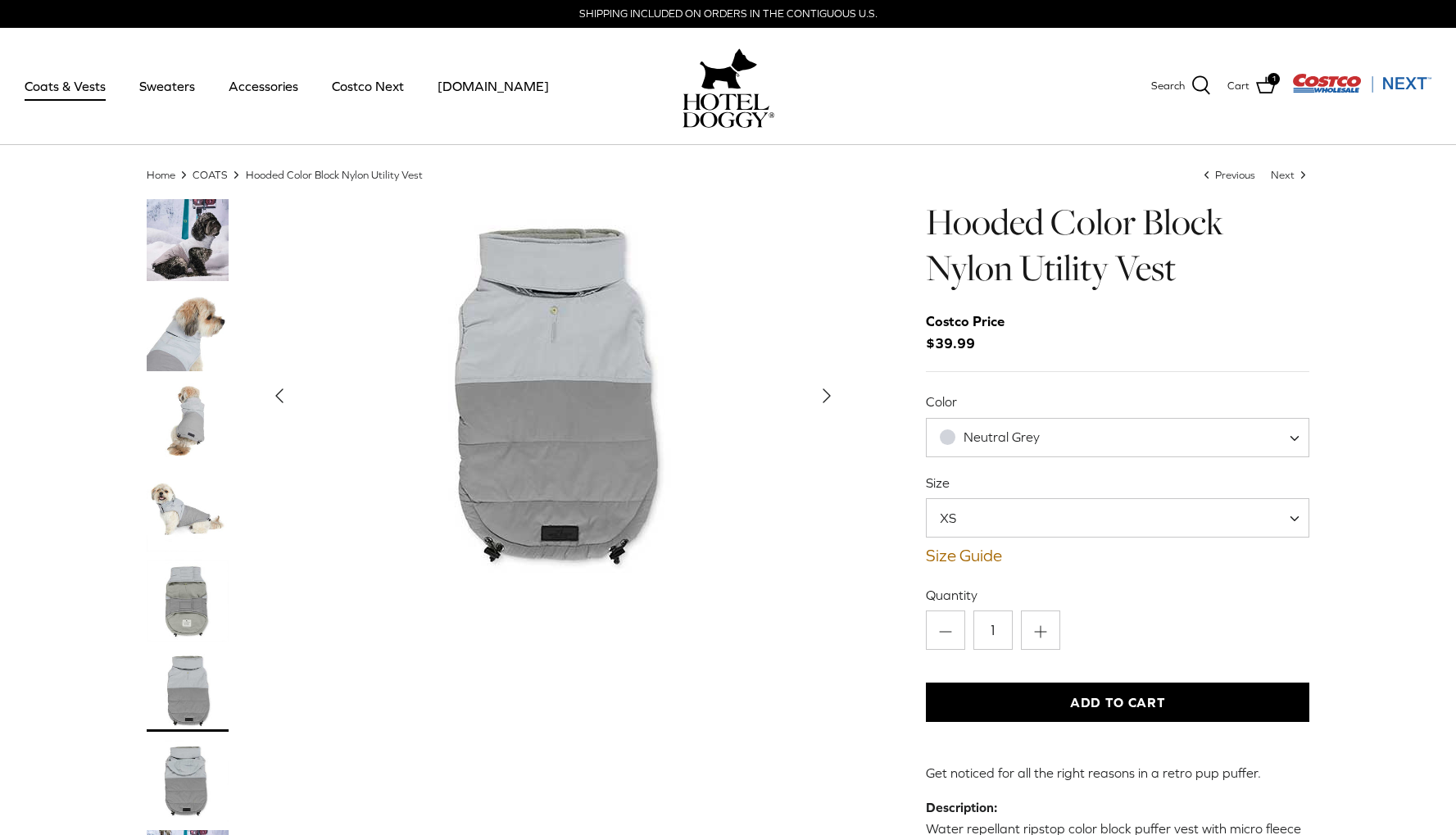
click at [187, 761] on img "Thumbnail Link" at bounding box center [187, 780] width 82 height 82
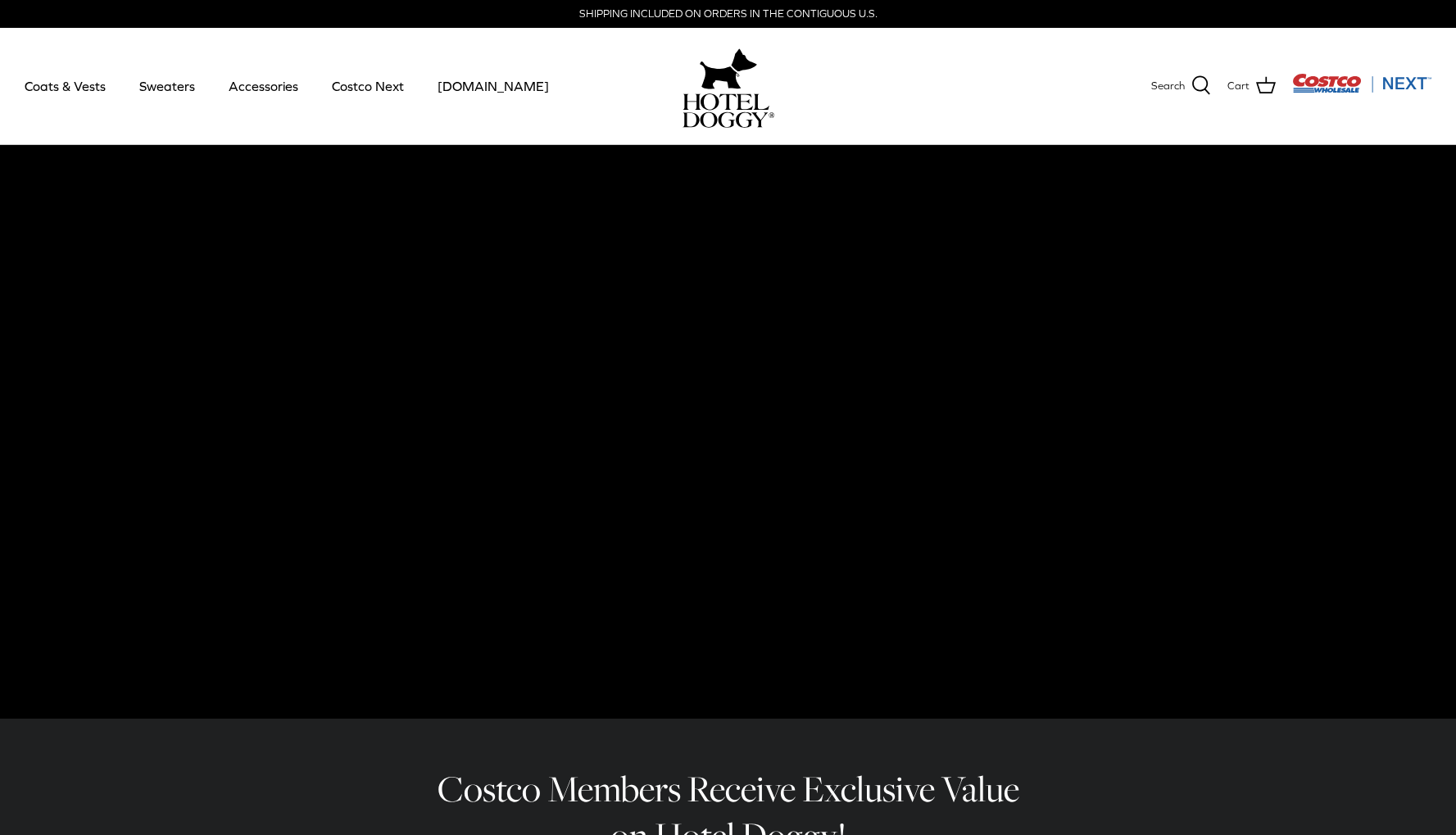
scroll to position [0, 146]
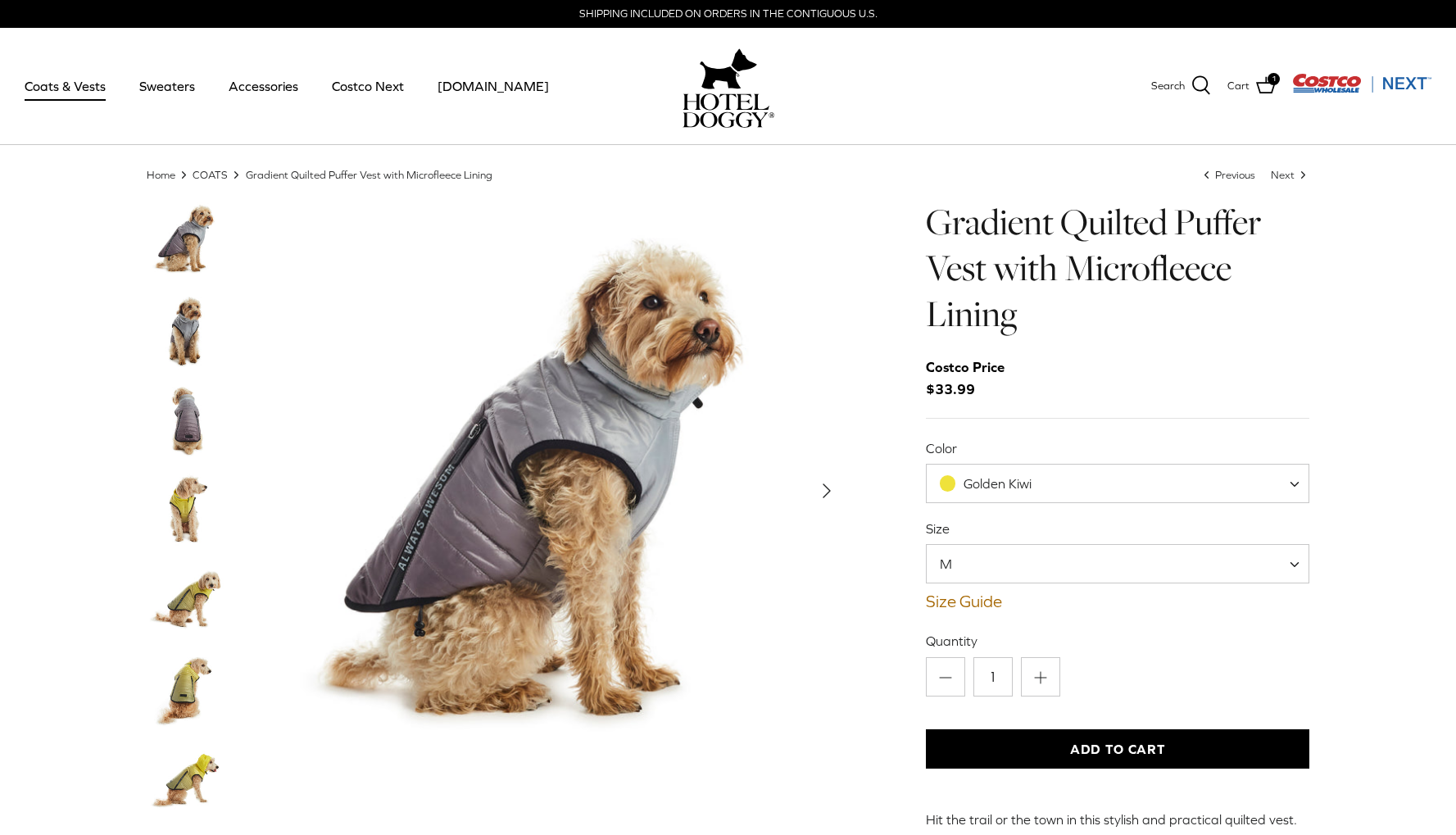
click at [950, 477] on span at bounding box center [947, 482] width 15 height 15
click at [996, 480] on span "High Rise" at bounding box center [992, 482] width 56 height 14
select select "Golden Kiwi"
click at [170, 503] on img "Thumbnail Link" at bounding box center [187, 510] width 82 height 82
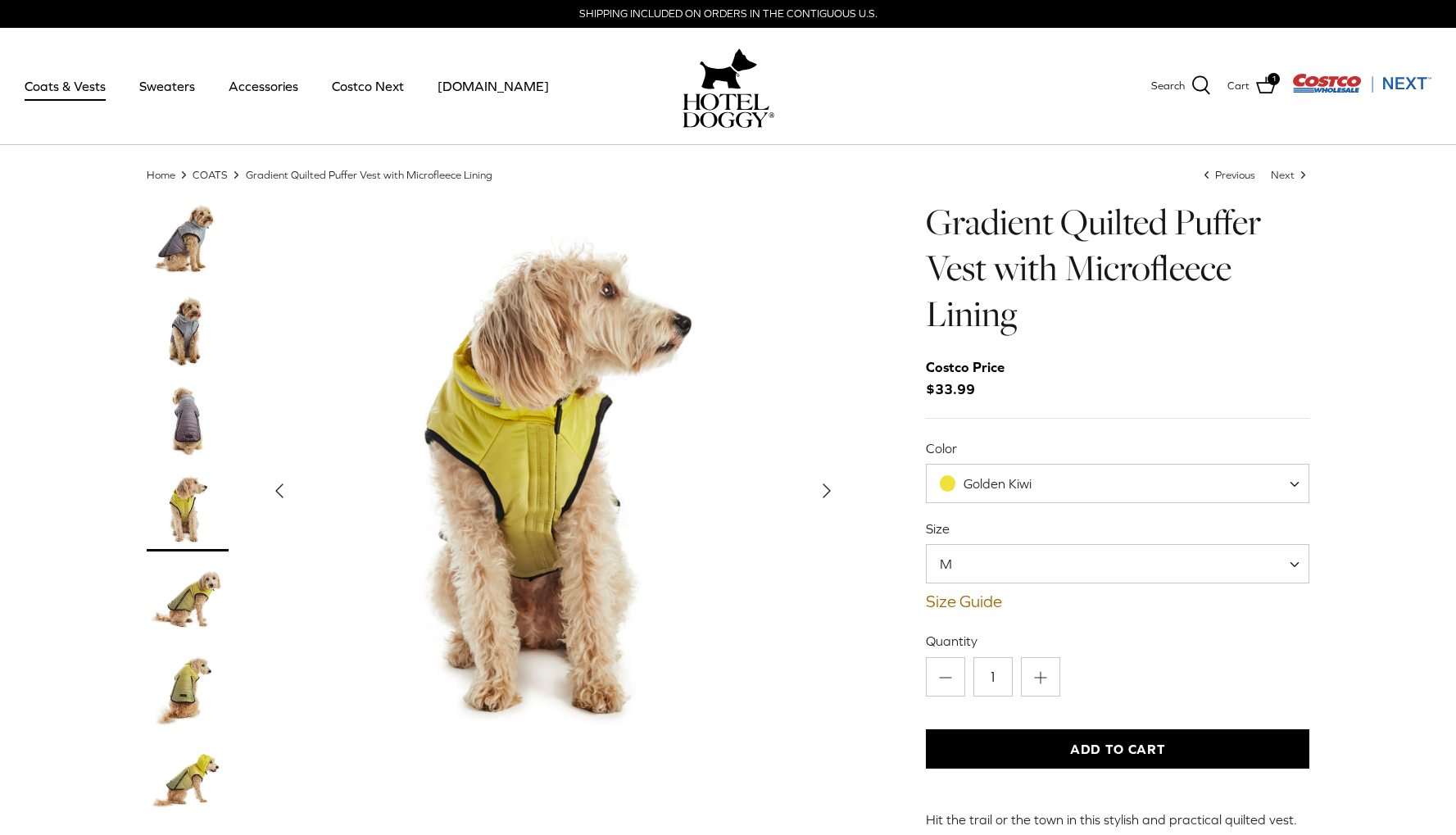
click at [207, 591] on img "Thumbnail Link" at bounding box center [187, 601] width 82 height 82
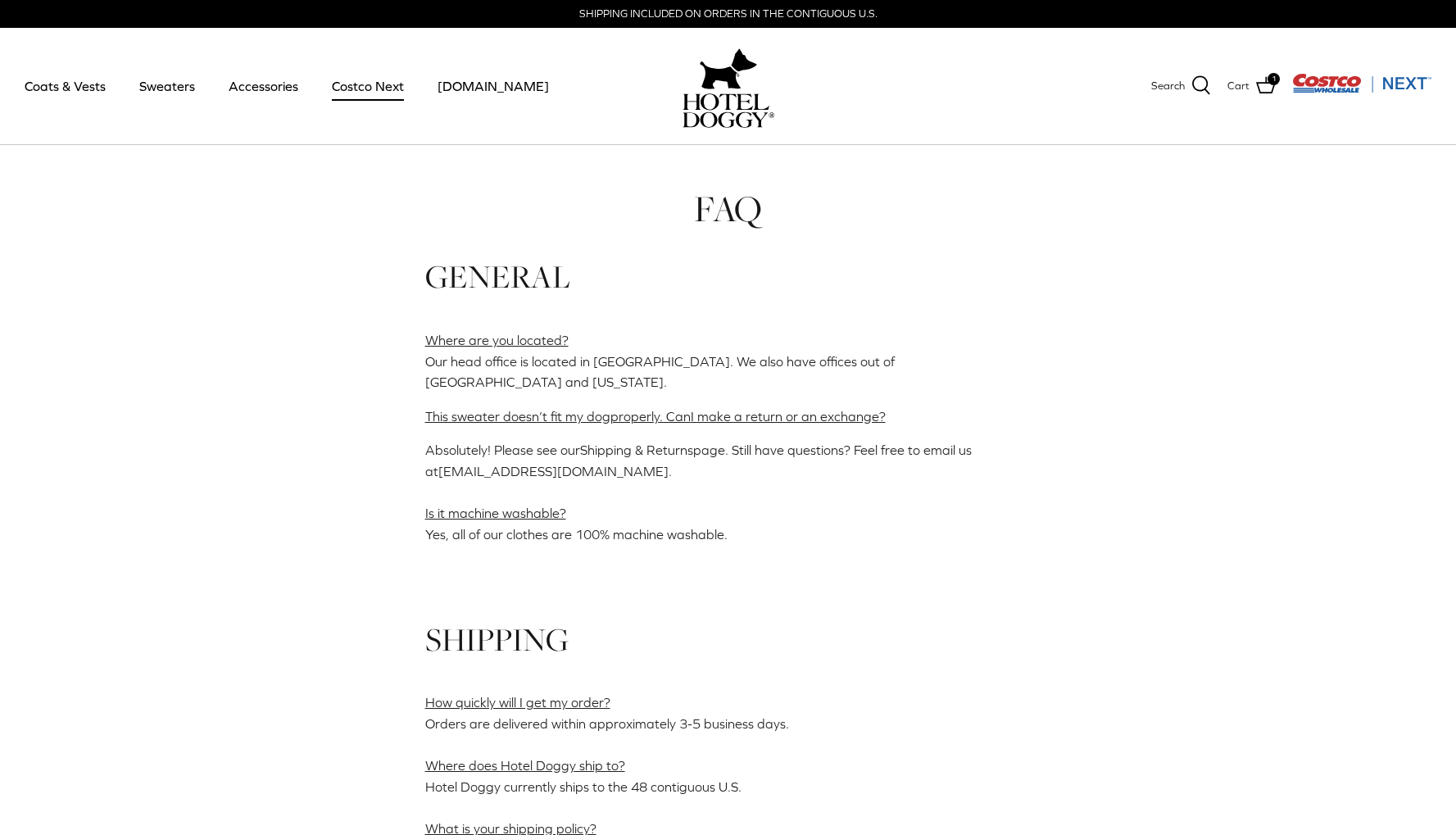
click at [338, 87] on link "Costco Next" at bounding box center [368, 86] width 101 height 56
click at [262, 89] on link "Accessories" at bounding box center [264, 86] width 100 height 56
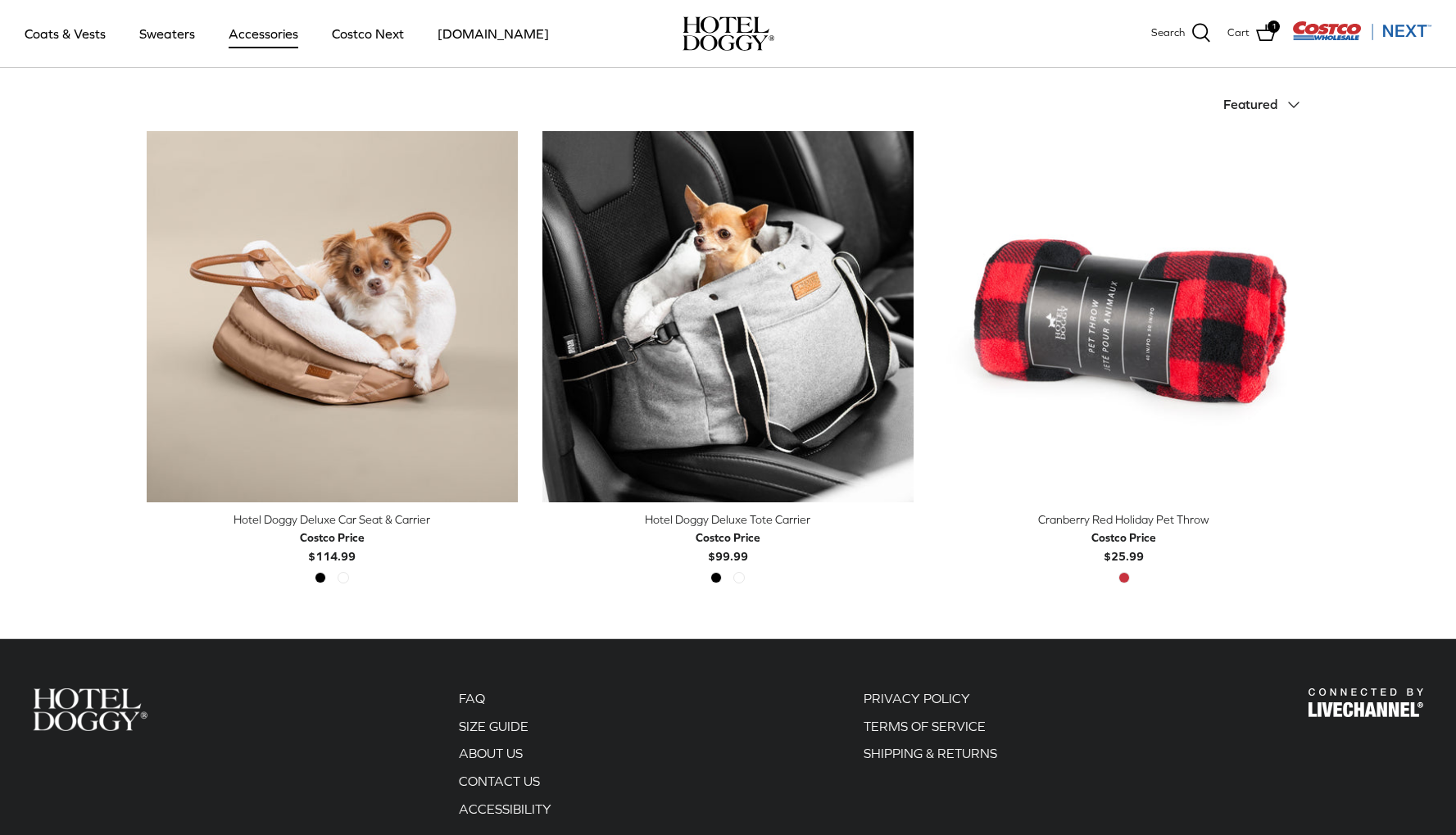
scroll to position [377, 0]
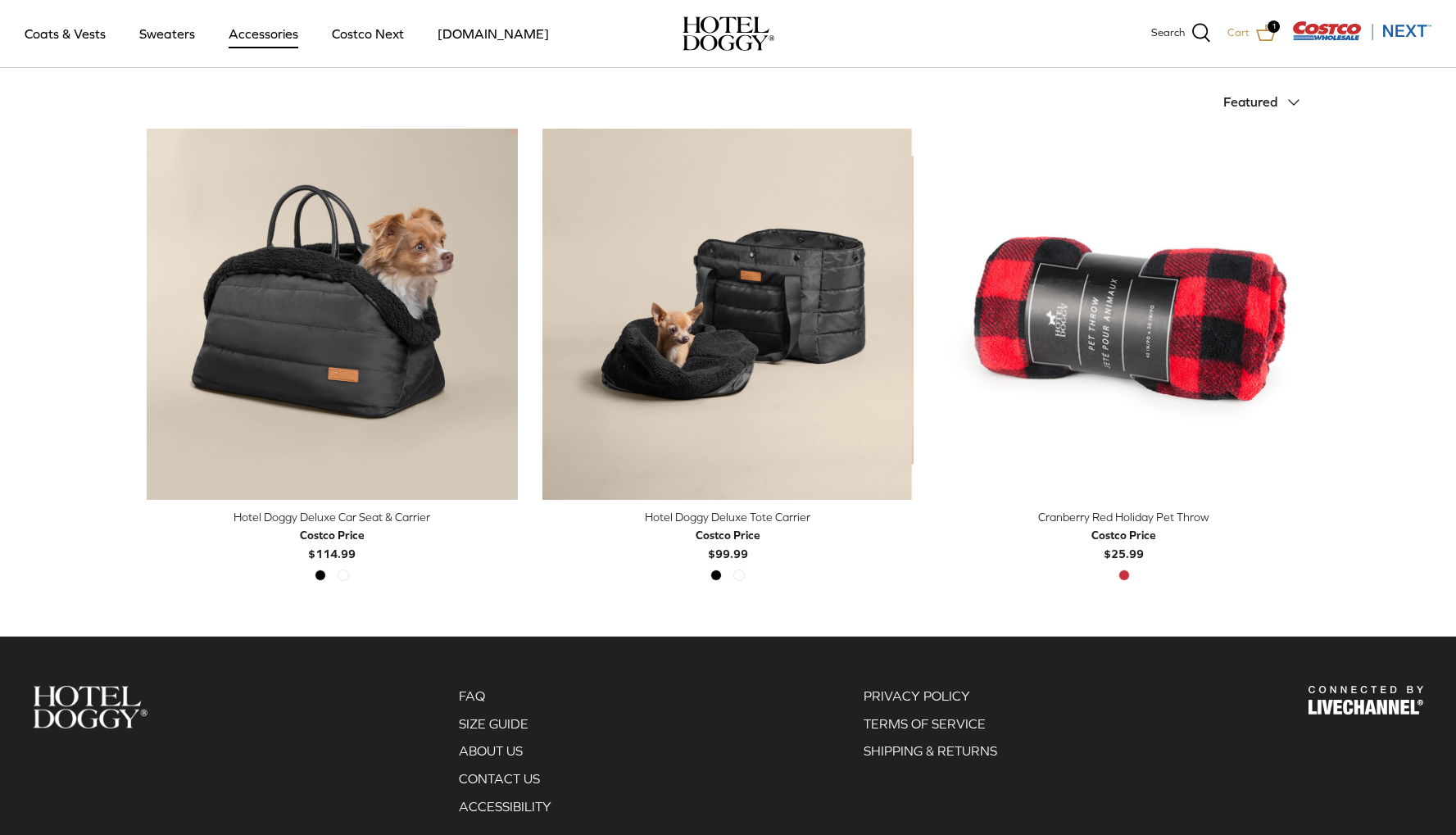
click at [1268, 27] on span "1" at bounding box center [1274, 26] width 13 height 13
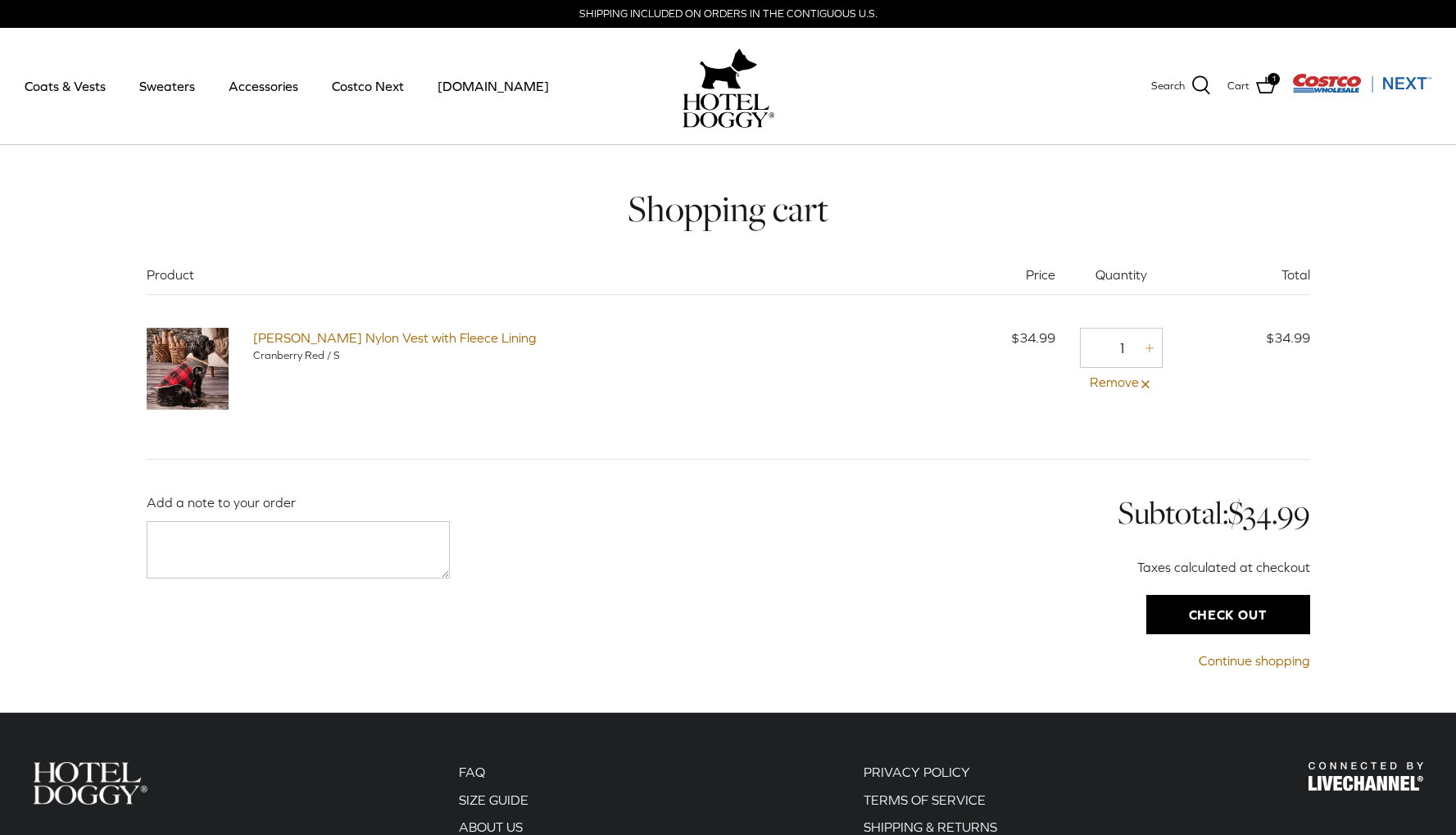
click at [1237, 614] on input "Check out" at bounding box center [1228, 614] width 164 height 40
